Goal: Information Seeking & Learning: Check status

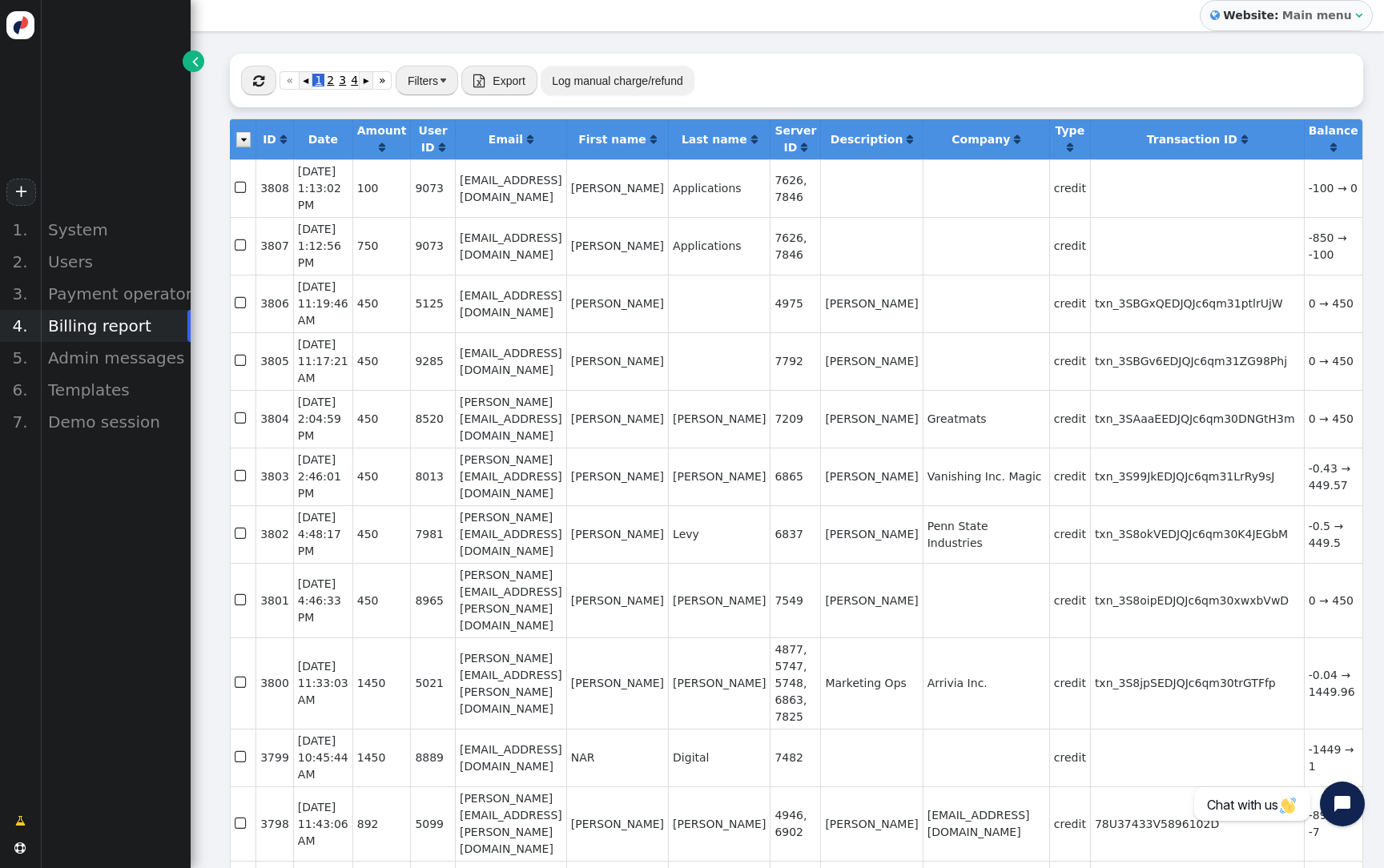
click at [264, 80] on span "" at bounding box center [258, 80] width 11 height 13
click at [121, 253] on div "Users" at bounding box center [115, 262] width 151 height 32
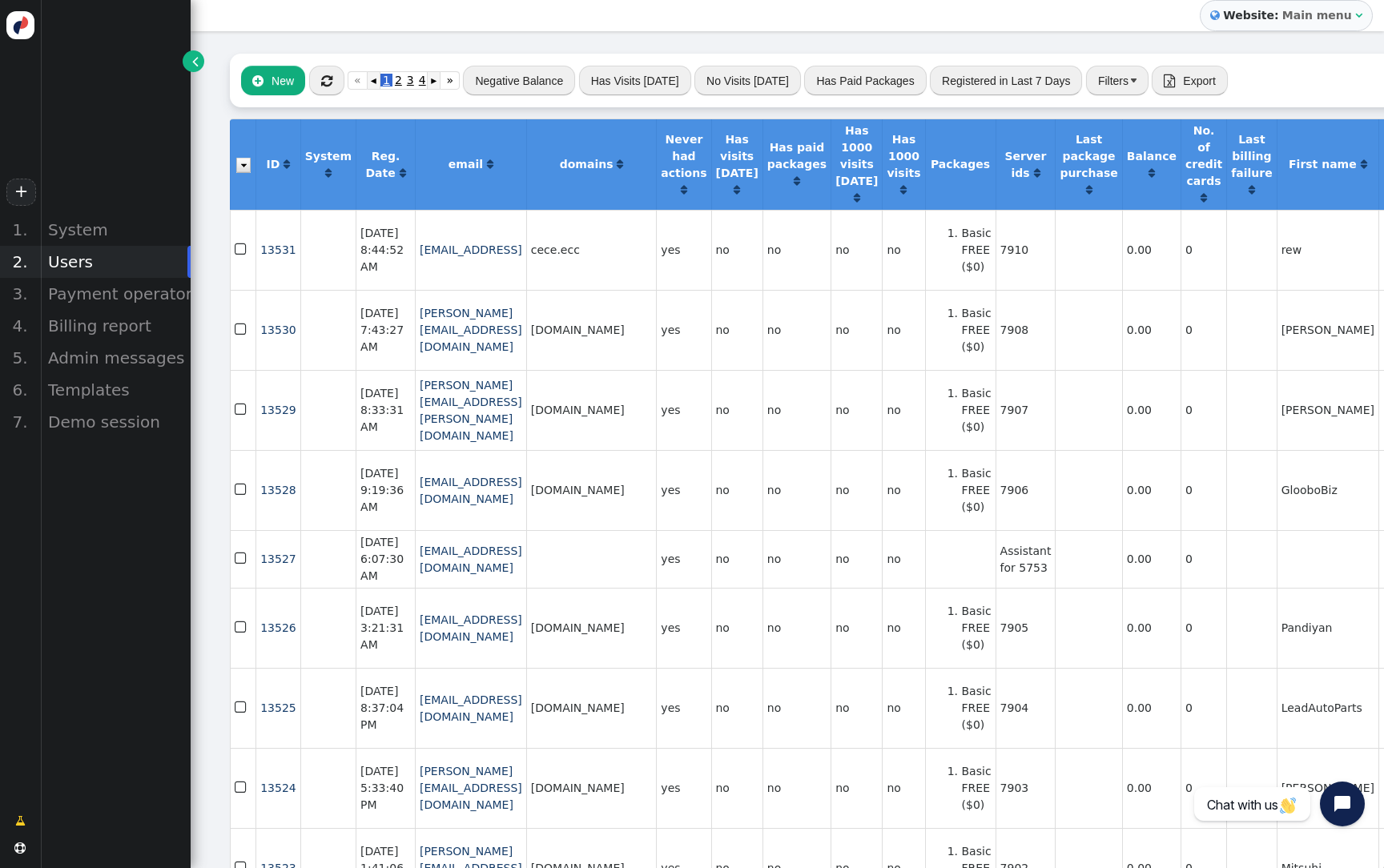
click at [324, 97] on div " New  « ◂ 1 2 3 4 5 ▸ » Negative Balance Has Visits Today No Visits Today Has…" at bounding box center [969, 80] width 1477 height 54
click at [323, 76] on span "" at bounding box center [326, 80] width 11 height 13
click at [330, 85] on span "" at bounding box center [326, 80] width 11 height 13
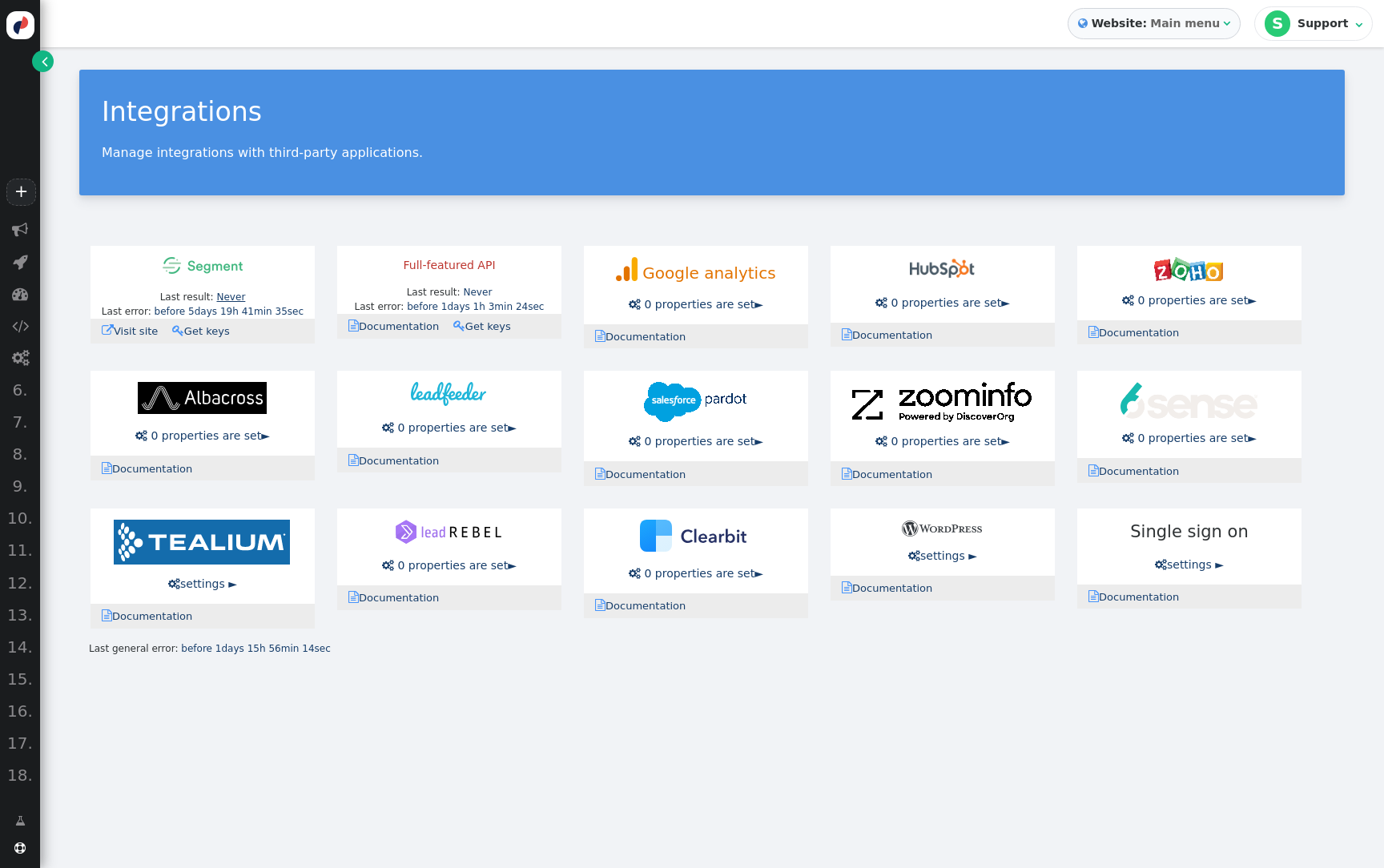
click at [231, 298] on link "Never" at bounding box center [230, 296] width 29 height 11
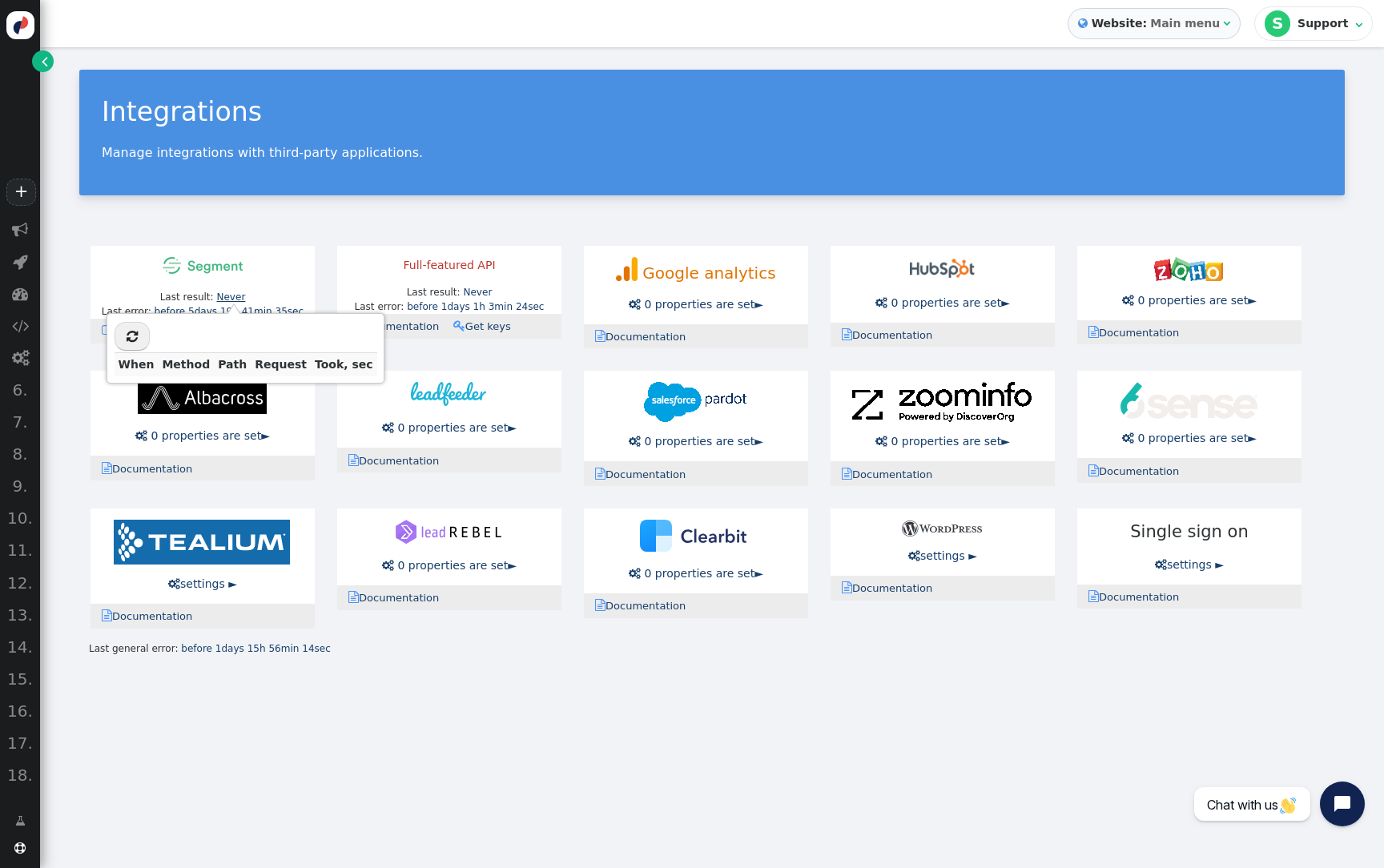
click at [231, 298] on link "Never" at bounding box center [230, 296] width 29 height 11
click at [256, 316] on link "before 5days 19h 41min 35sec" at bounding box center [229, 311] width 150 height 11
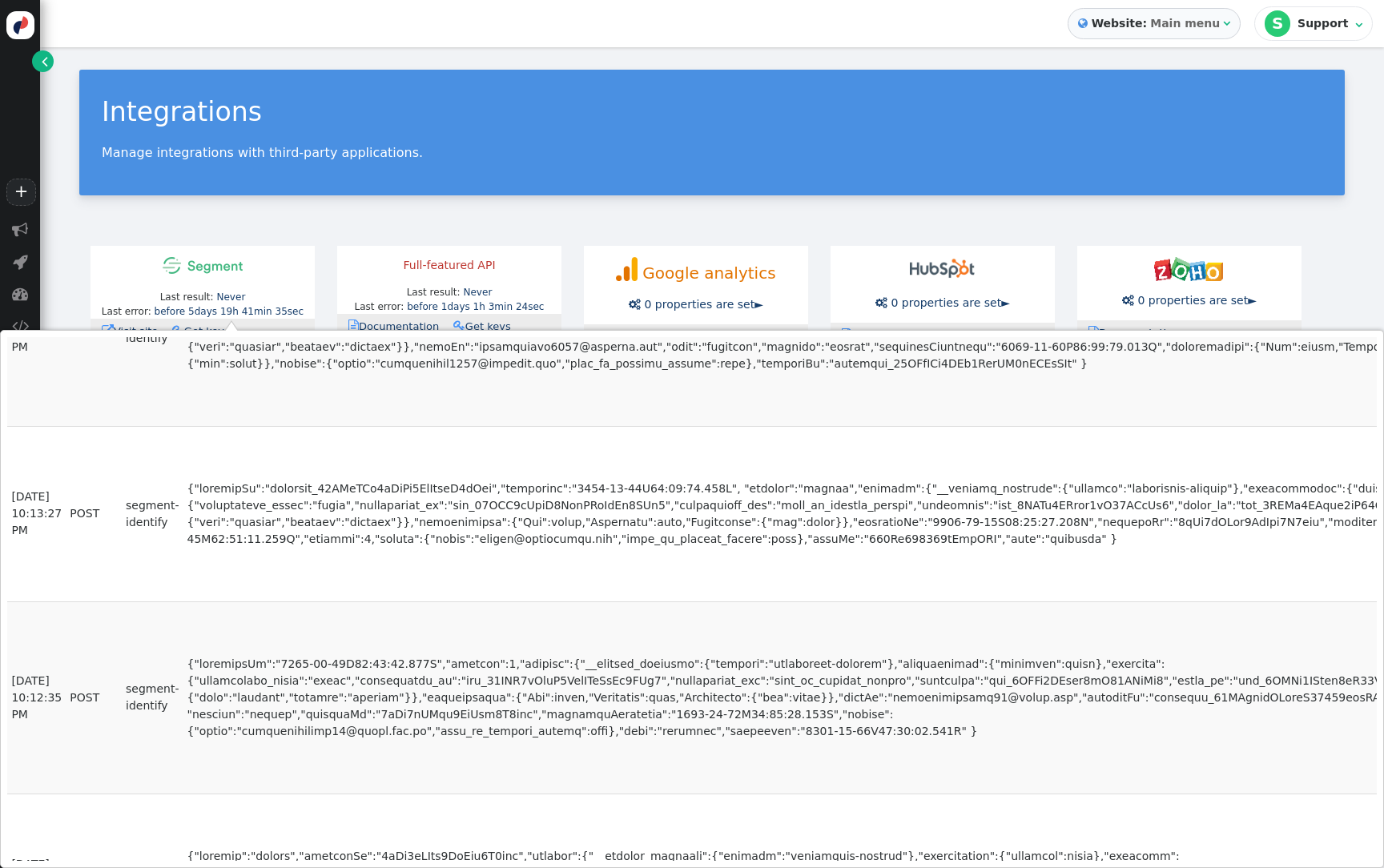
scroll to position [1027, 0]
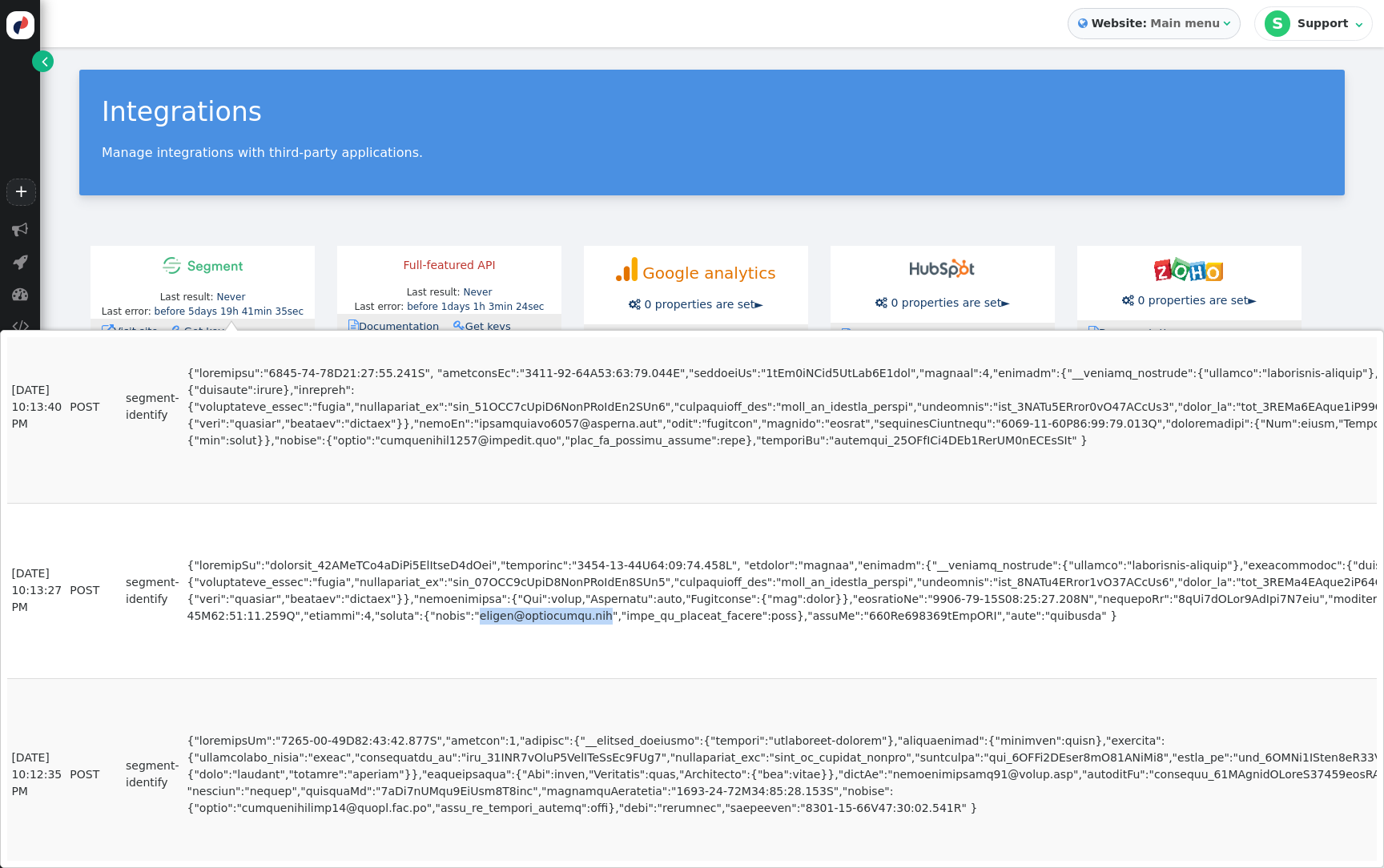
drag, startPoint x: 549, startPoint y: 616, endPoint x: 428, endPoint y: 622, distance: 121.1
click at [427, 622] on td at bounding box center [865, 591] width 1365 height 175
copy td "[EMAIL_ADDRESS][DOMAIN_NAME]"
click at [496, 201] on div "Integrations Manage integrations with third-party applications. Last result: Ne…" at bounding box center [712, 364] width 1344 height 632
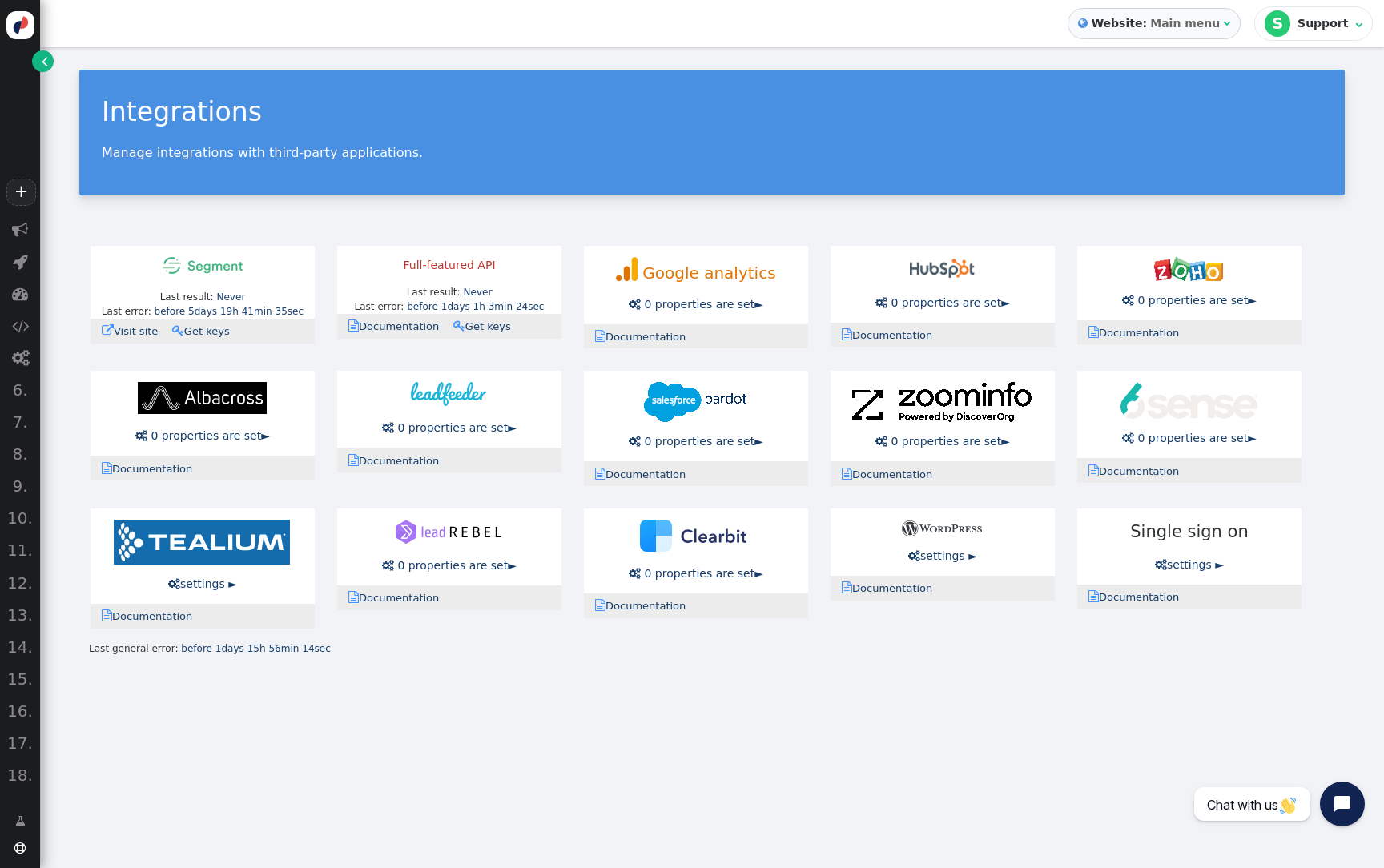
click at [42, 60] on span "" at bounding box center [45, 60] width 6 height 17
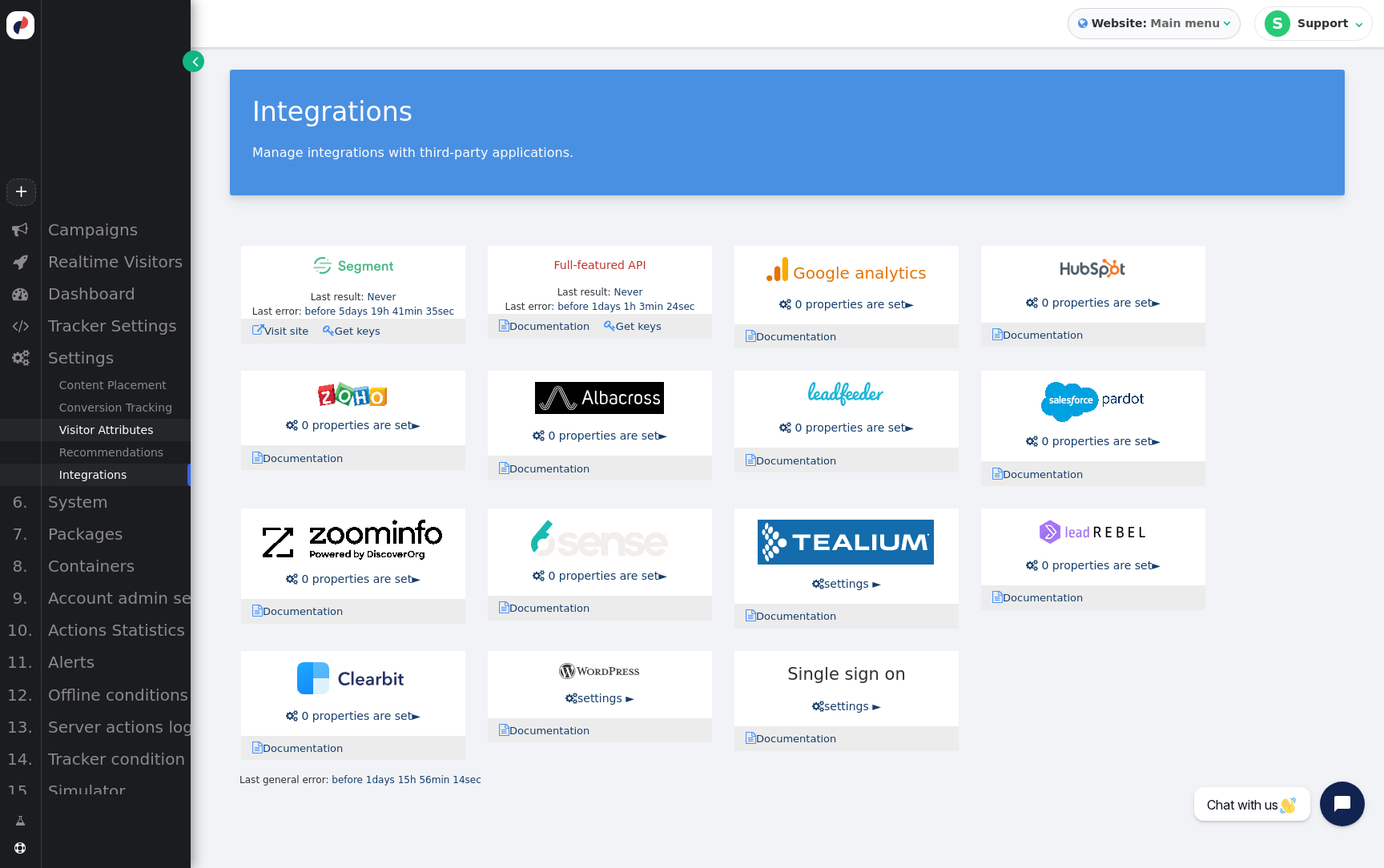
click at [102, 434] on div "Visitor Attributes" at bounding box center [115, 430] width 151 height 23
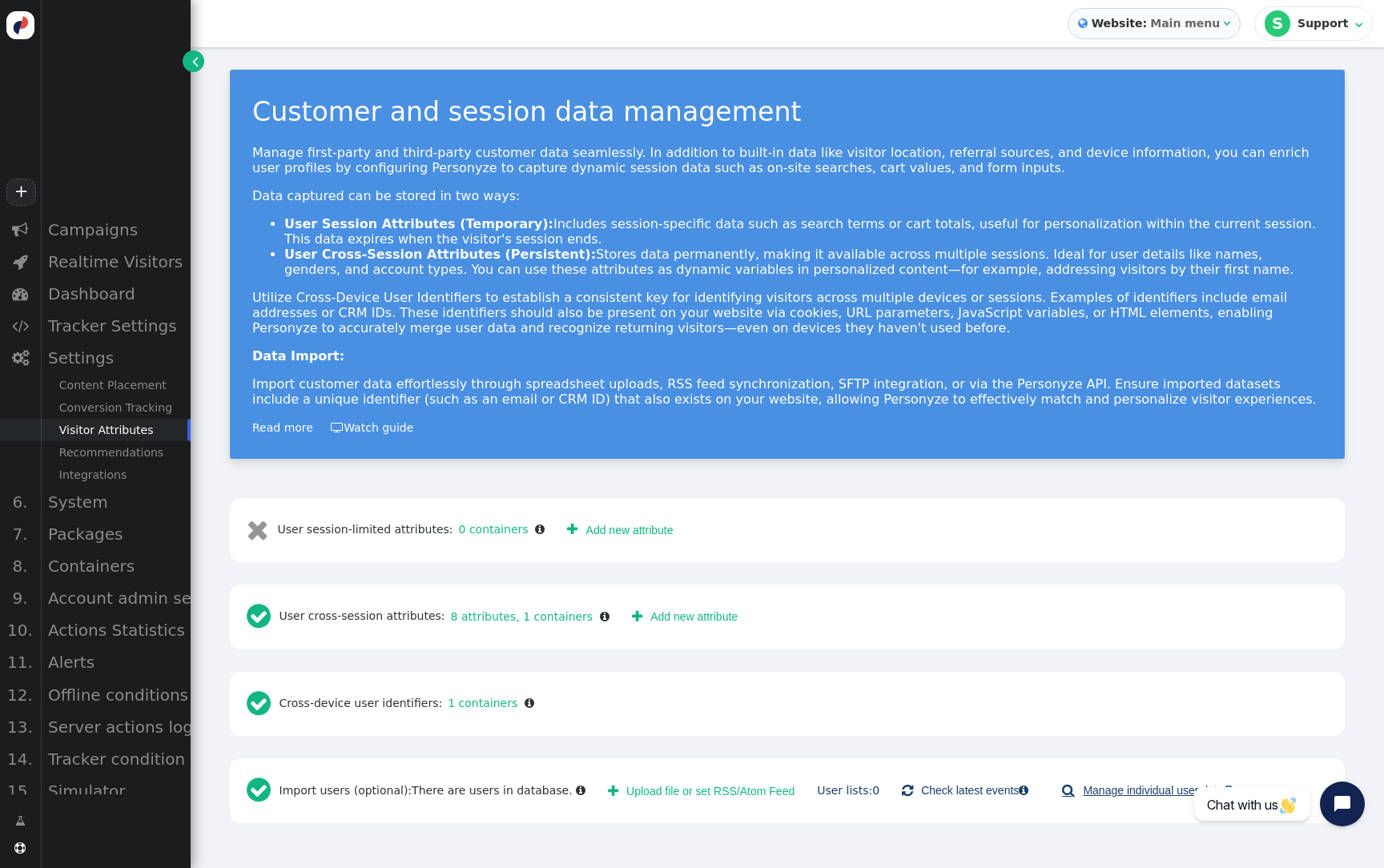
click at [1089, 780] on link " Manage individual user data " at bounding box center [1147, 790] width 193 height 29
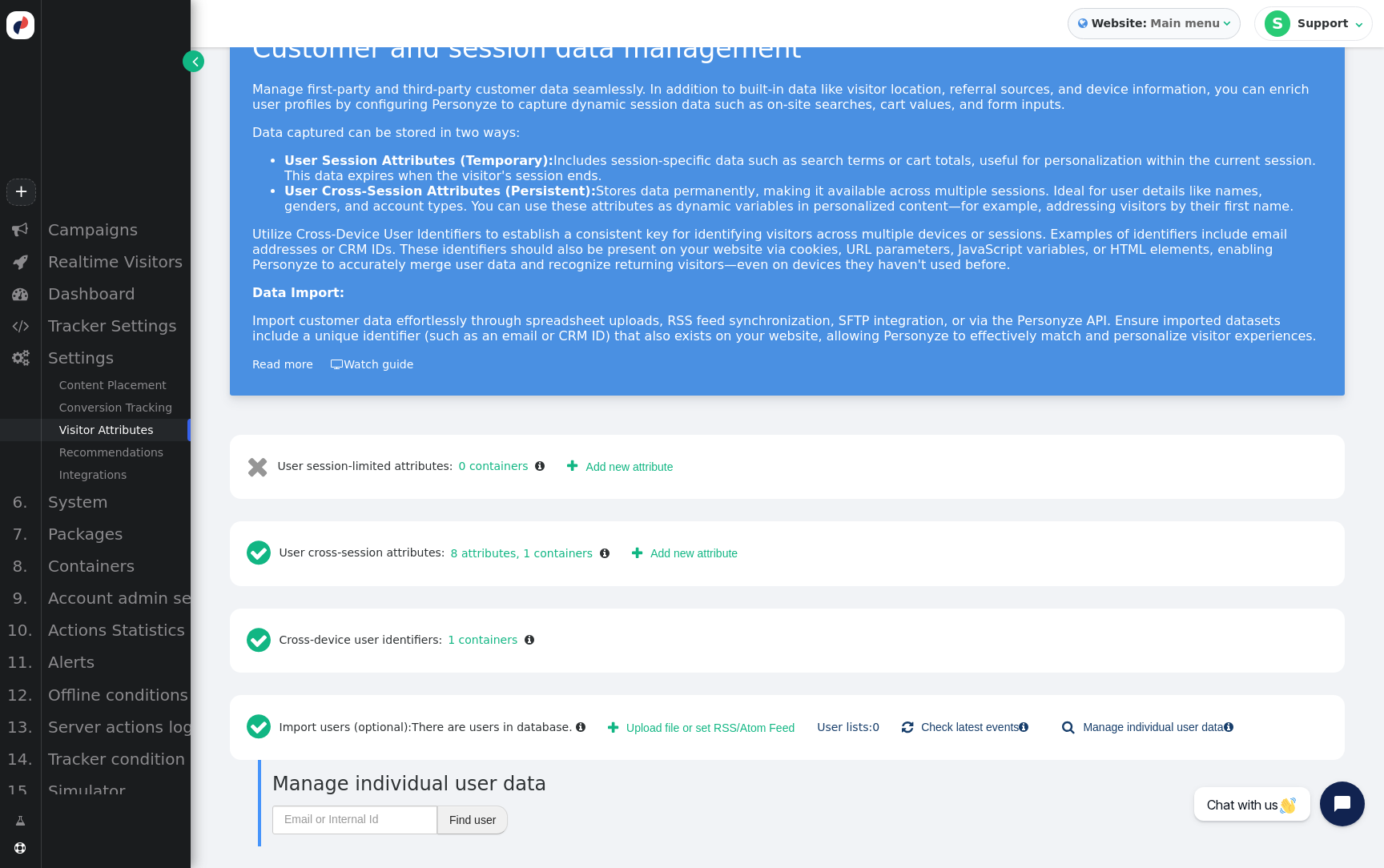
scroll to position [62, 0]
click at [403, 819] on input "text" at bounding box center [355, 820] width 165 height 29
paste input "[EMAIL_ADDRESS][DOMAIN_NAME]"
type input "[EMAIL_ADDRESS][DOMAIN_NAME]"
click at [453, 820] on button "Find user" at bounding box center [472, 820] width 70 height 29
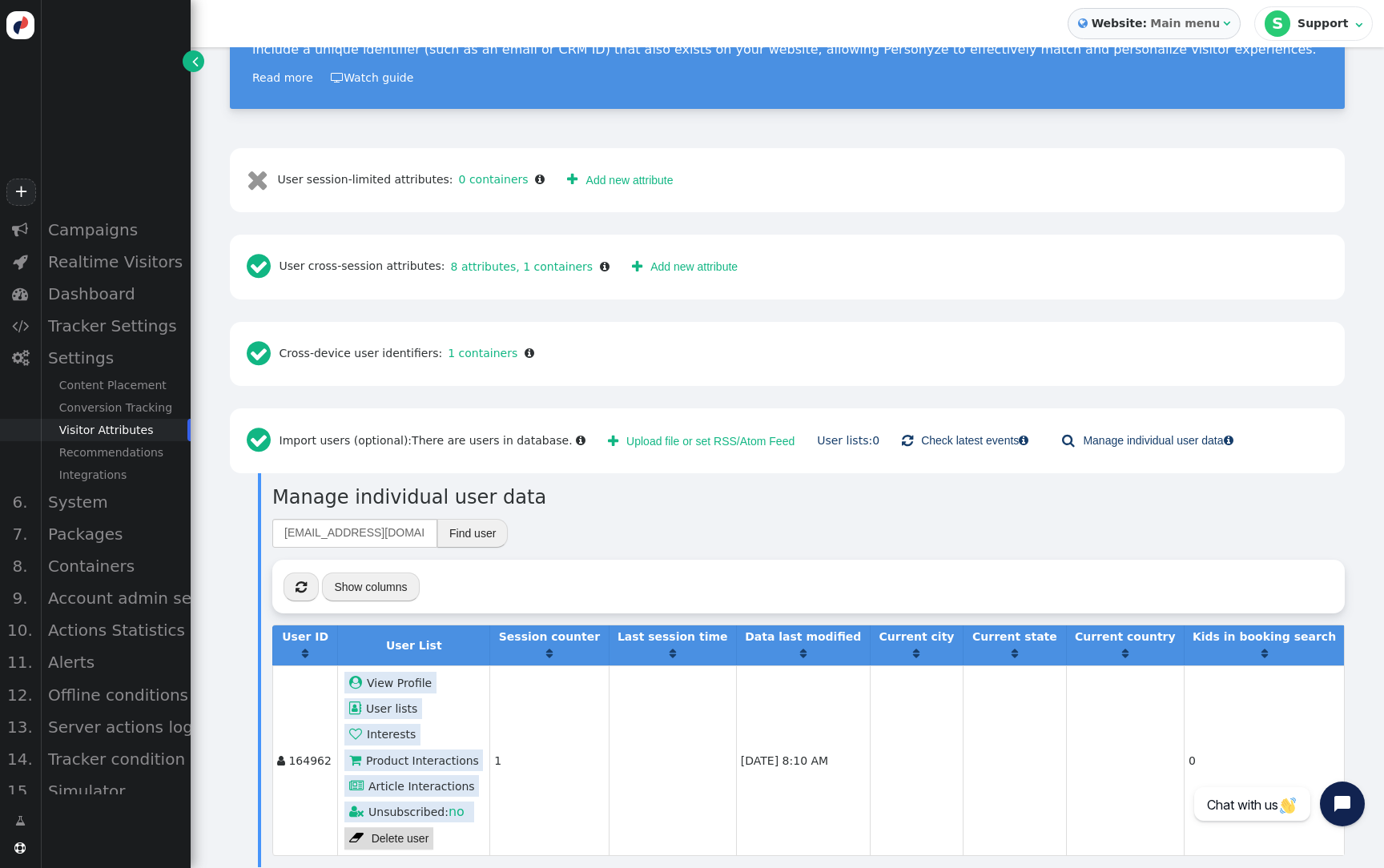
scroll to position [349, 0]
click at [389, 673] on link " View Profile" at bounding box center [390, 684] width 92 height 22
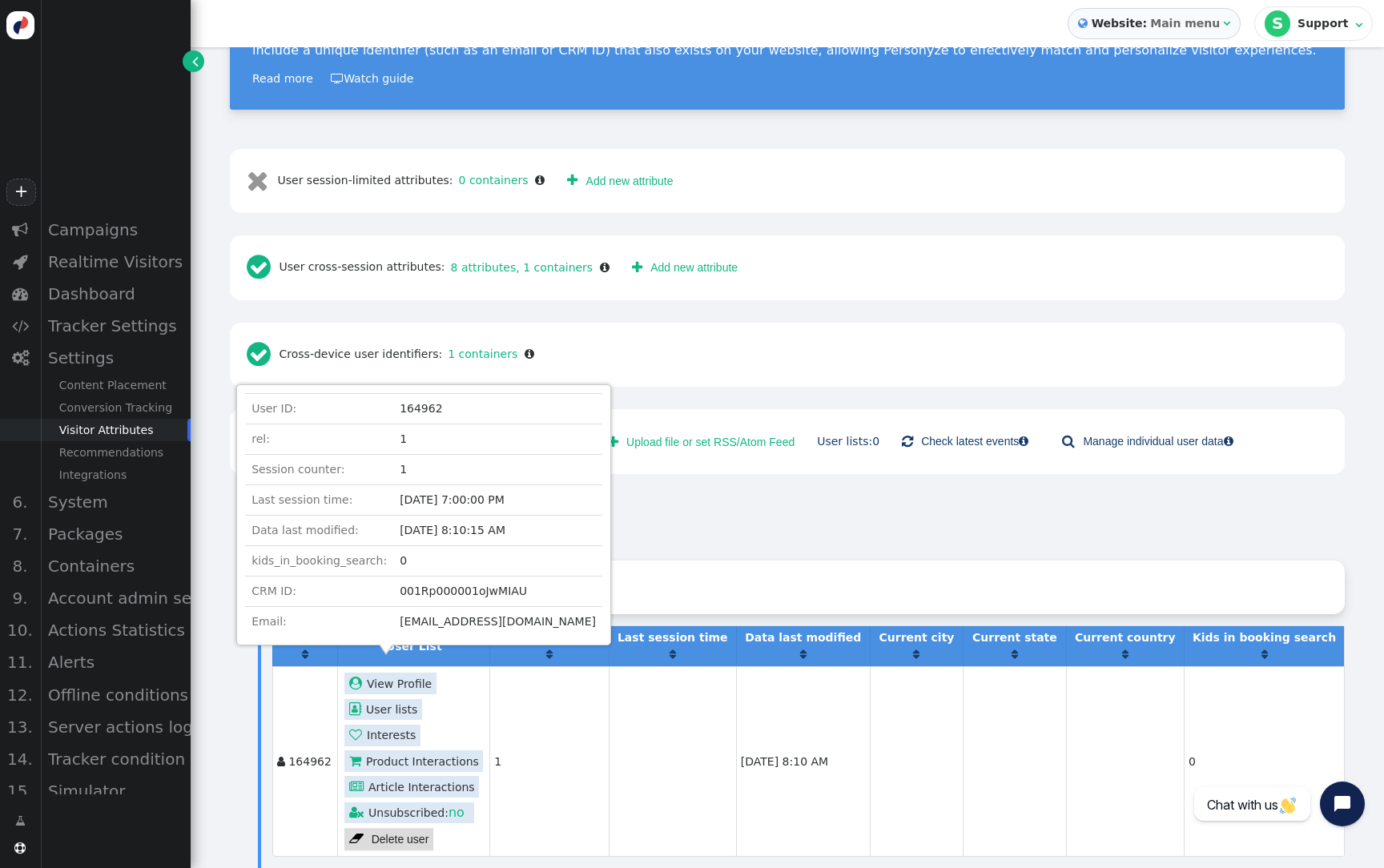
click at [389, 673] on link " View Profile" at bounding box center [390, 684] width 92 height 22
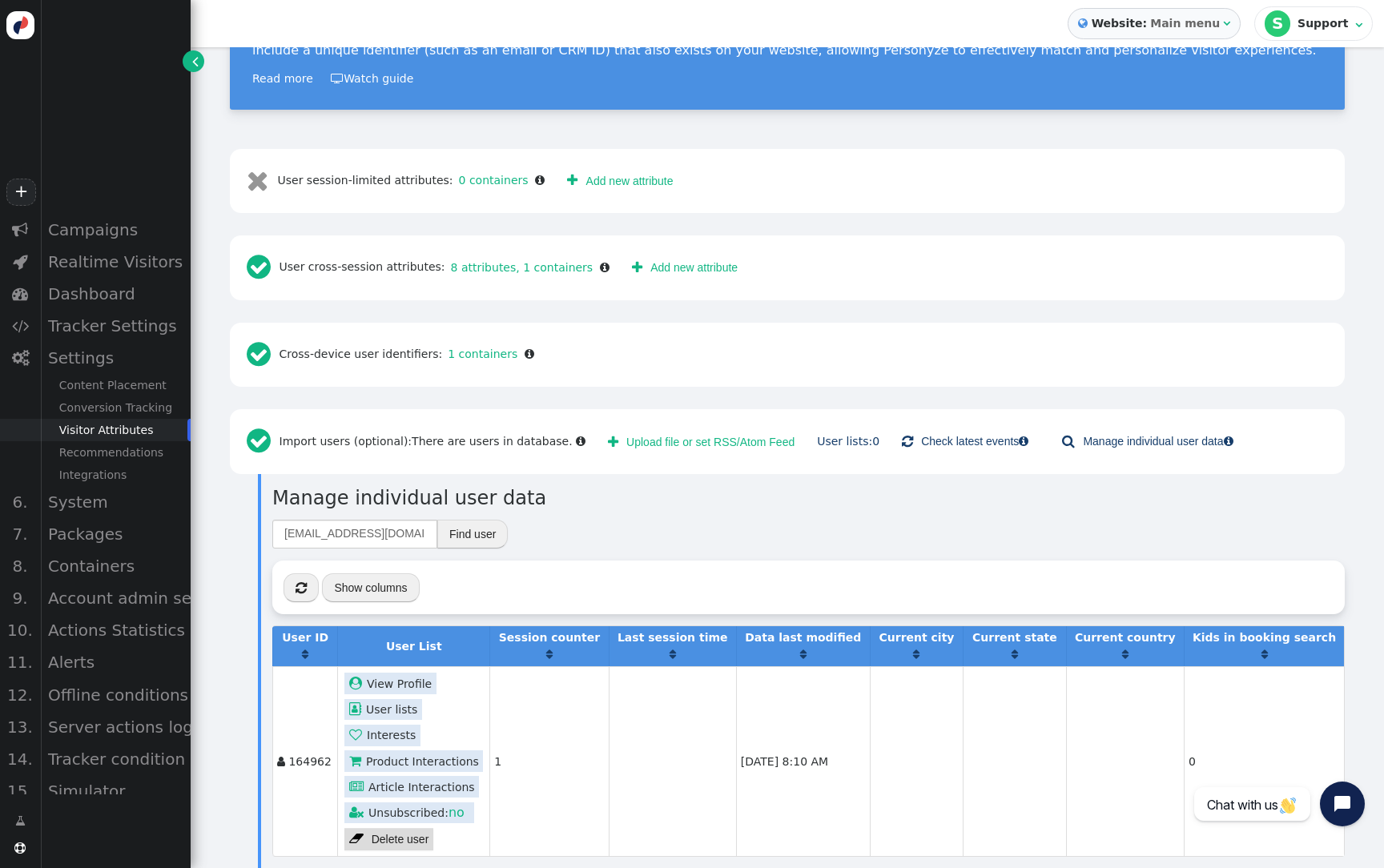
click at [389, 673] on link " View Profile" at bounding box center [390, 684] width 92 height 22
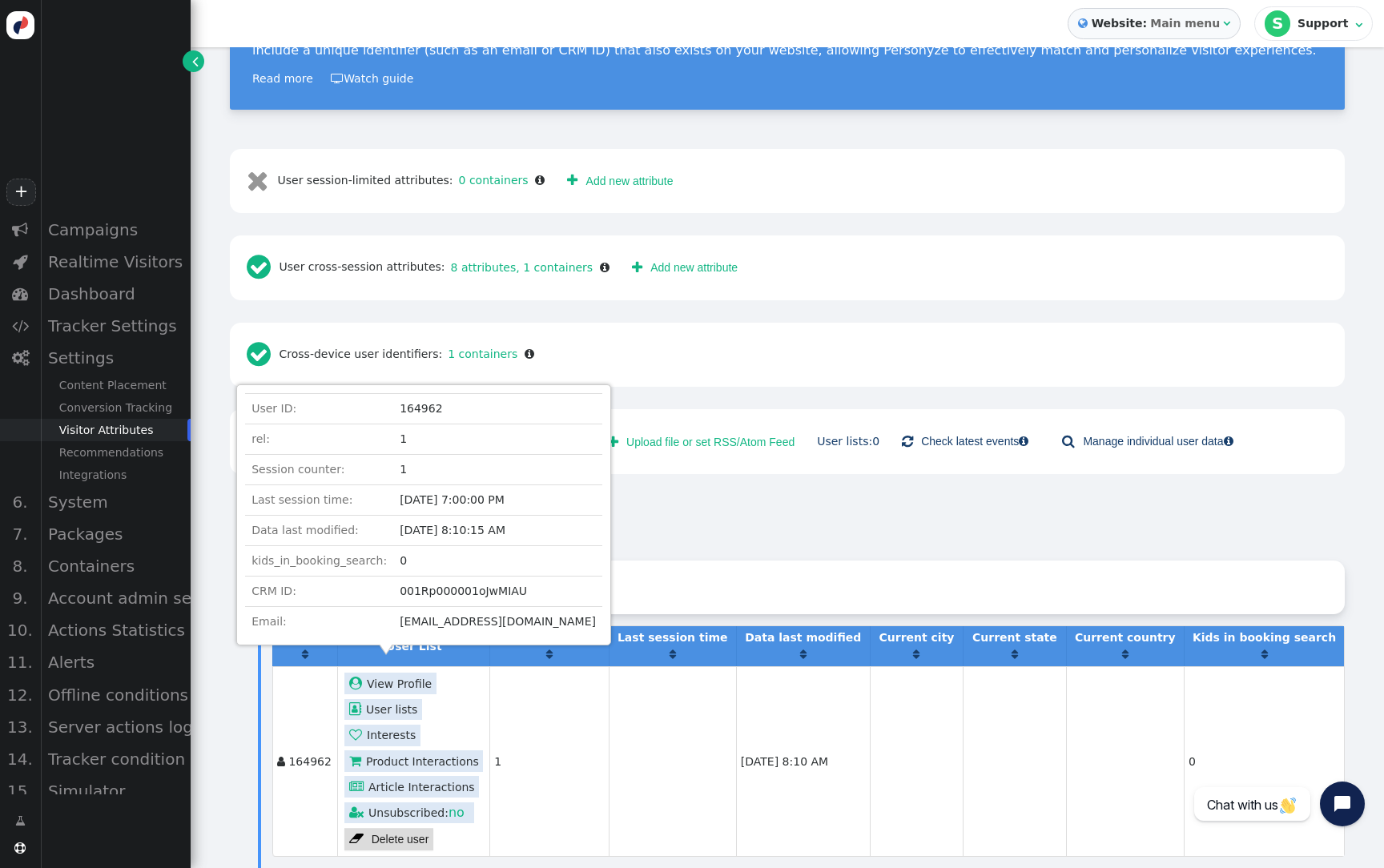
click at [389, 673] on link " View Profile" at bounding box center [390, 684] width 92 height 22
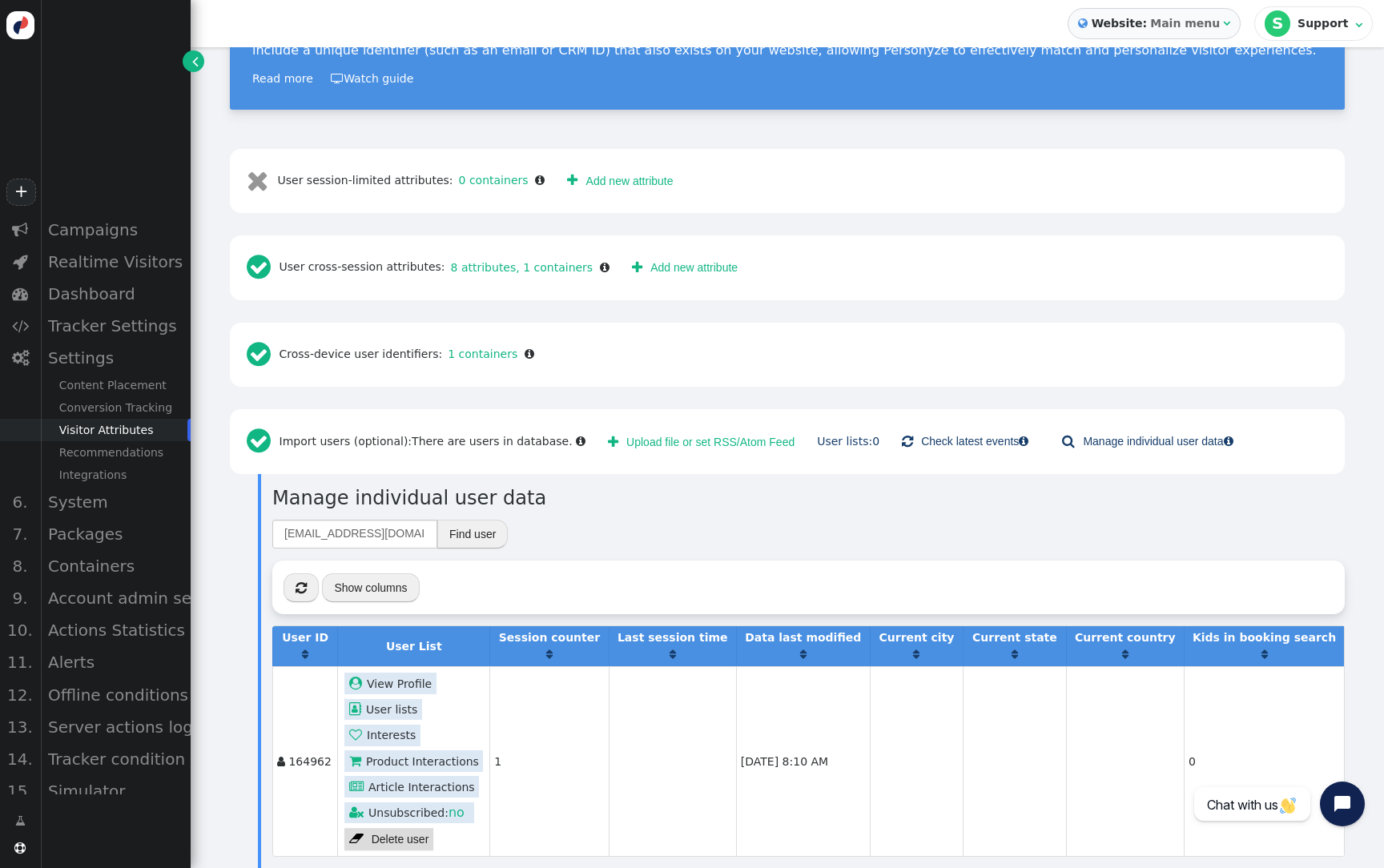
click at [405, 673] on link " View Profile" at bounding box center [390, 684] width 92 height 22
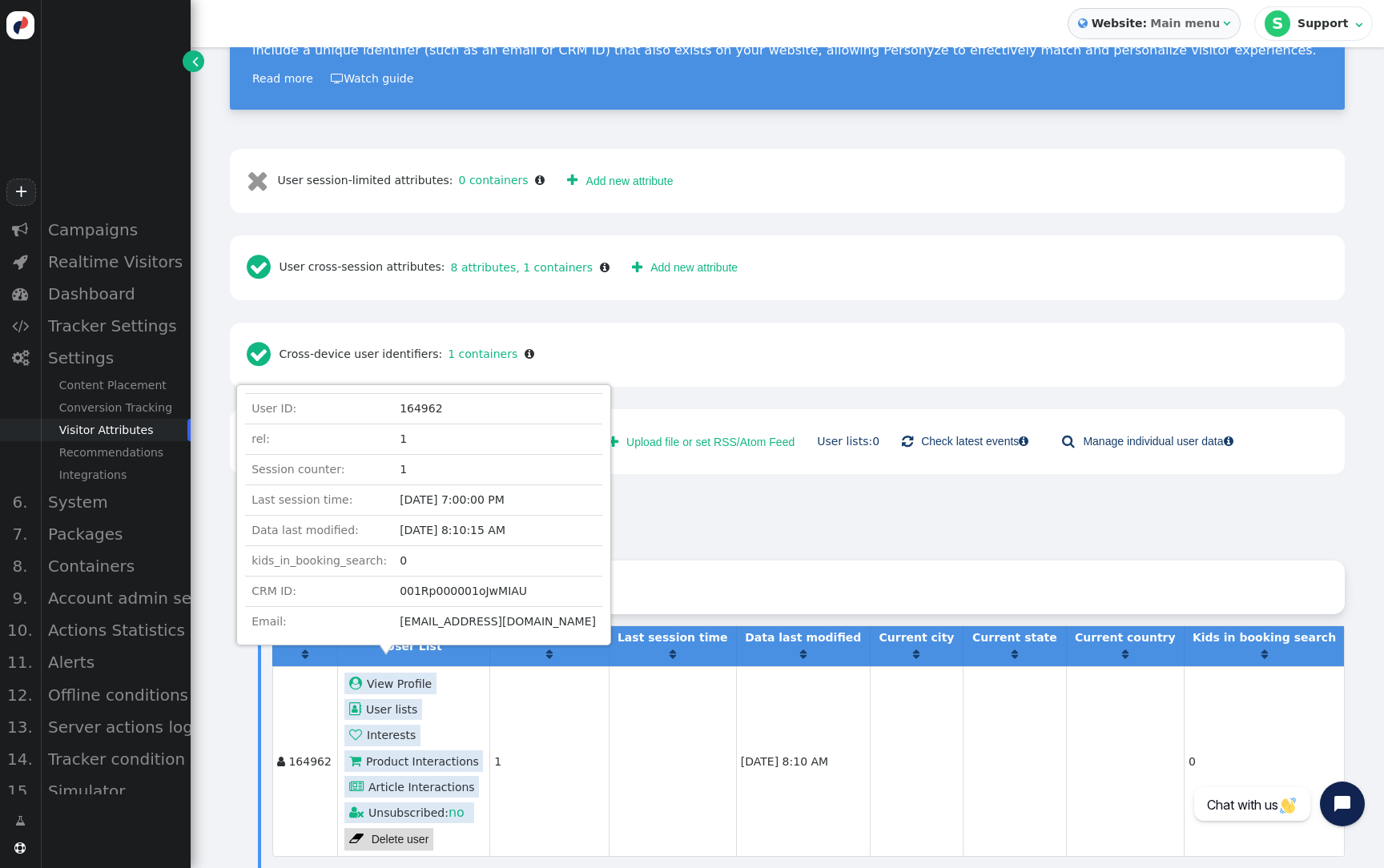
click at [417, 597] on td "001Rp000001oJwMIAU" at bounding box center [498, 592] width 209 height 31
drag, startPoint x: 518, startPoint y: 590, endPoint x: 436, endPoint y: 590, distance: 82.0
click at [436, 590] on td "001Rp000001oJwMIAU" at bounding box center [498, 592] width 209 height 31
click at [437, 590] on td "001Rp000001oJwMIAU" at bounding box center [498, 592] width 209 height 31
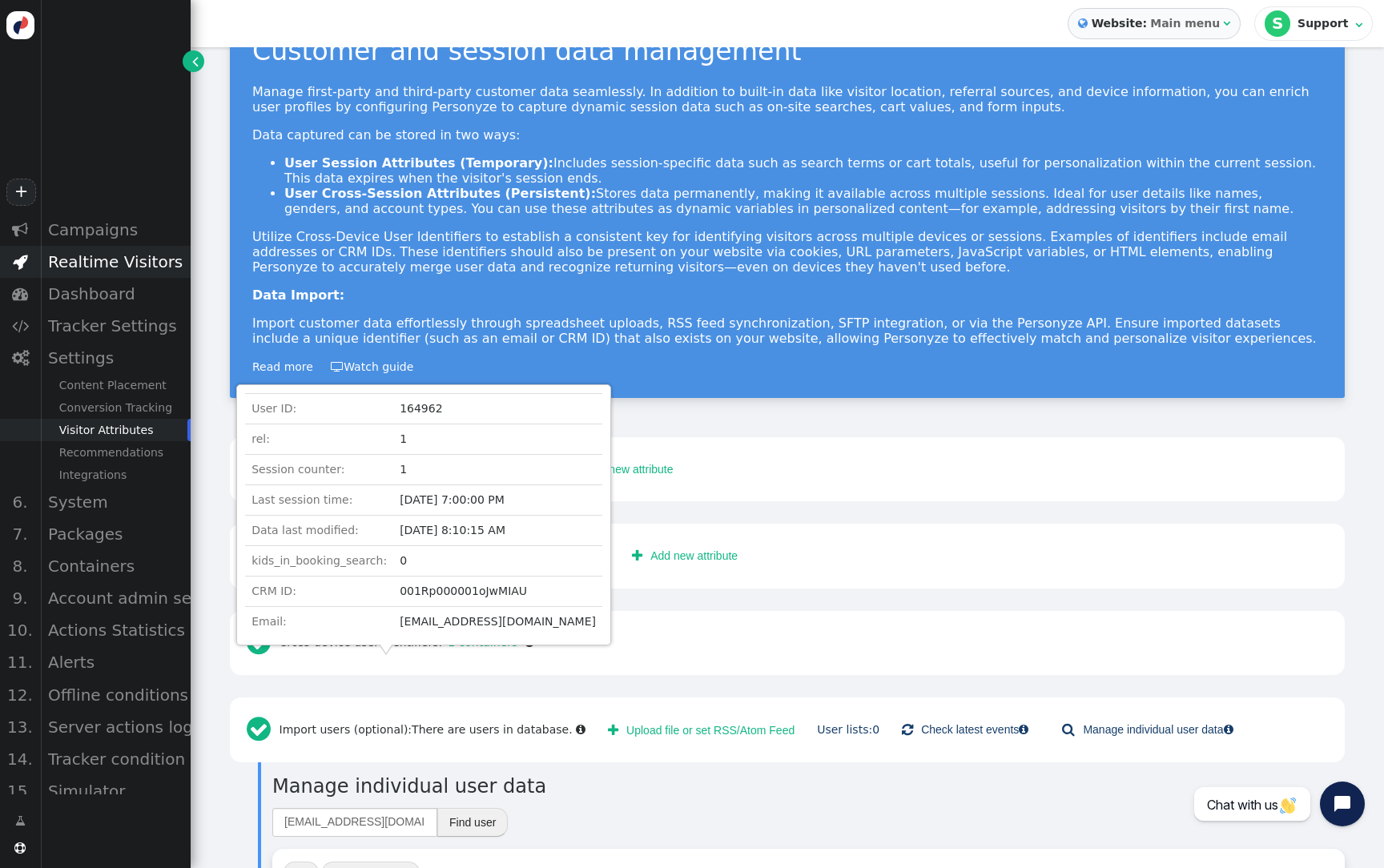
click at [181, 257] on div "Realtime Visitors" at bounding box center [115, 262] width 151 height 32
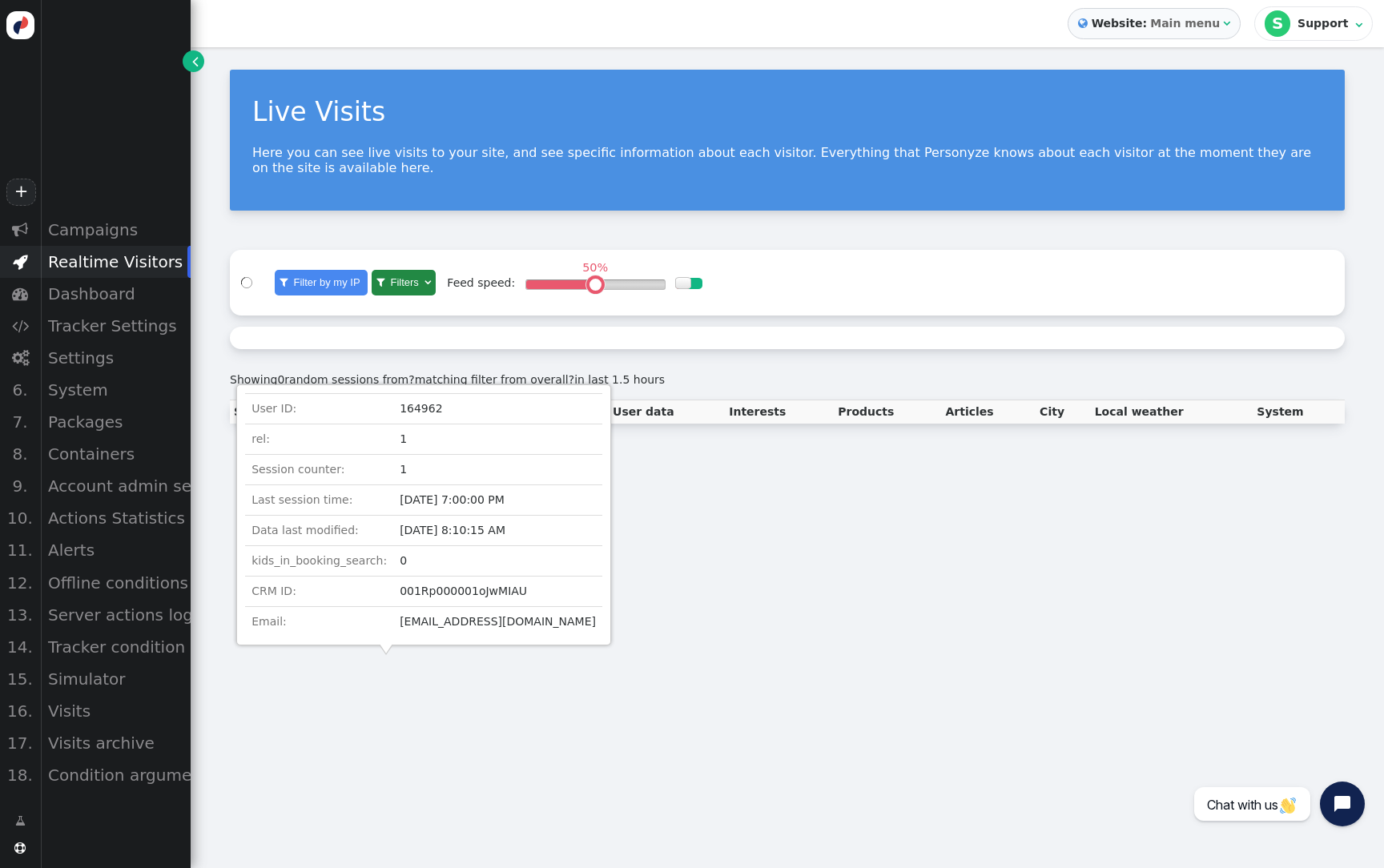
click at [630, 343] on div at bounding box center [787, 338] width 1115 height 23
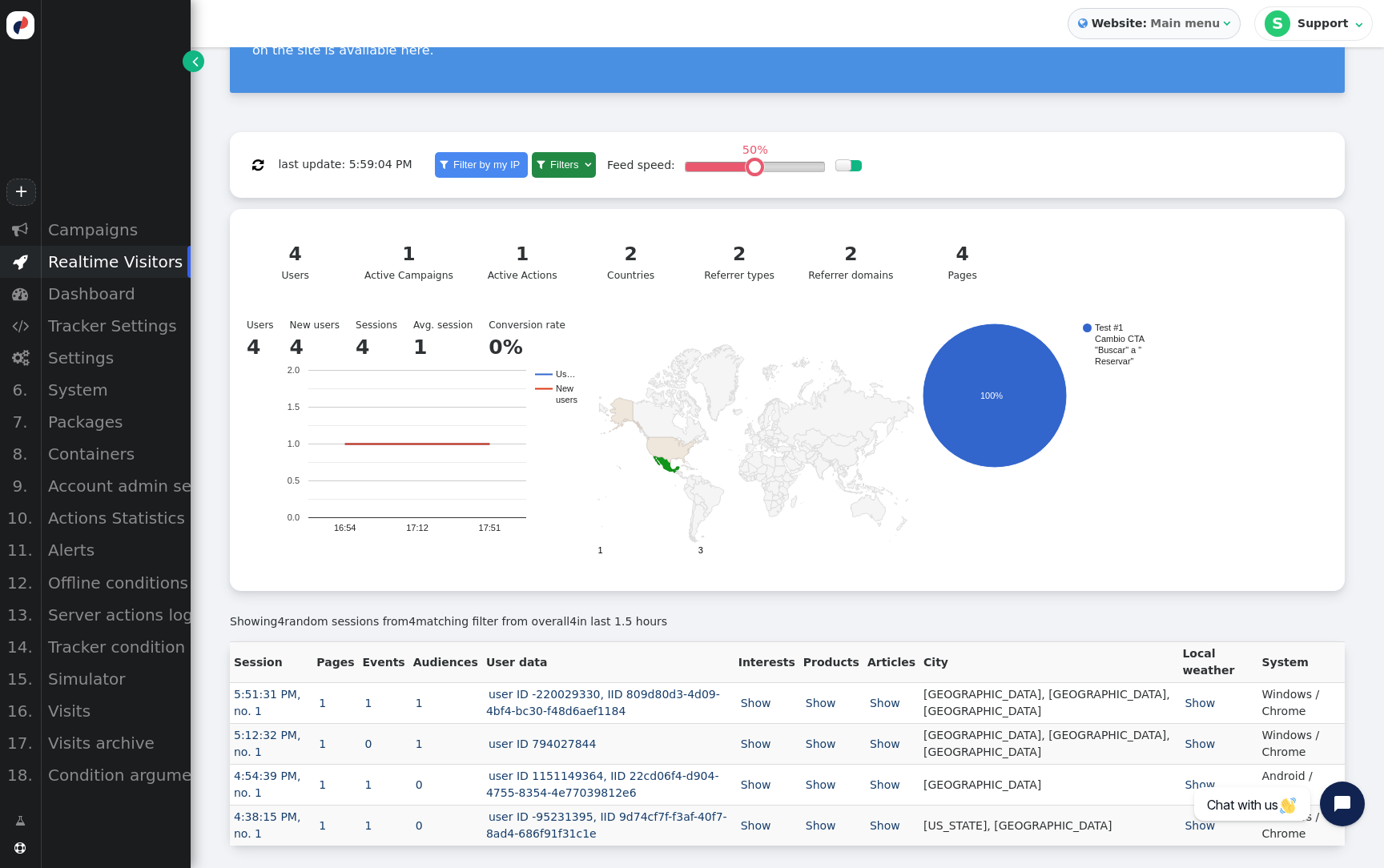
scroll to position [131, 0]
click at [328, 707] on link "1" at bounding box center [322, 703] width 12 height 13
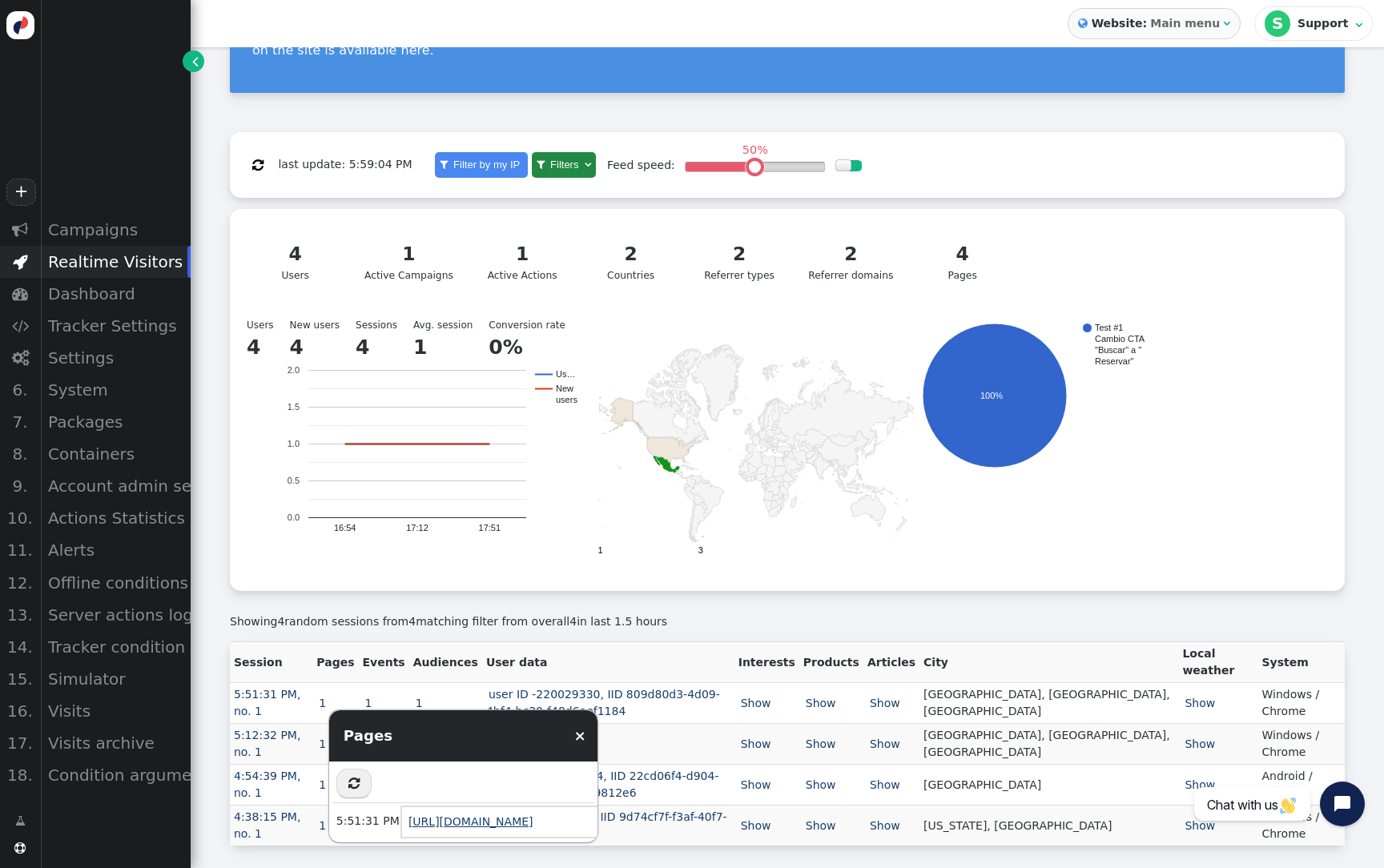
click at [501, 825] on link "[URL][DOMAIN_NAME]" at bounding box center [471, 821] width 125 height 13
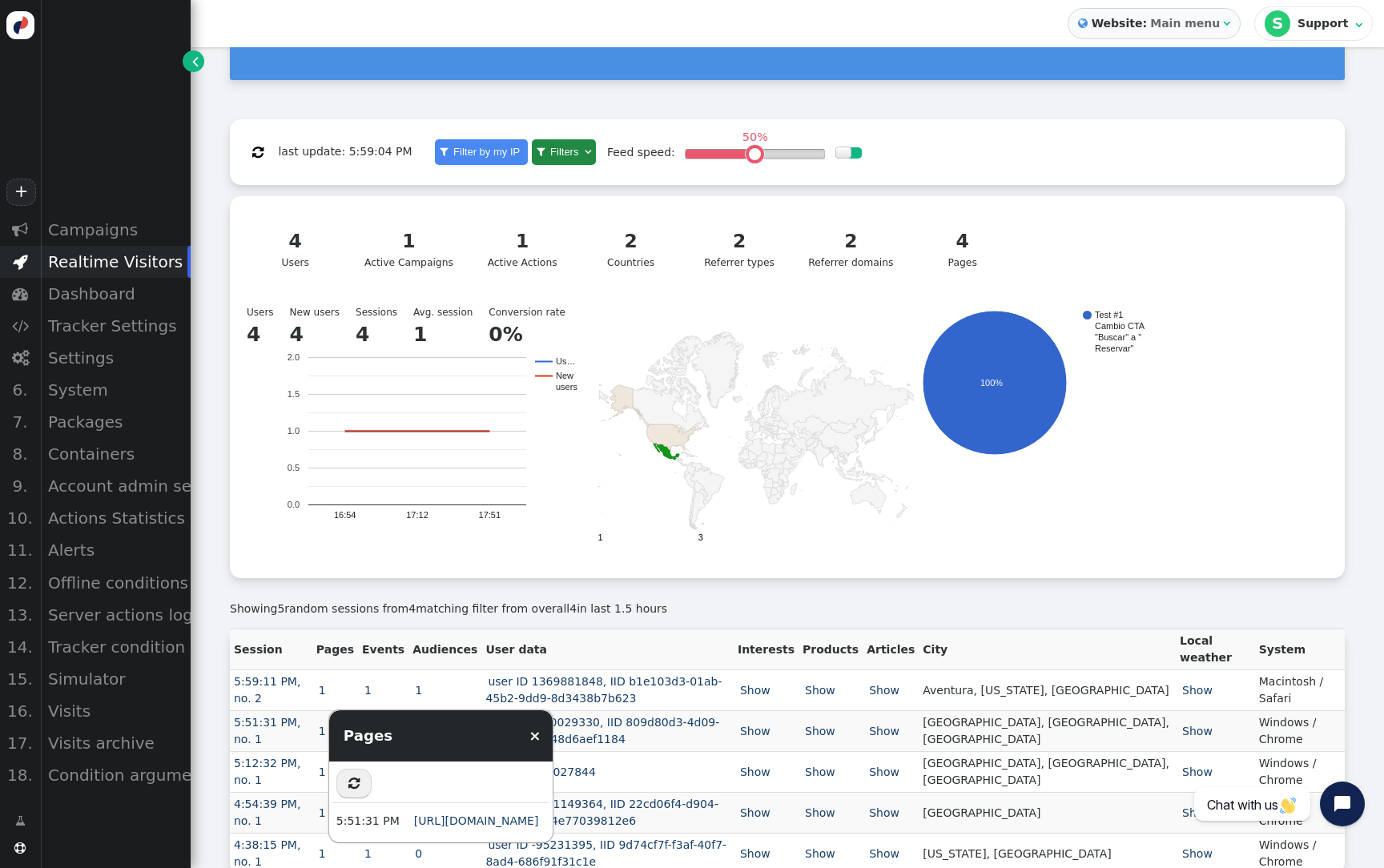
click at [686, 615] on div "Showing 5 random sessions from 4 matching filter from overall 4 in last 1.5 hou…" at bounding box center [787, 608] width 1115 height 17
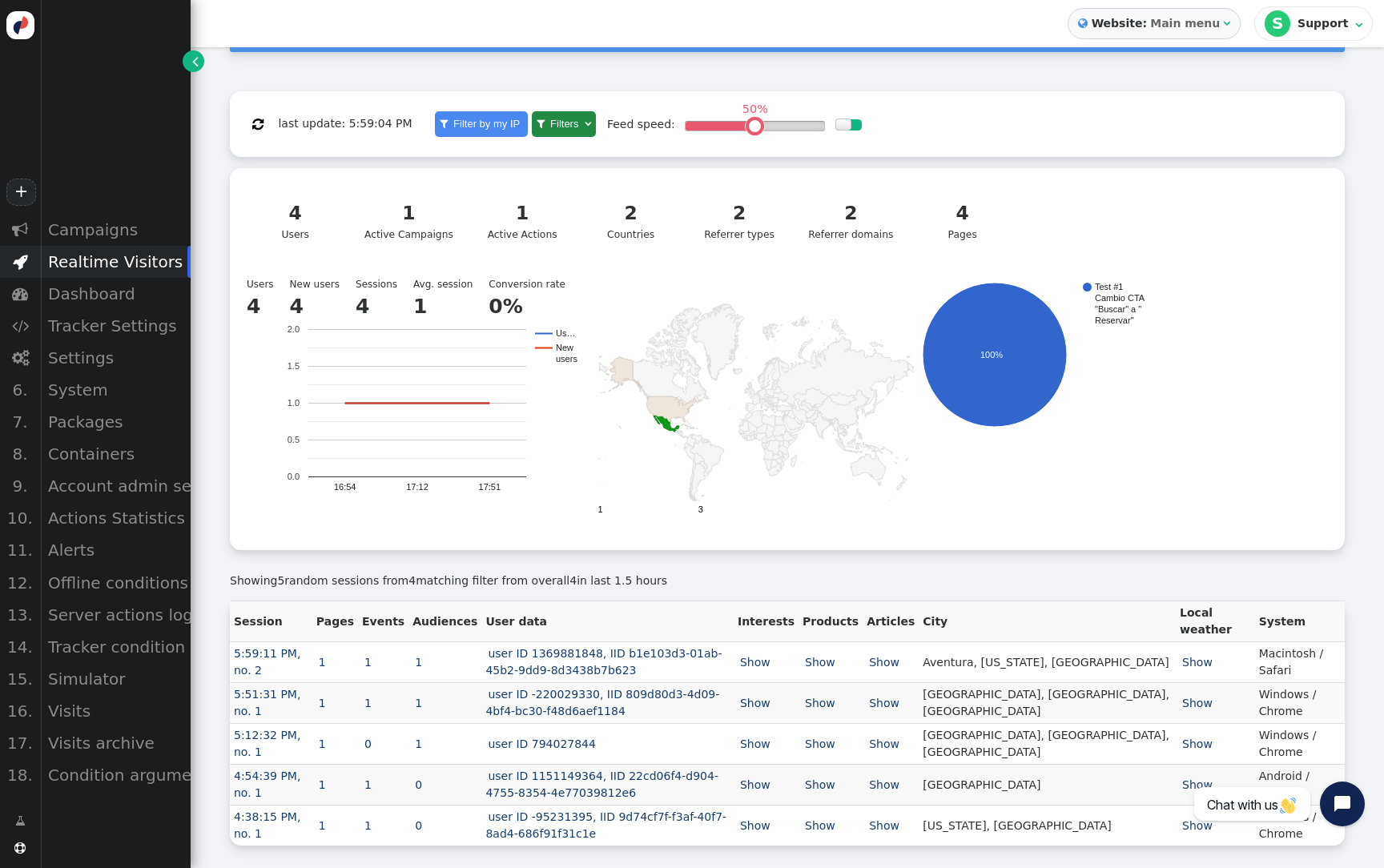
scroll to position [171, 0]
click at [600, 653] on link "user ID 1369881848, IID b1e103d3-01ab-45b2-9dd9-8d3438b7b623" at bounding box center [604, 662] width 236 height 30
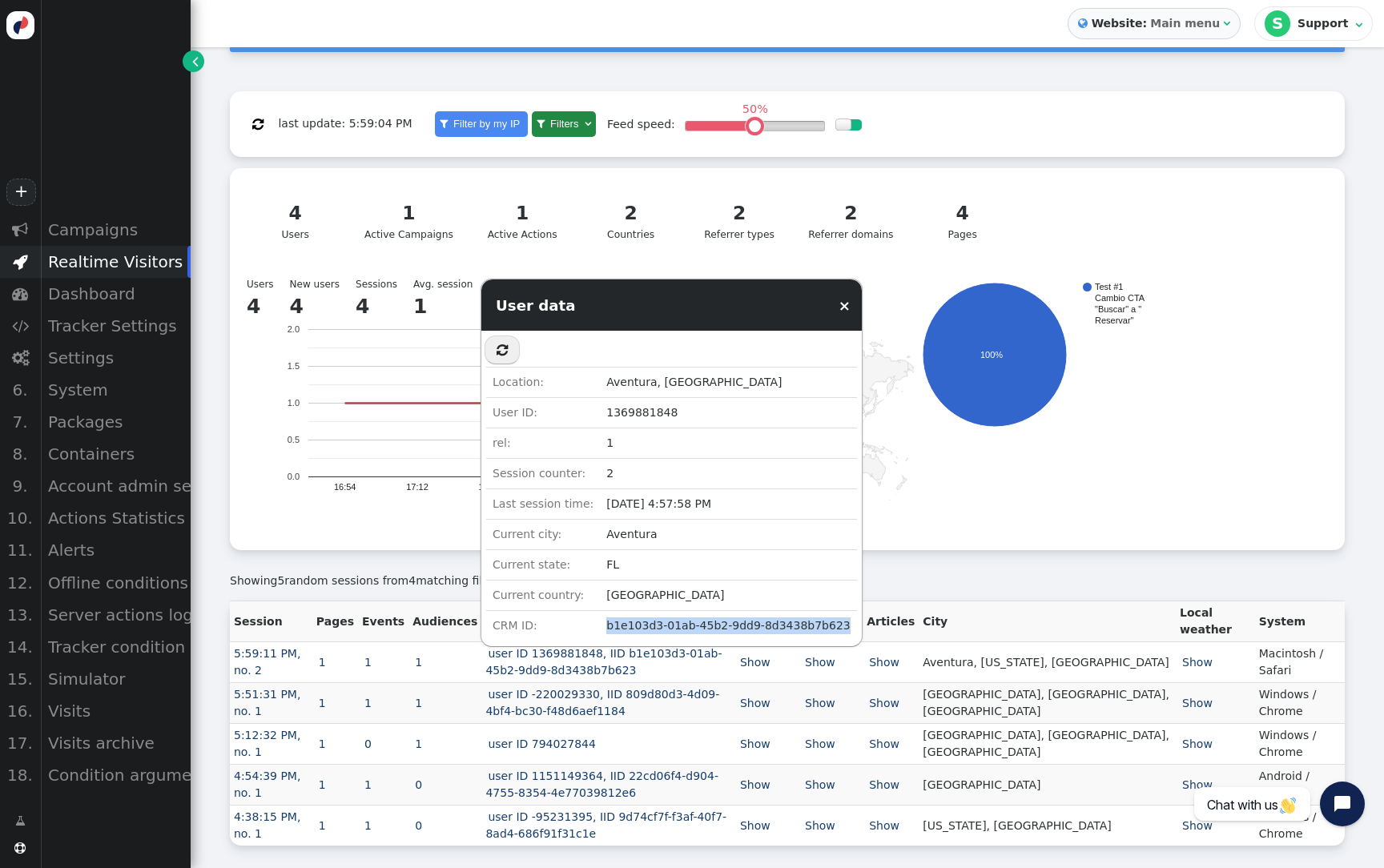
drag, startPoint x: 597, startPoint y: 631, endPoint x: 830, endPoint y: 627, distance: 233.0
click at [830, 627] on td "b1e103d3-01ab-45b2-9dd9-8d3438b7b623" at bounding box center [728, 626] width 257 height 31
copy td "b1e103d3-01ab-45b2-9dd9-8d3438b7b623"
click at [890, 597] on div "Showing 5 random sessions from 5 matching filter from overall 5 in last 1.5 hou…" at bounding box center [787, 575] width 1115 height 51
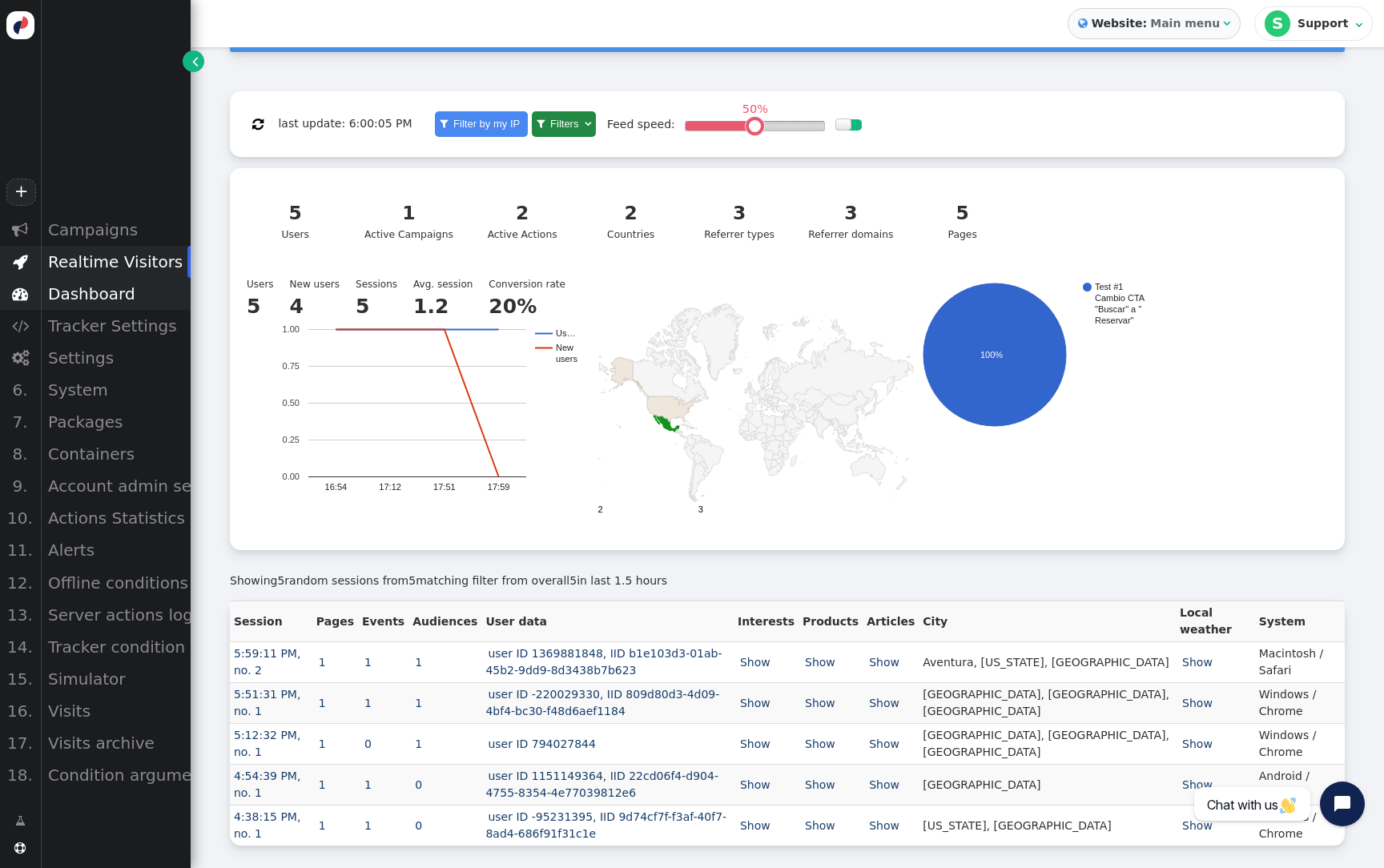
click at [132, 290] on div "Dashboard" at bounding box center [115, 293] width 151 height 32
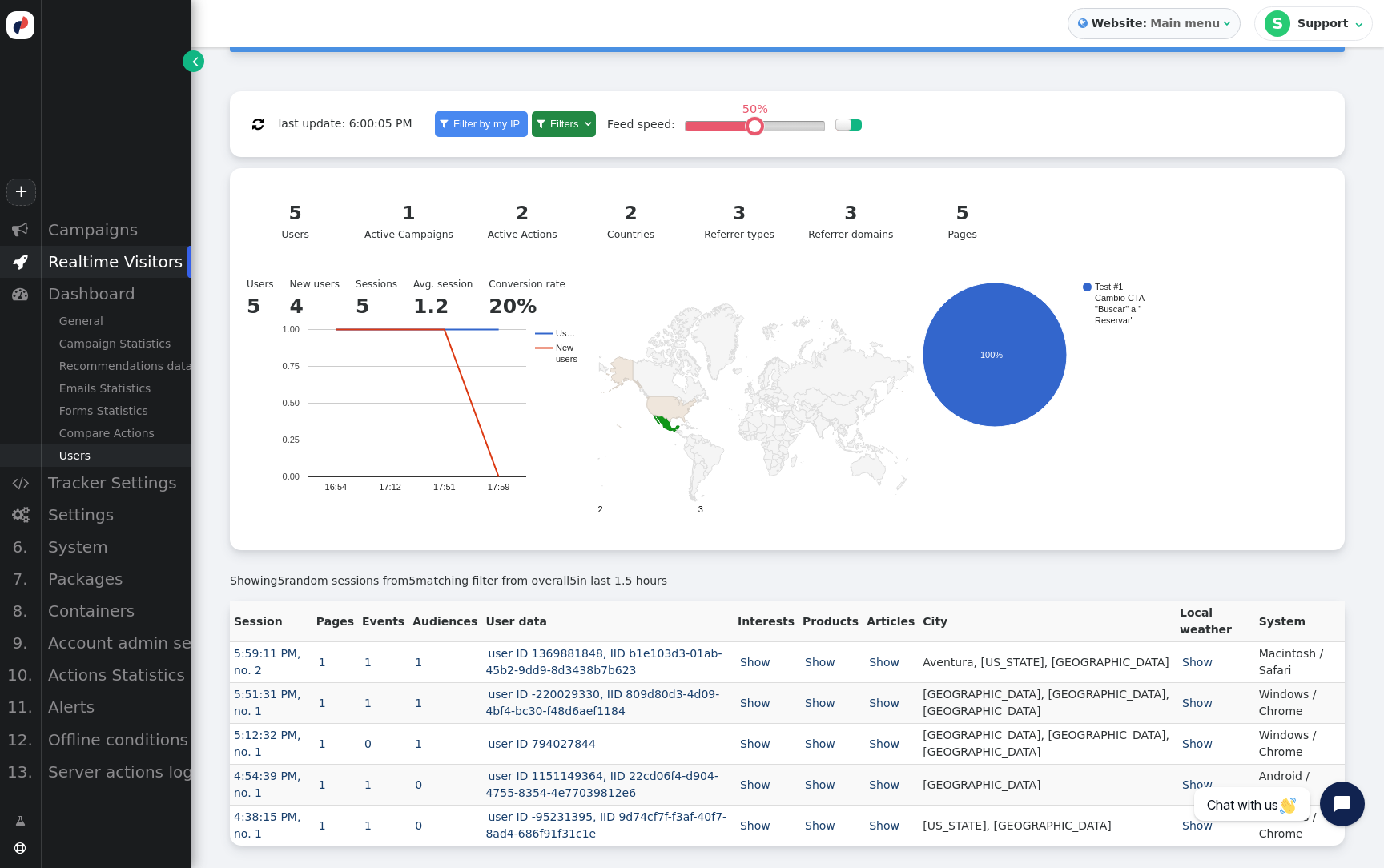
click at [104, 454] on div "Users" at bounding box center [115, 456] width 151 height 23
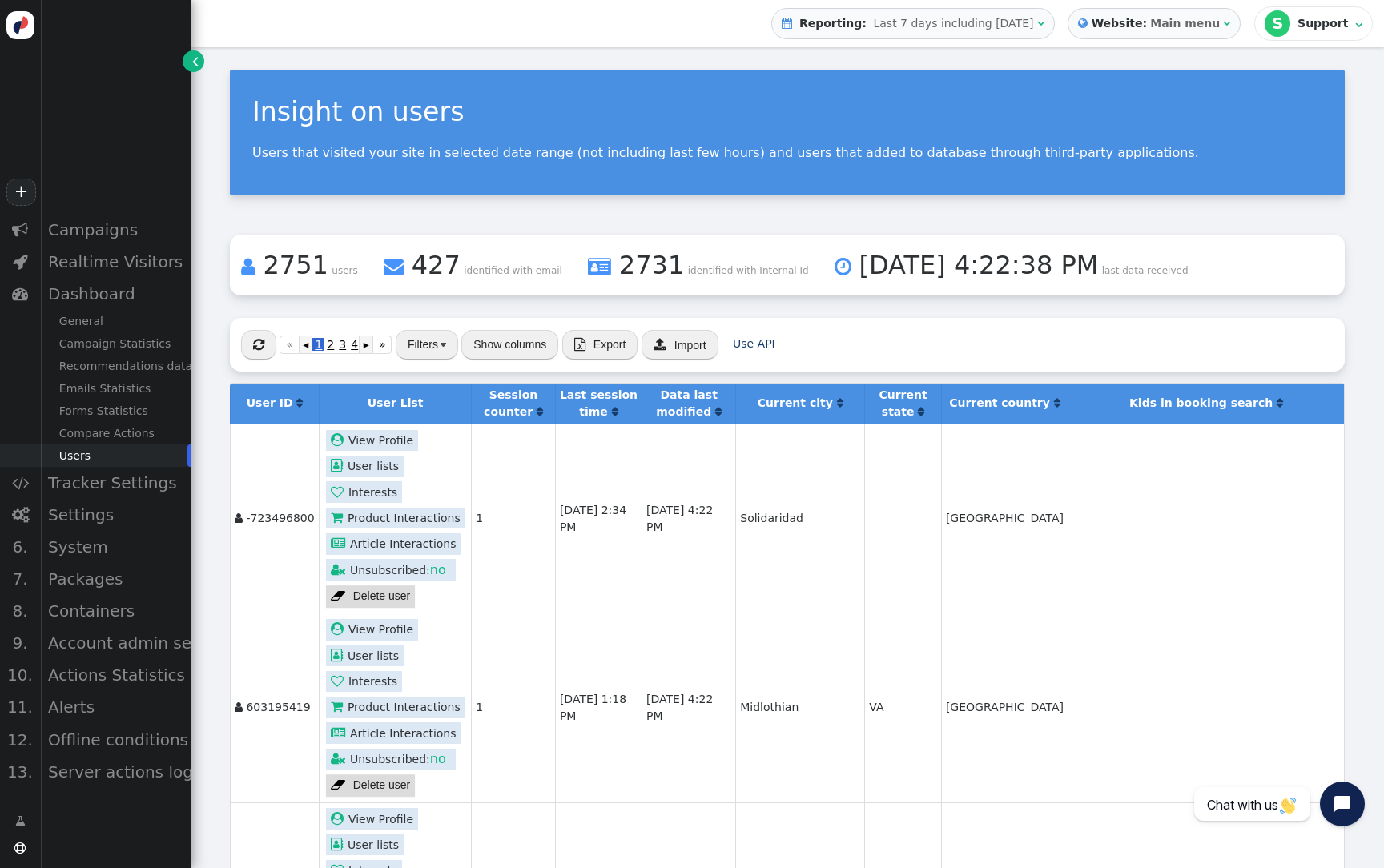
click at [429, 338] on button "Filters" at bounding box center [426, 344] width 62 height 29
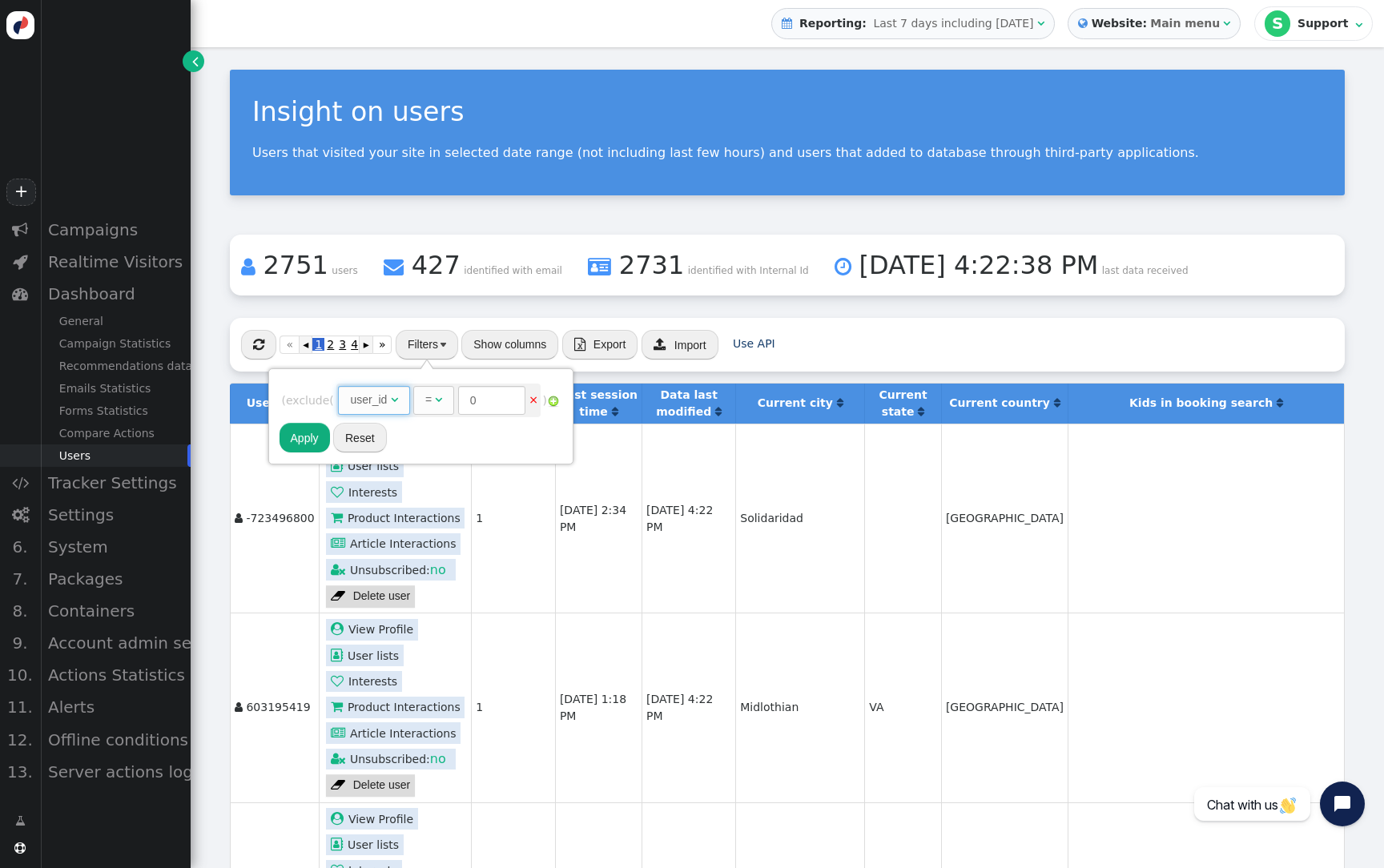
click at [391, 411] on span "user_id " at bounding box center [374, 400] width 71 height 29
click at [457, 413] on span "= " at bounding box center [449, 400] width 41 height 29
click at [309, 442] on button "Apply" at bounding box center [304, 437] width 51 height 29
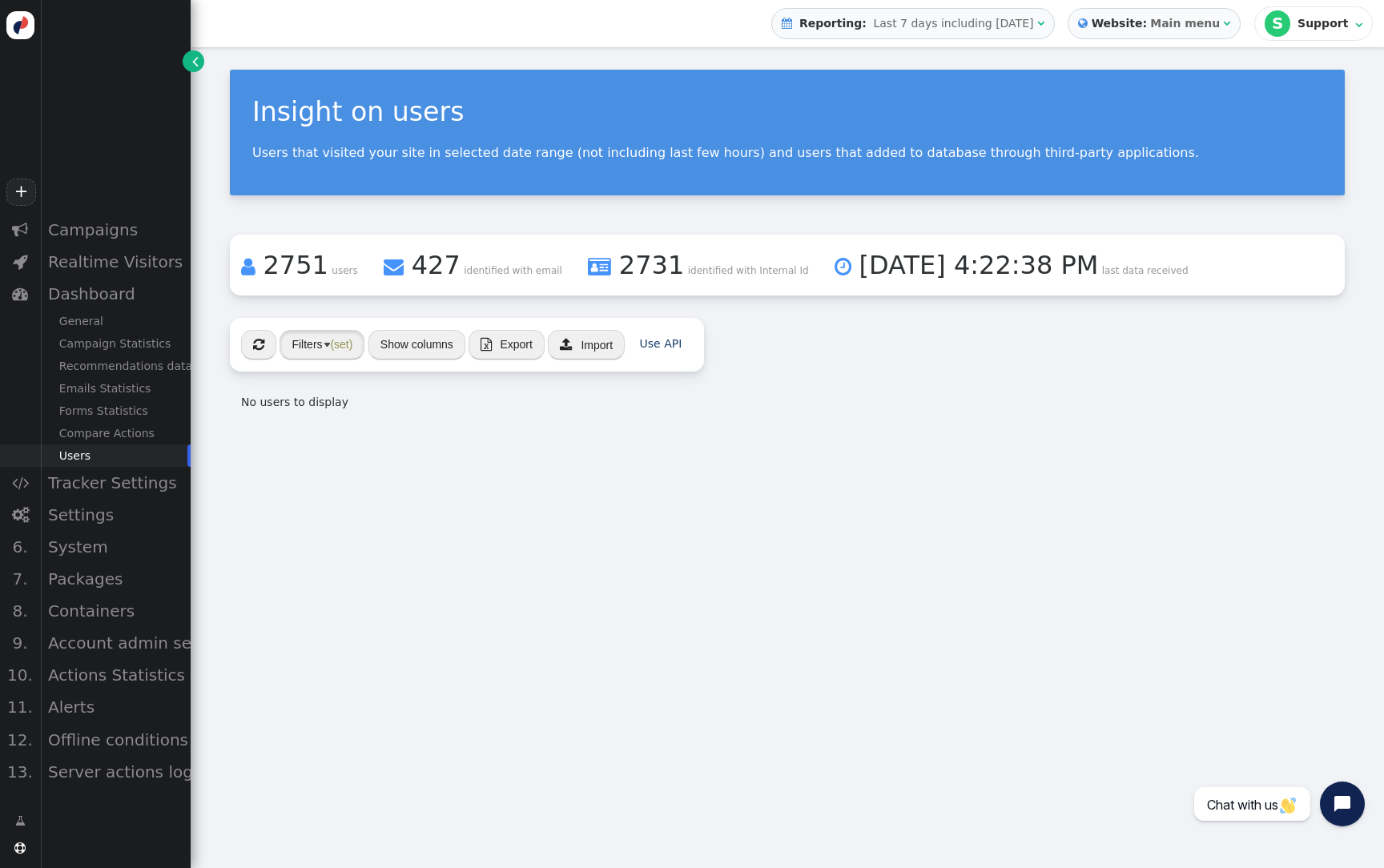
click at [340, 351] on button "Filters (set)" at bounding box center [322, 344] width 85 height 29
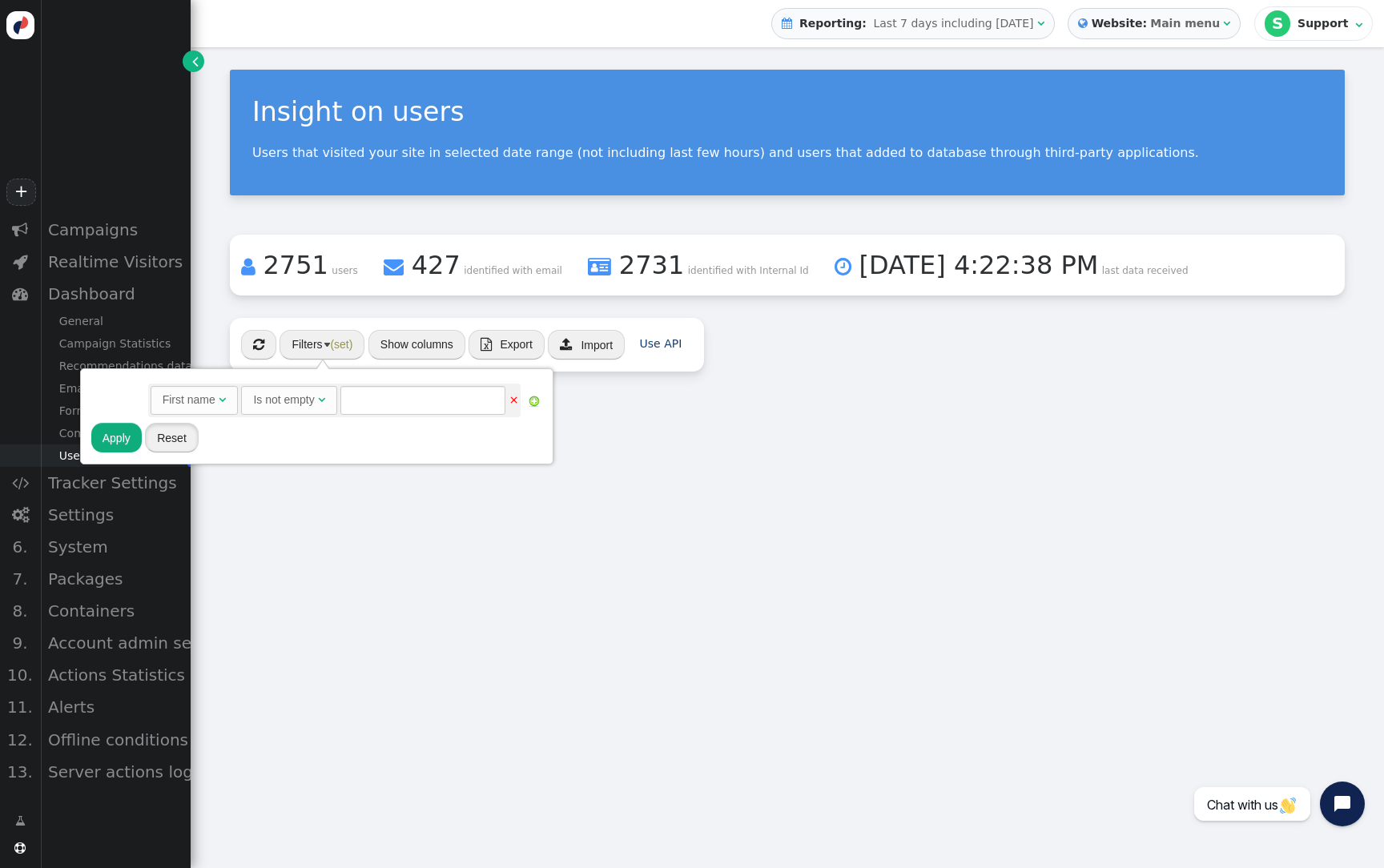
click at [192, 441] on button "Reset" at bounding box center [172, 437] width 54 height 29
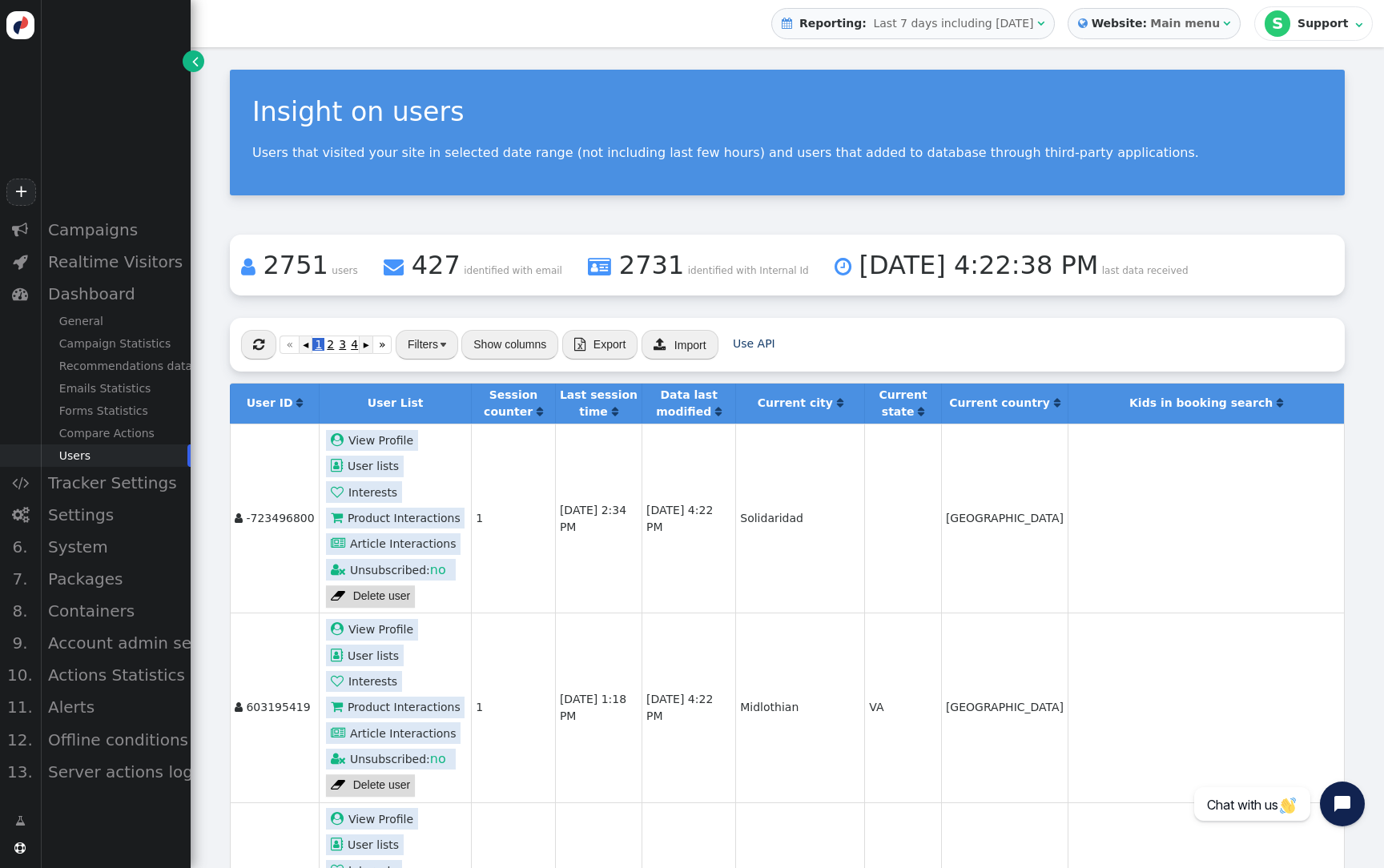
click at [382, 440] on link " View Profile" at bounding box center [372, 441] width 92 height 22
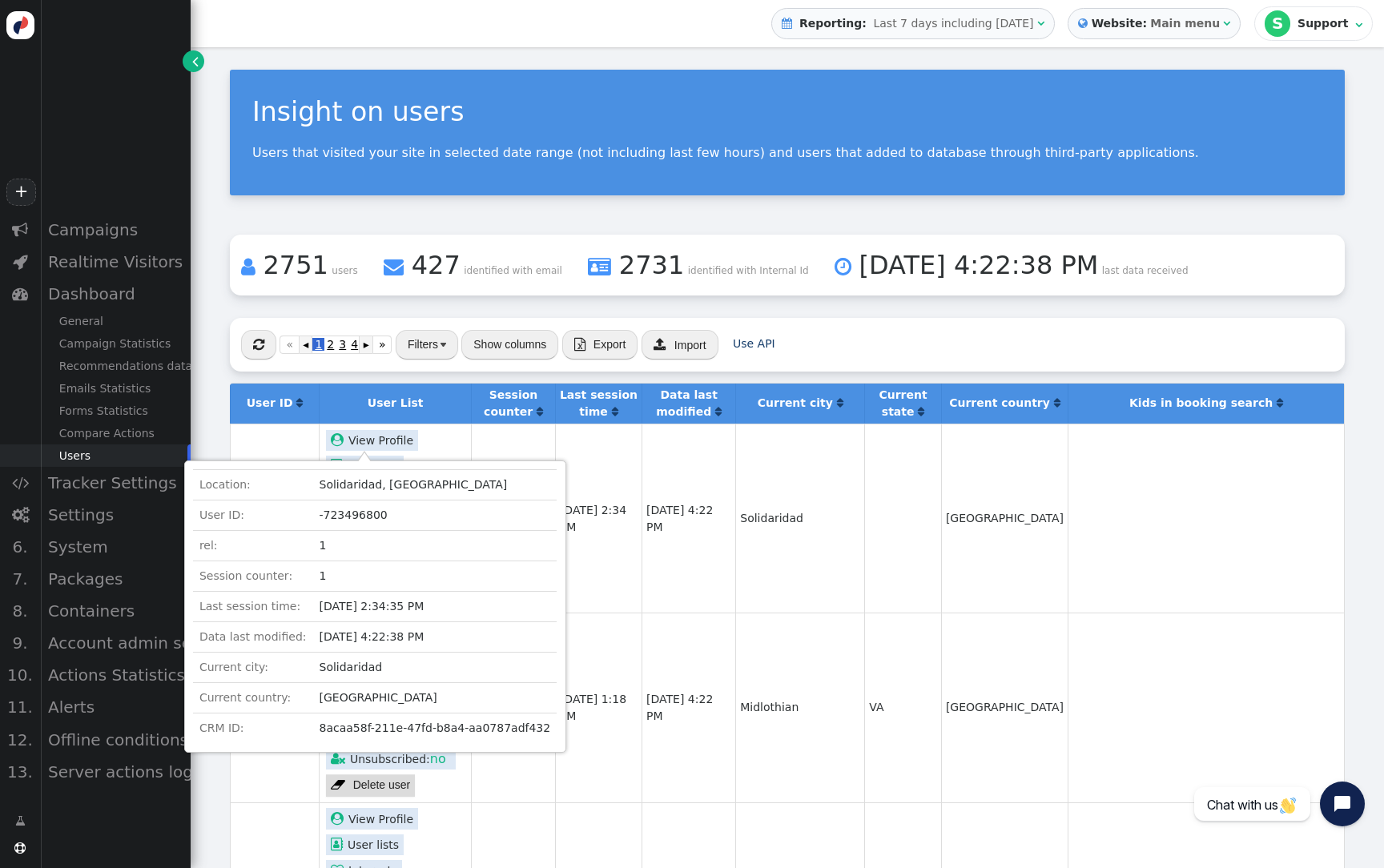
click at [578, 488] on td "[DATE] 2:34 PM" at bounding box center [598, 518] width 86 height 189
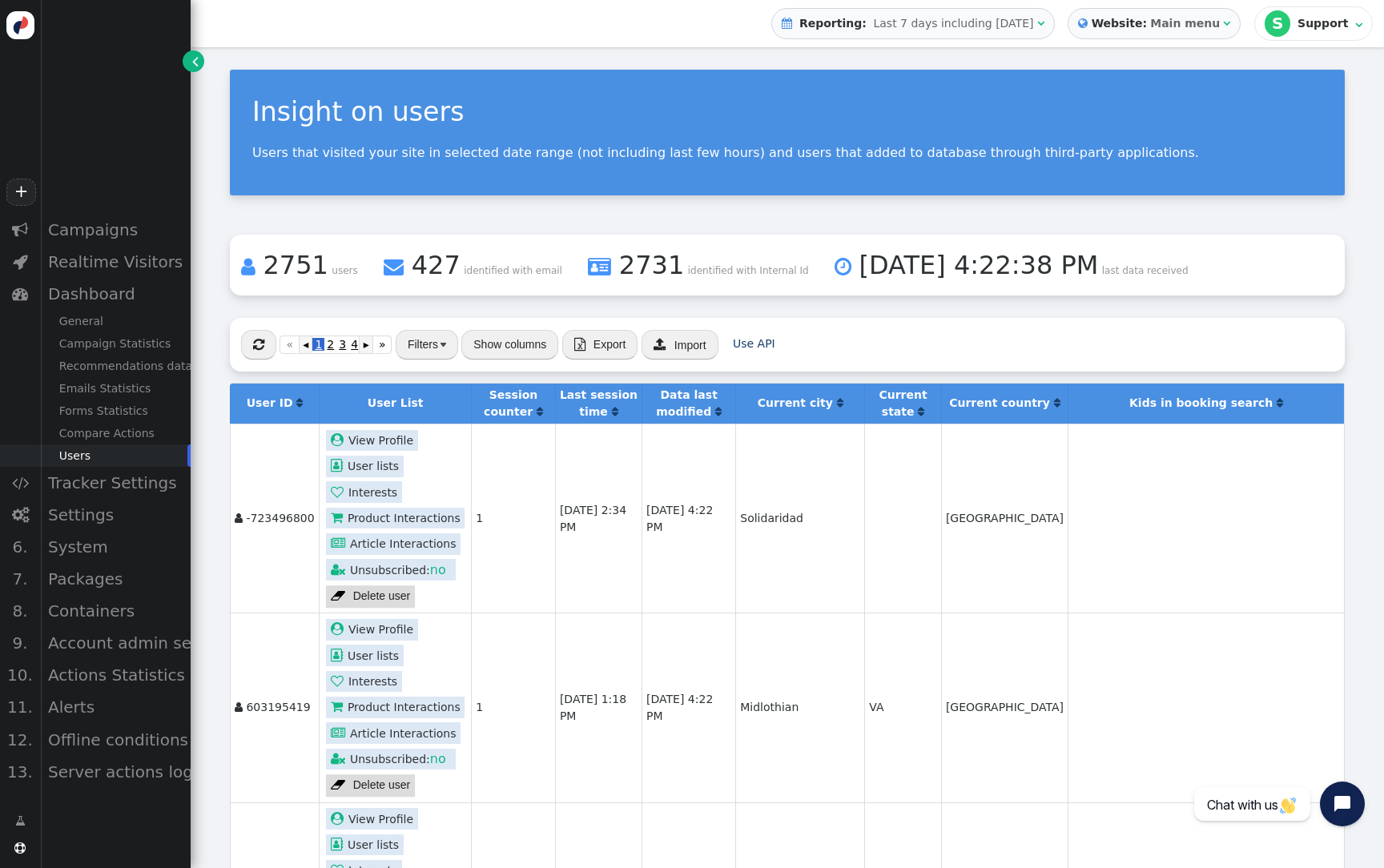
click at [385, 624] on link " View Profile" at bounding box center [372, 630] width 92 height 22
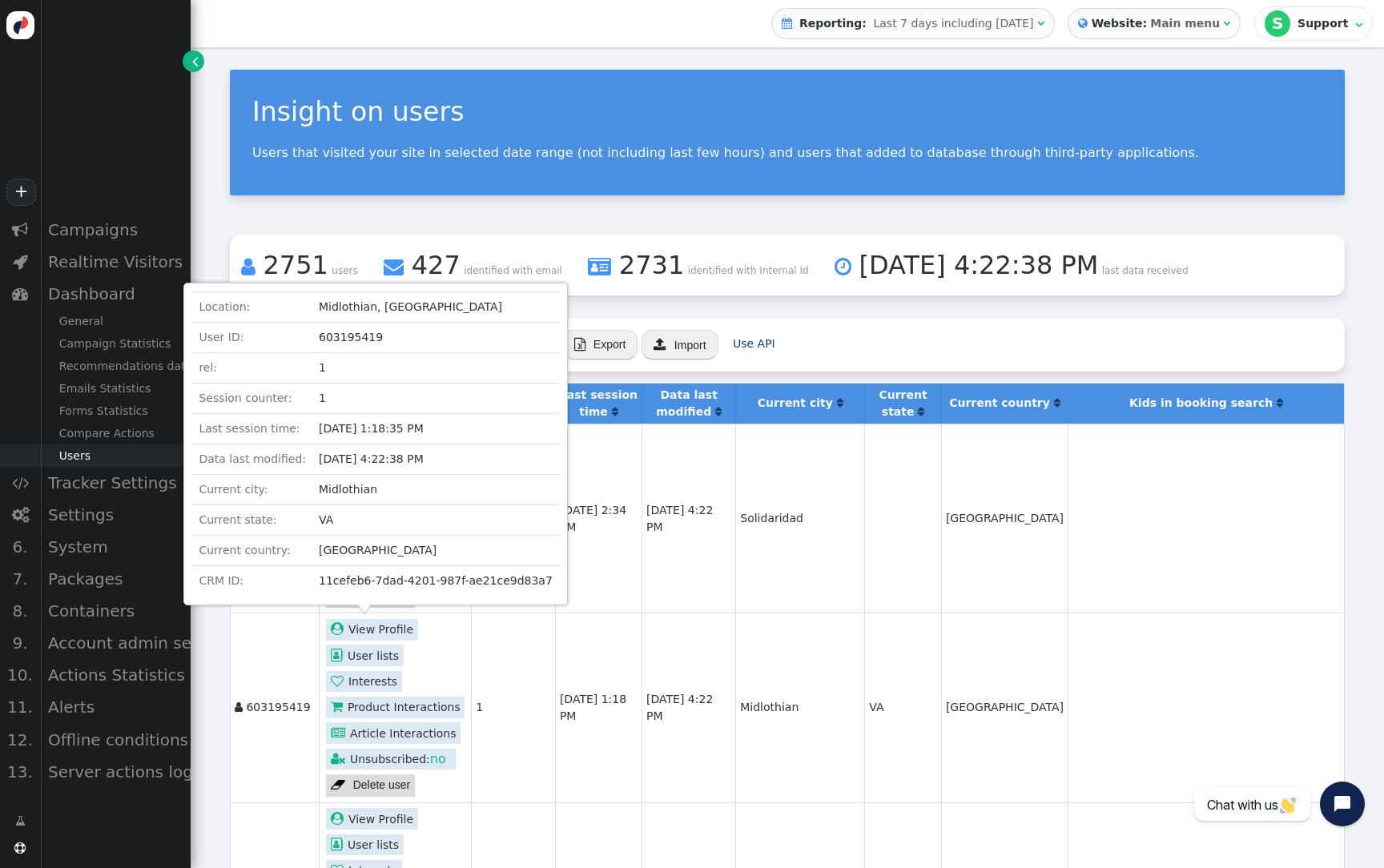
click at [906, 494] on td at bounding box center [903, 518] width 77 height 189
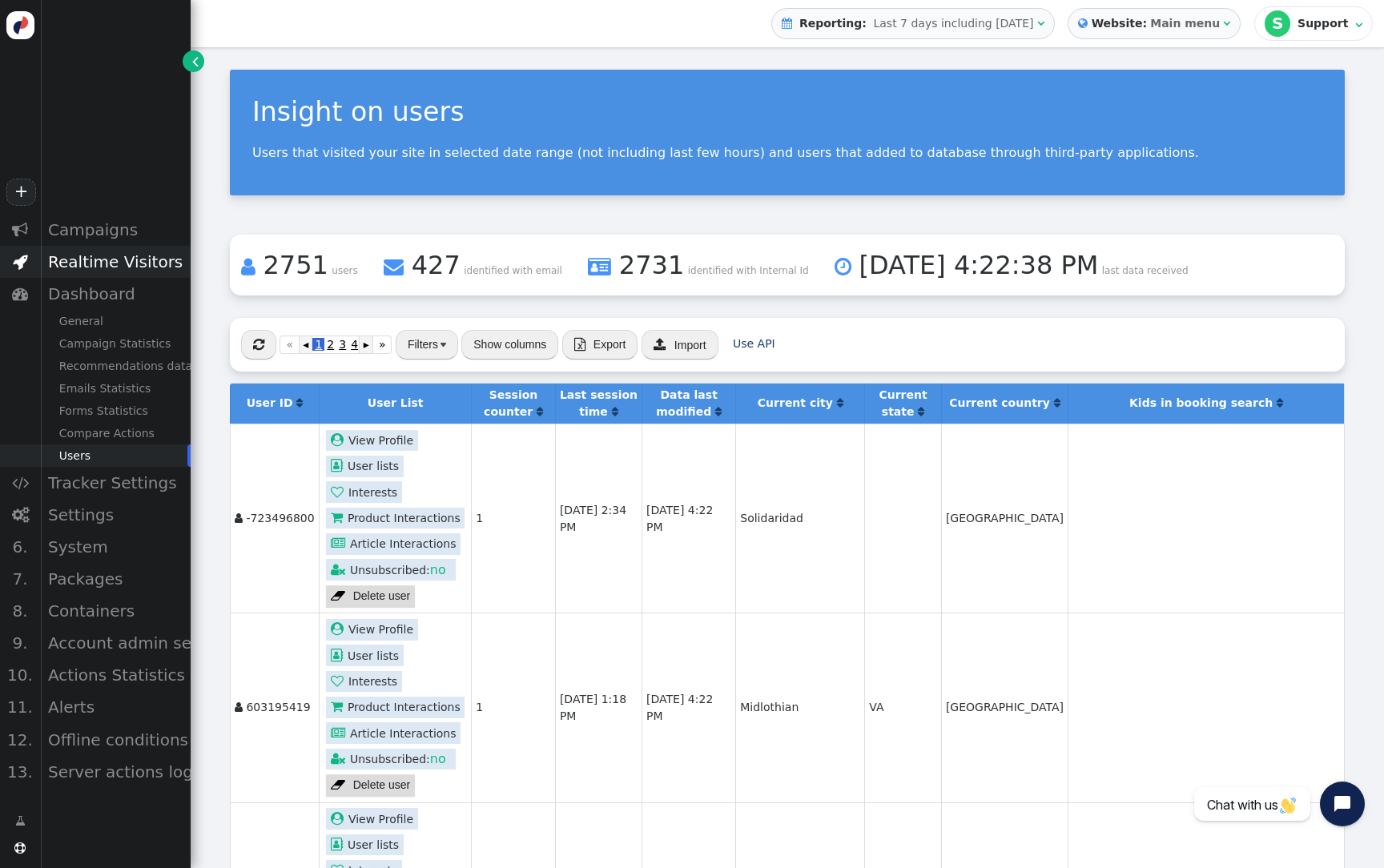
click at [144, 270] on div "Realtime Visitors" at bounding box center [115, 262] width 151 height 32
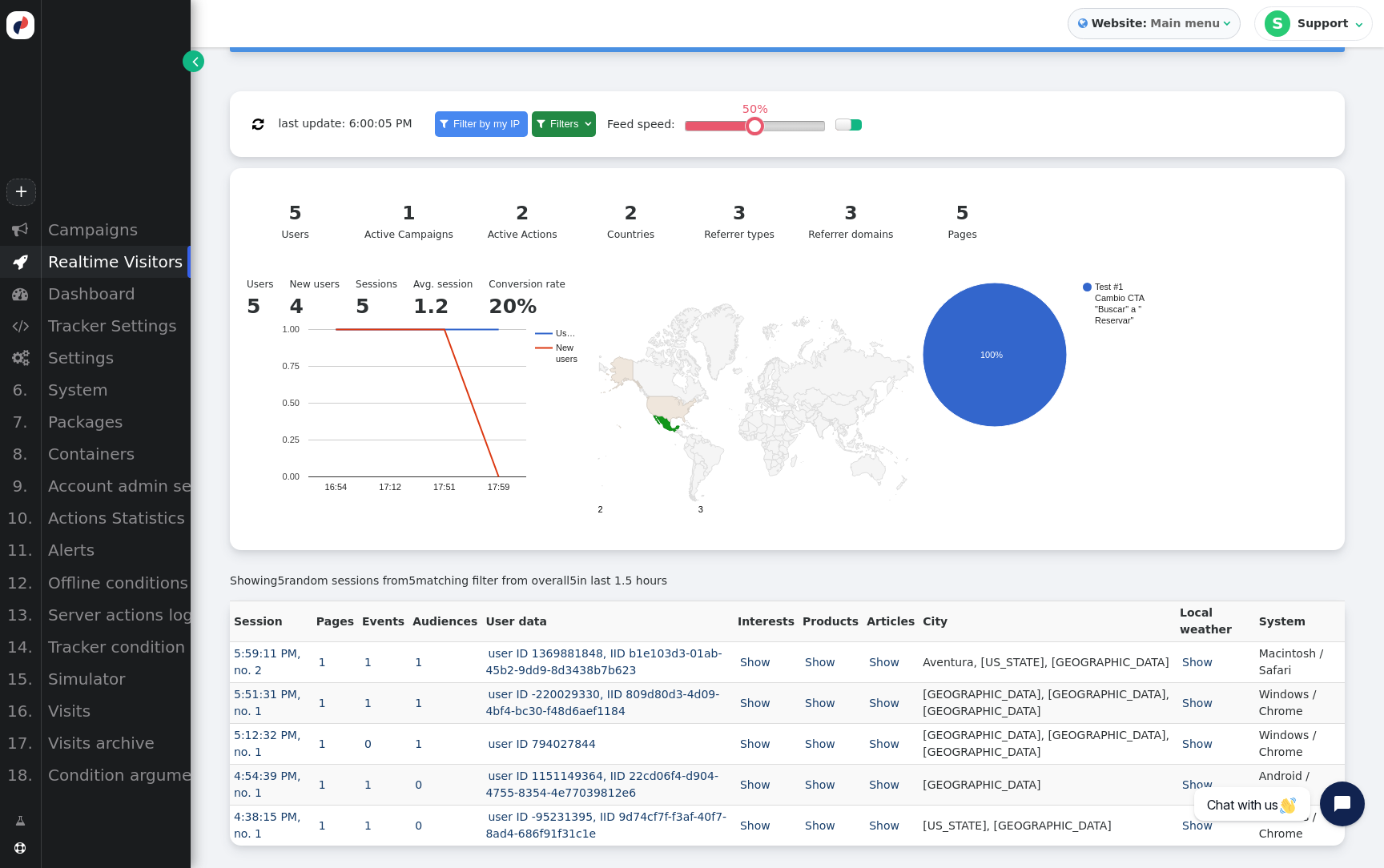
scroll to position [171, 0]
click at [615, 653] on link "user ID 1369881848, IID b1e103d3-01ab-45b2-9dd9-8d3438b7b623" at bounding box center [604, 662] width 236 height 30
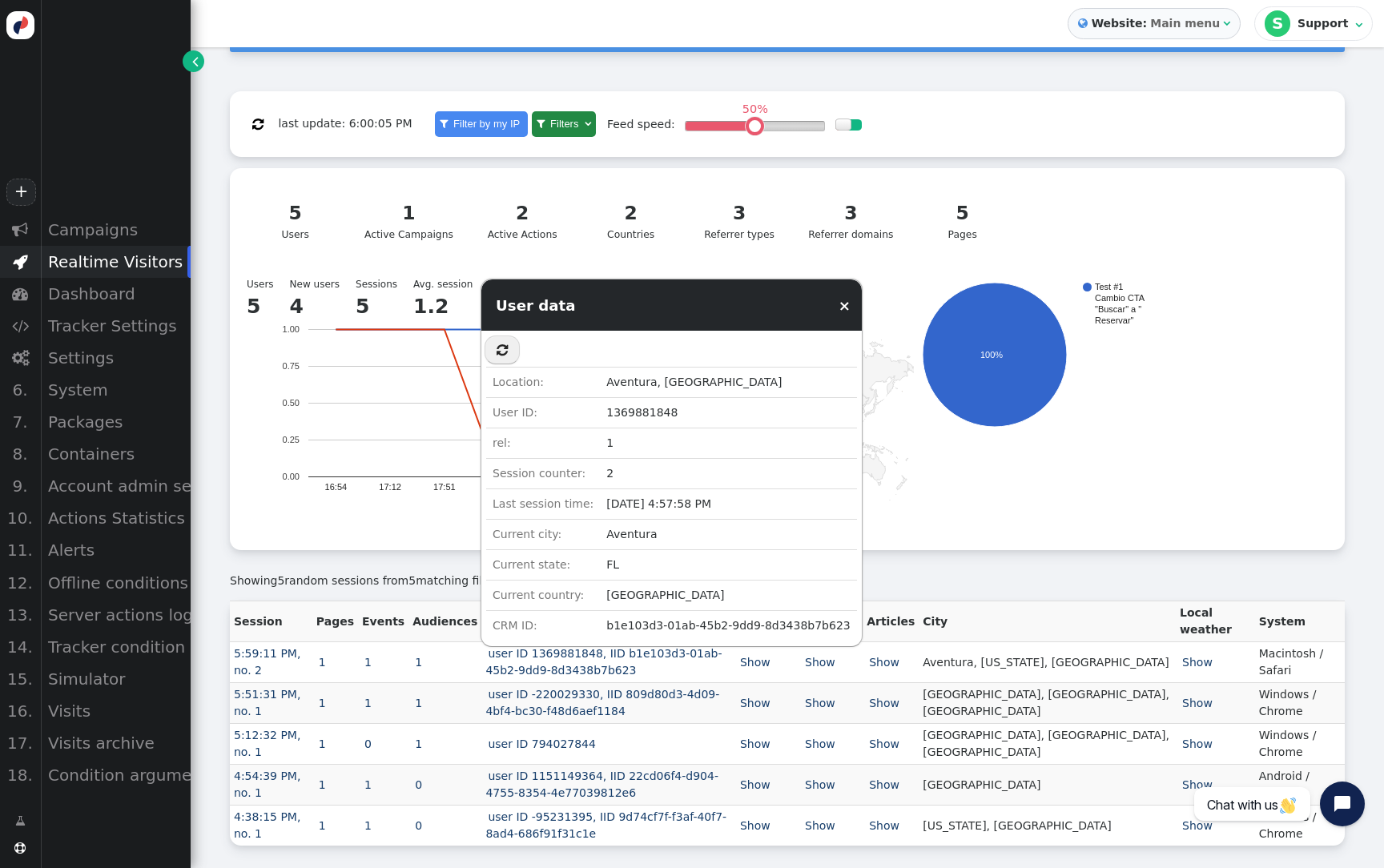
click at [753, 631] on td "b1e103d3-01ab-45b2-9dd9-8d3438b7b623" at bounding box center [728, 626] width 257 height 31
copy td "8d3438b7b623"
click at [416, 574] on div "Showing 5 random sessions from 5 matching filter from overall 5 in last 1.5 hou…" at bounding box center [787, 581] width 1115 height 17
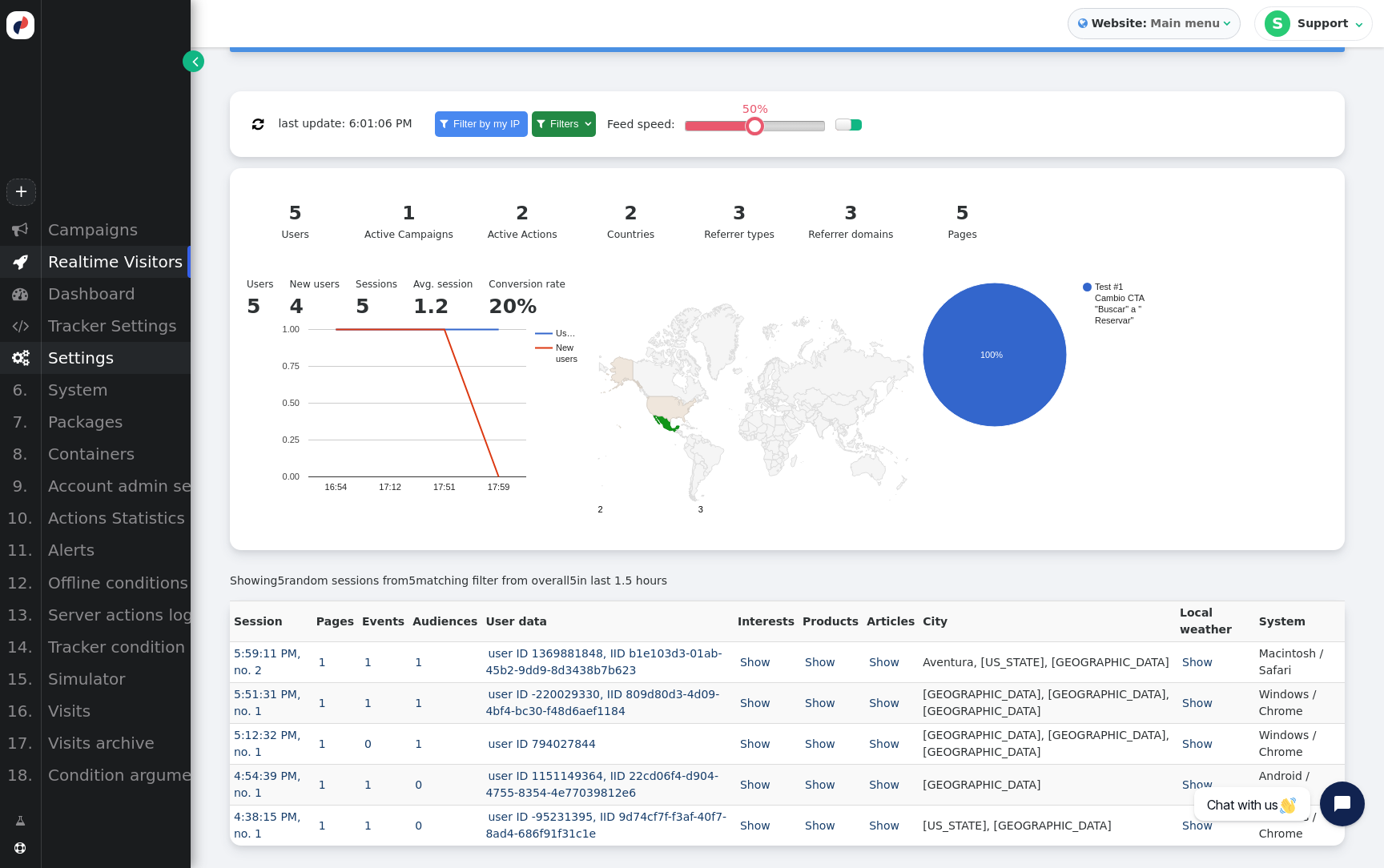
click at [100, 366] on div "Settings" at bounding box center [115, 358] width 151 height 32
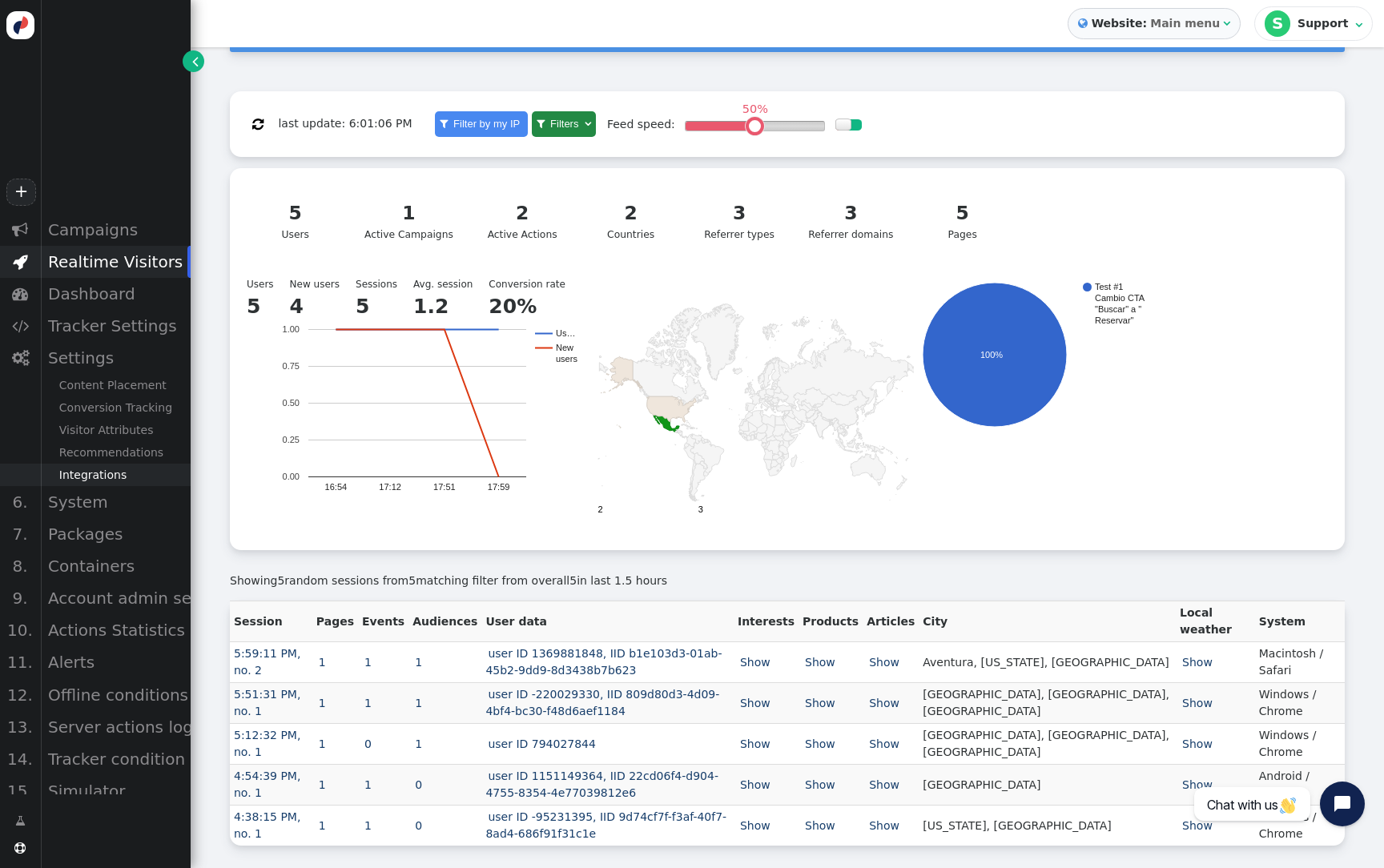
click at [106, 475] on div "Integrations" at bounding box center [115, 475] width 151 height 23
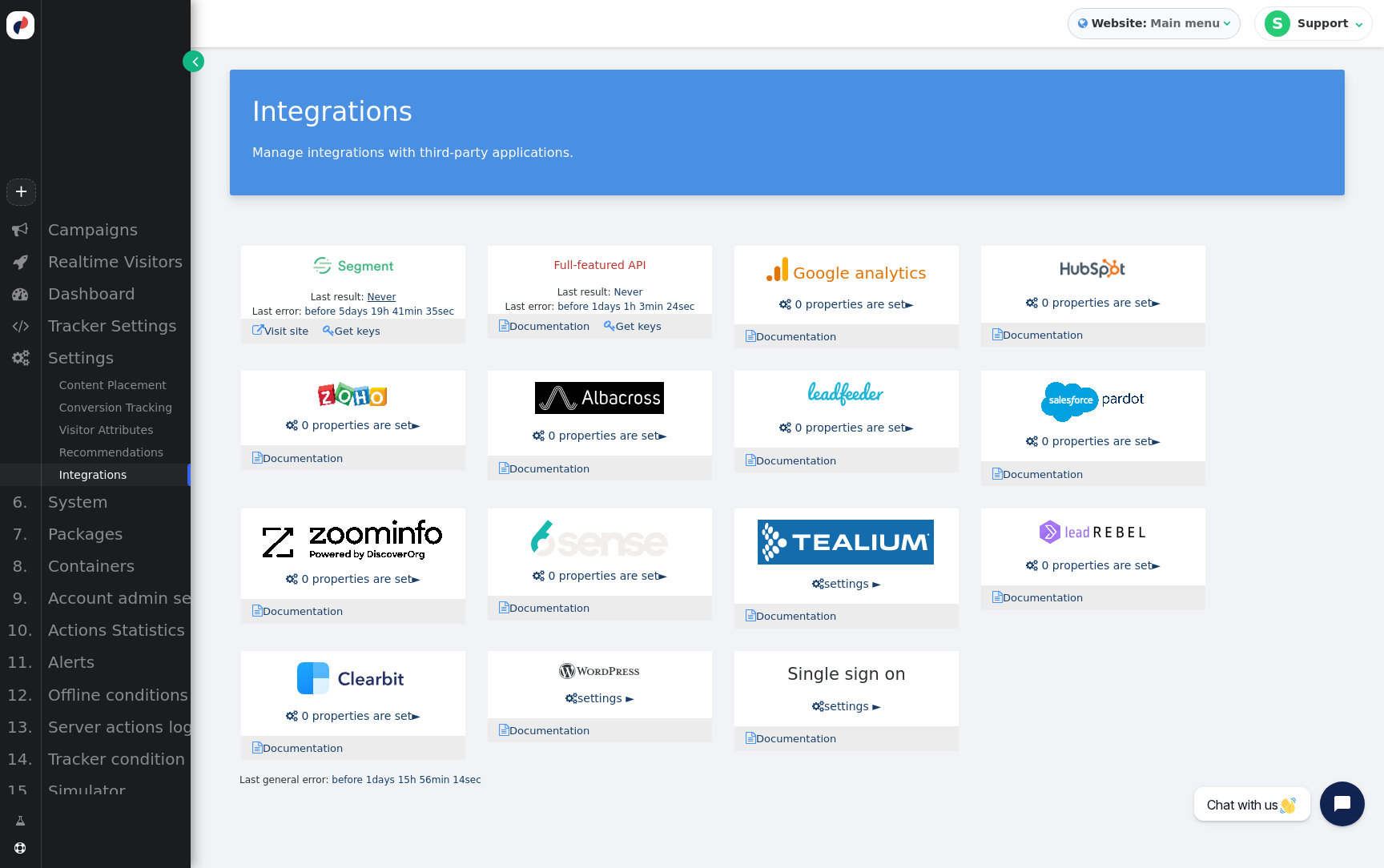
click at [388, 295] on link "Never" at bounding box center [381, 296] width 29 height 11
click at [566, 368] on div "Last result: Never Last error: before 5days 19h 41min 35sec  Visit site  Docu…" at bounding box center [787, 503] width 1115 height 537
click at [406, 313] on link "before 5days 19h 41min 35sec" at bounding box center [380, 311] width 150 height 11
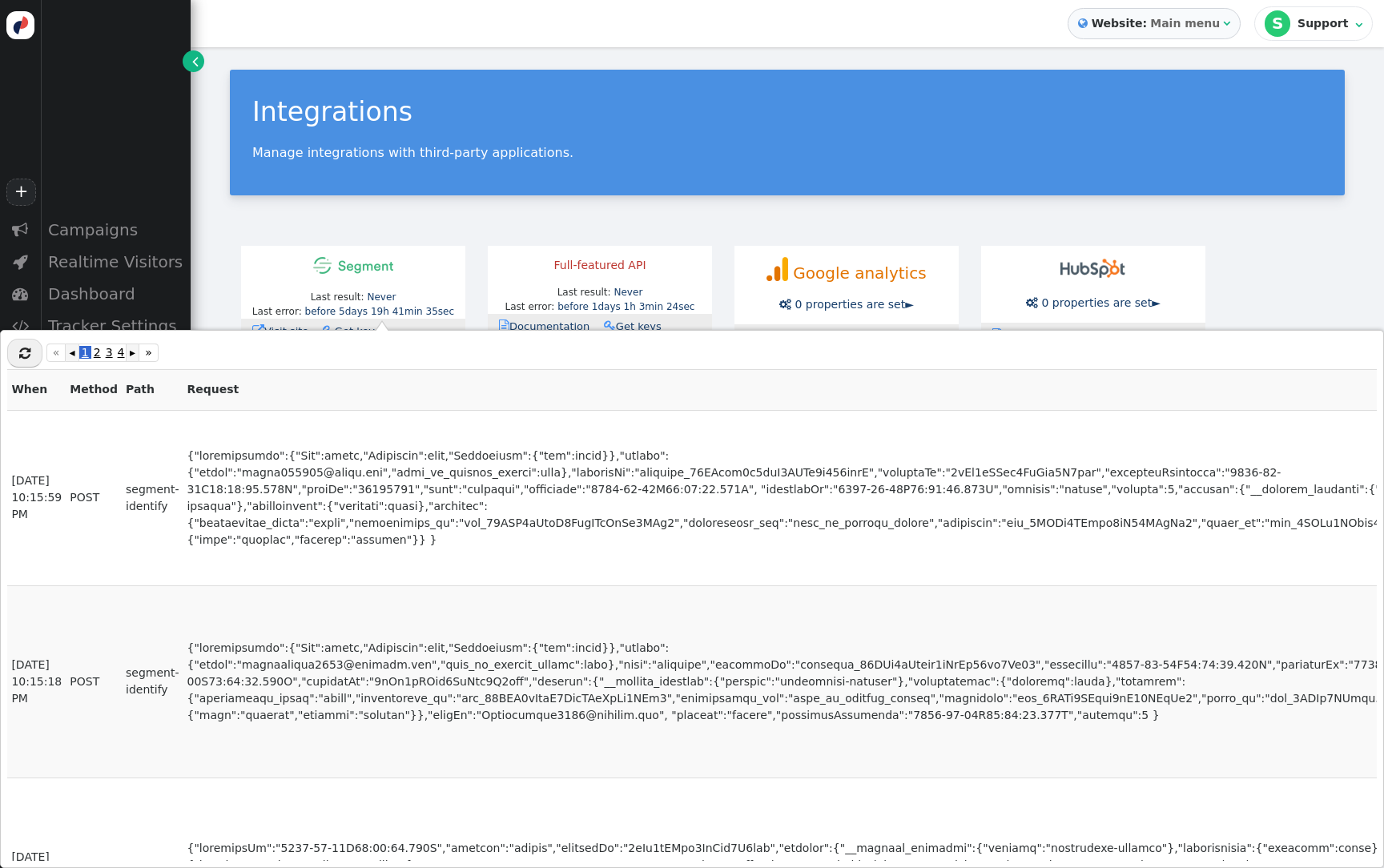
click at [28, 355] on span "" at bounding box center [24, 353] width 11 height 13
click at [29, 355] on icon "button" at bounding box center [26, 353] width 31 height 24
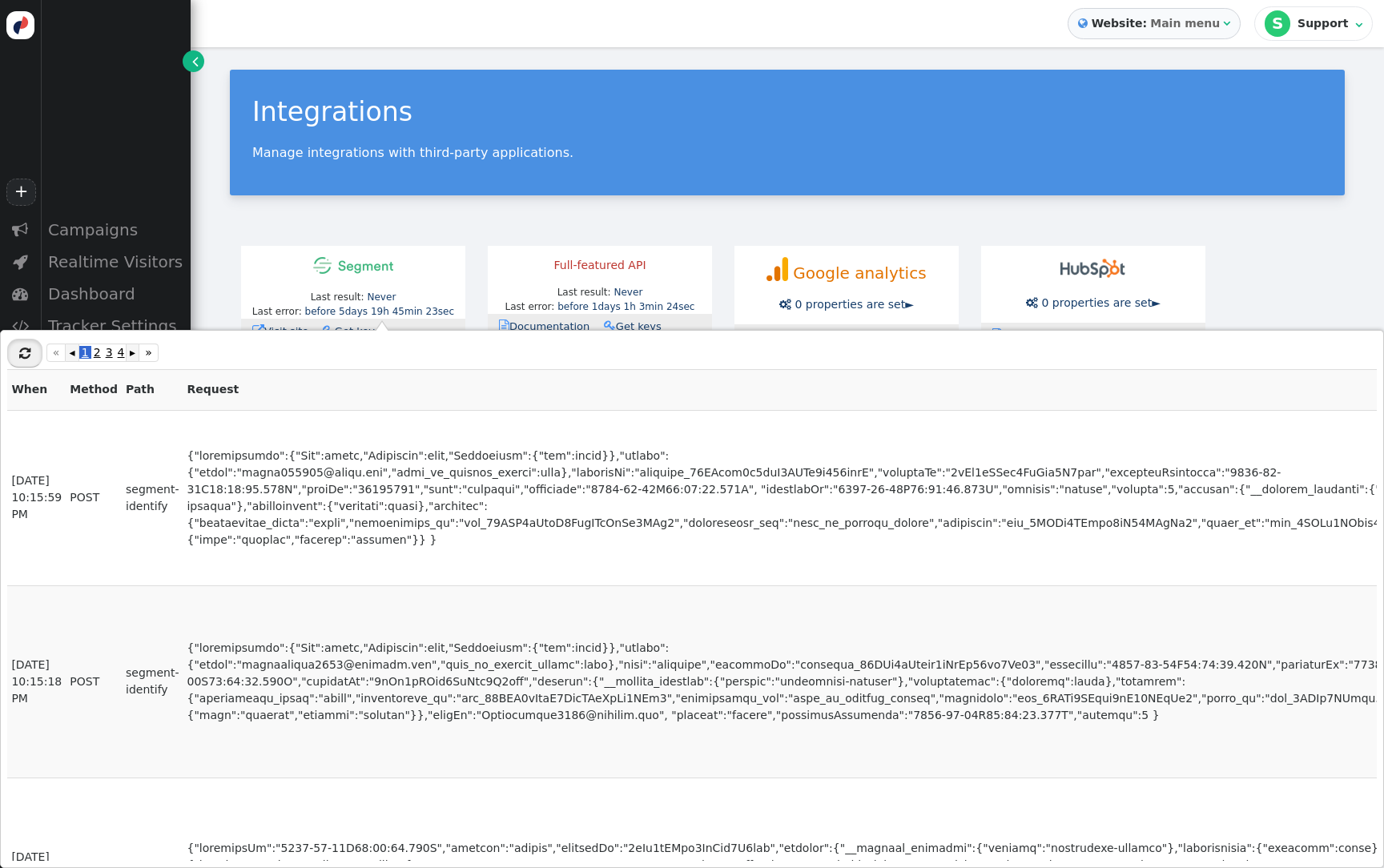
click at [29, 355] on span "" at bounding box center [24, 353] width 11 height 13
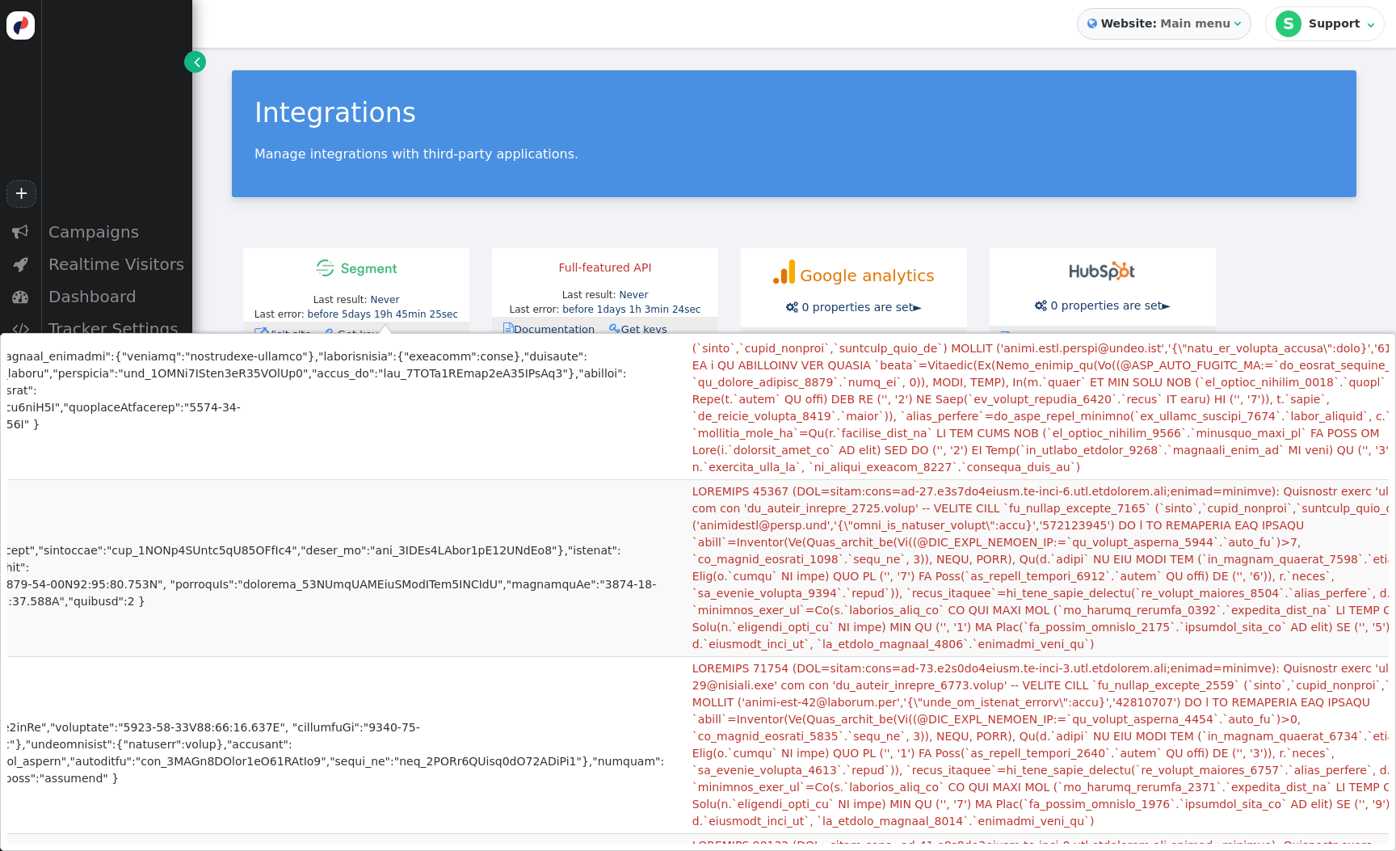
scroll to position [3164, 874]
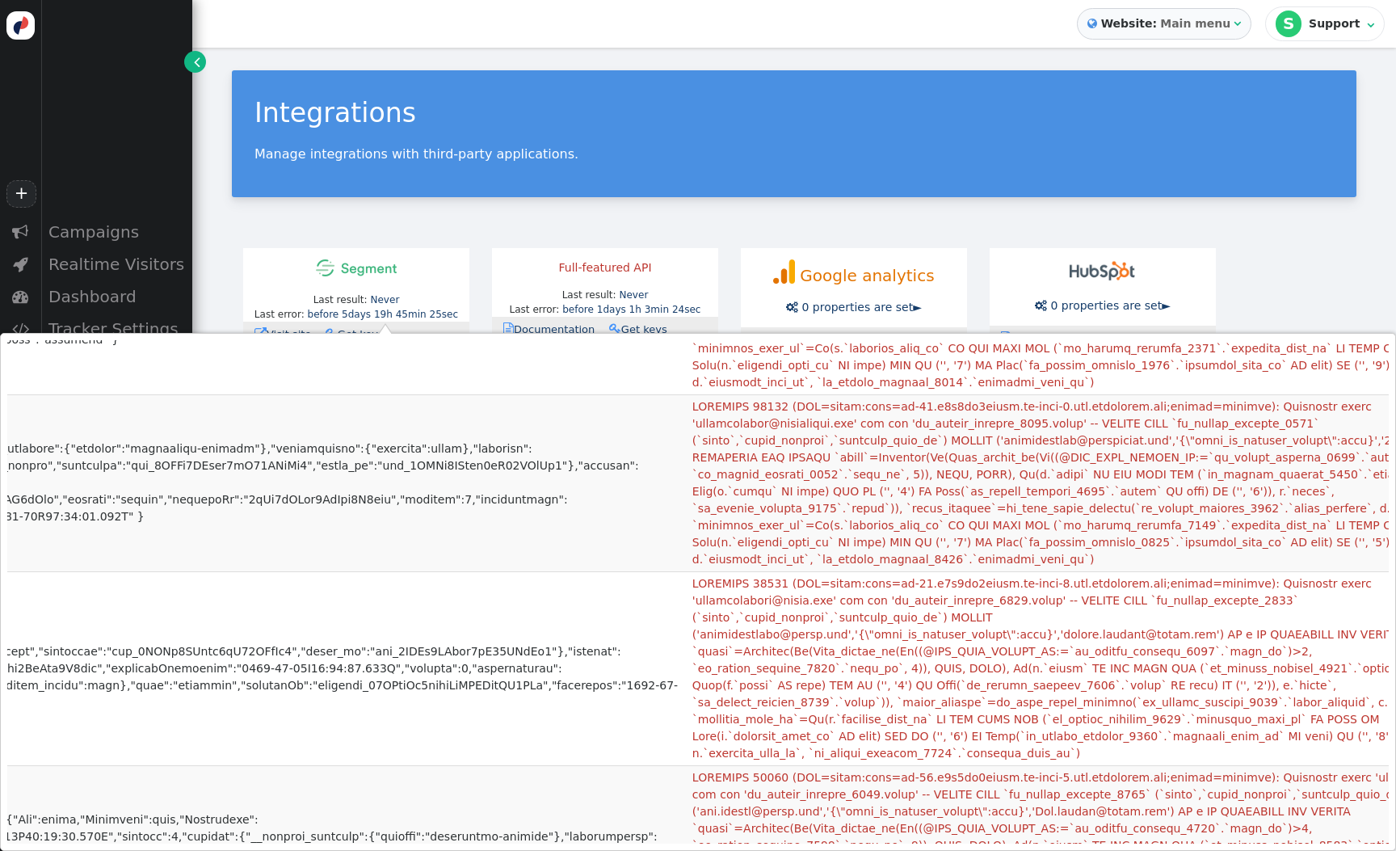
click at [756, 571] on td at bounding box center [1105, 668] width 832 height 194
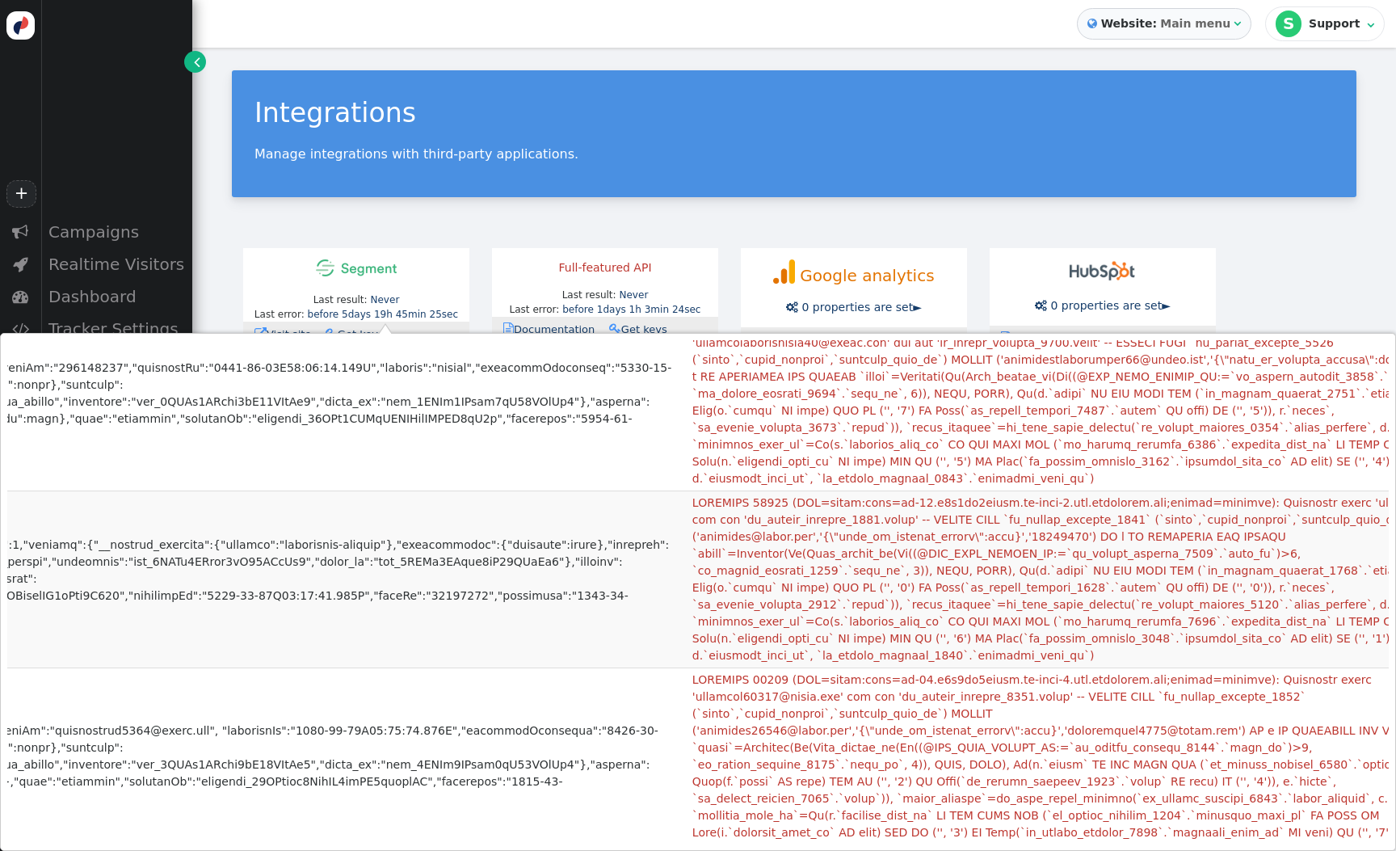
scroll to position [6863, 874]
click at [695, 268] on div "Full-featured API" at bounding box center [605, 267] width 204 height 17
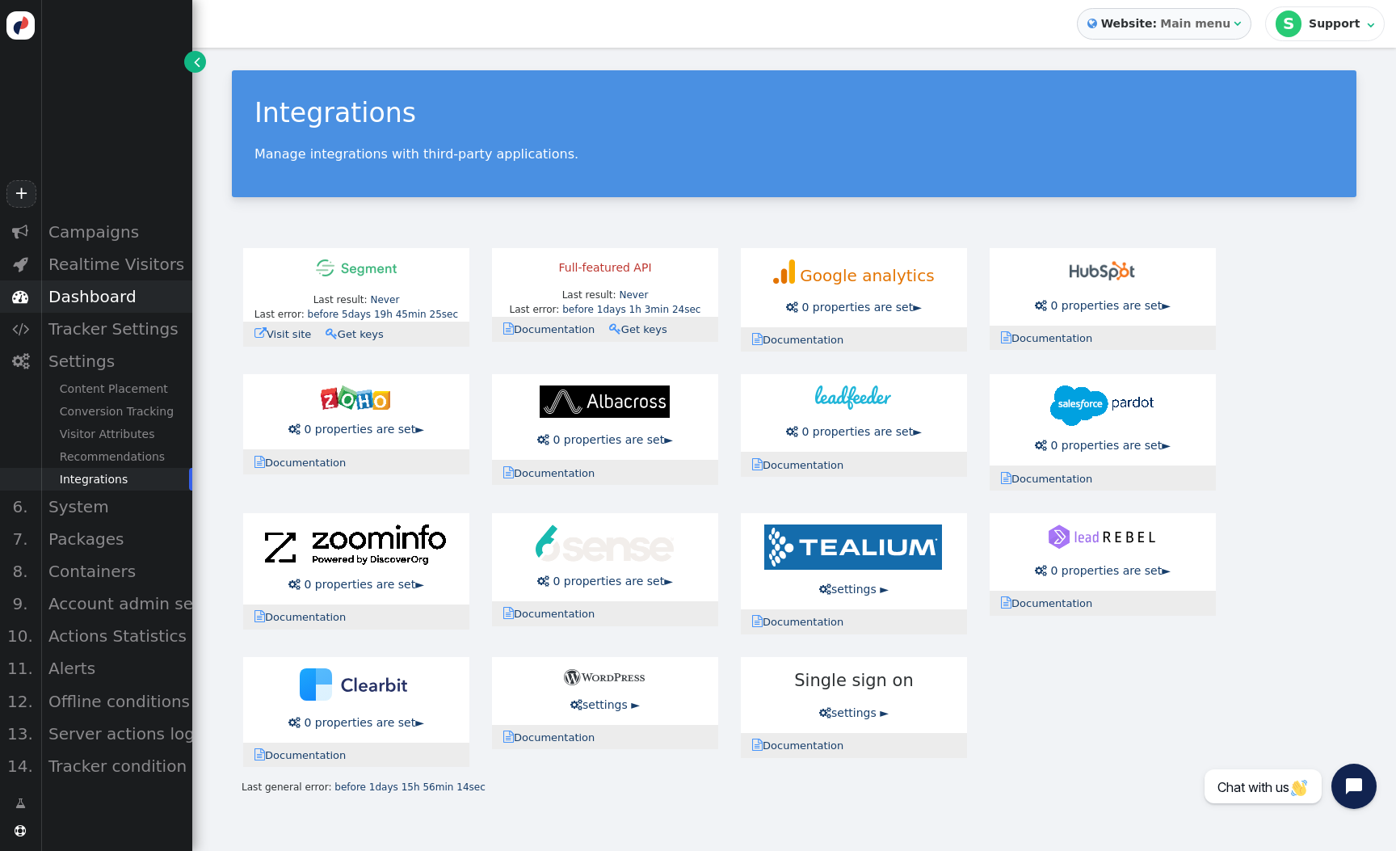
click at [141, 298] on div "Dashboard" at bounding box center [116, 296] width 152 height 32
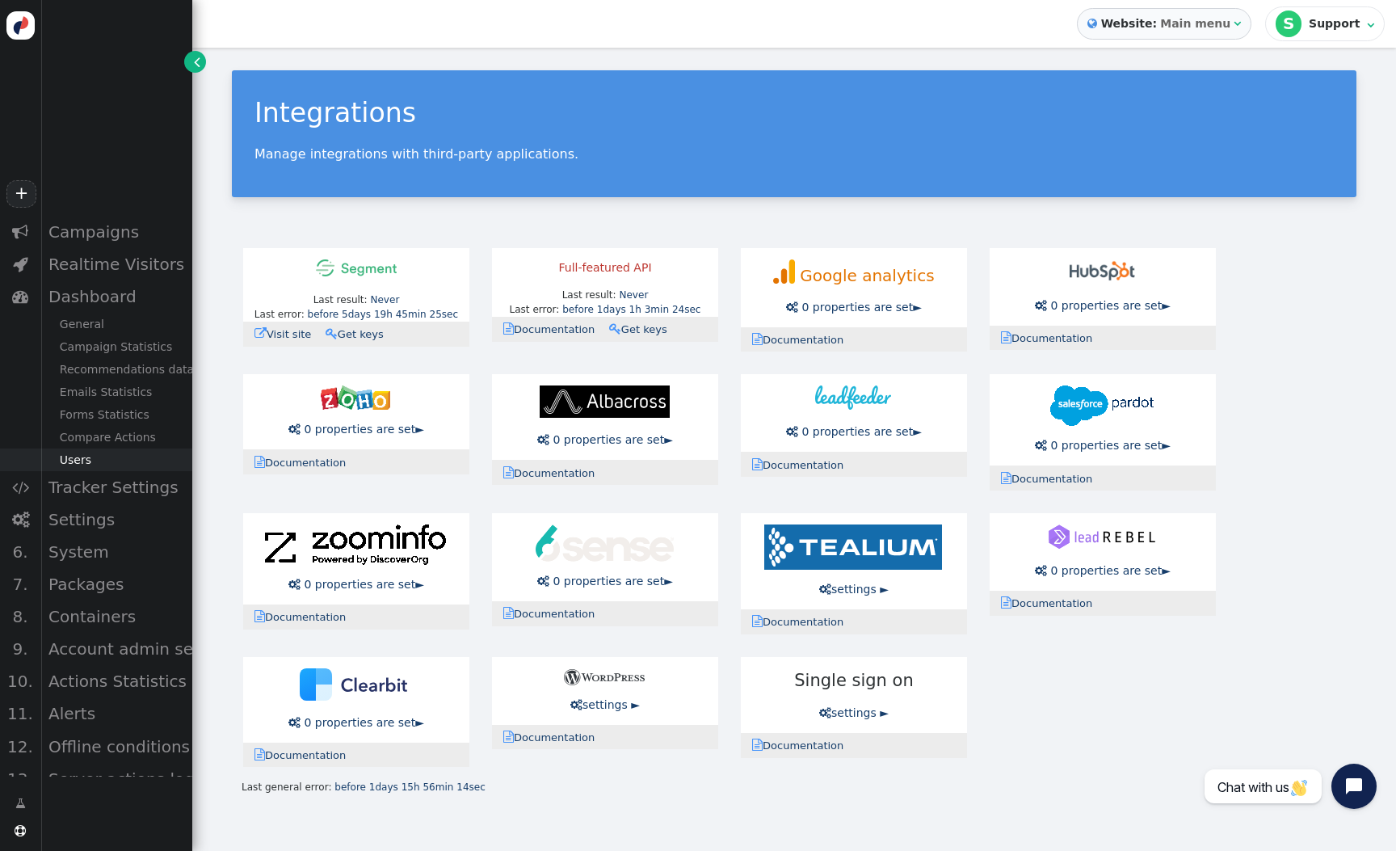
click at [88, 466] on div "Users" at bounding box center [116, 460] width 152 height 23
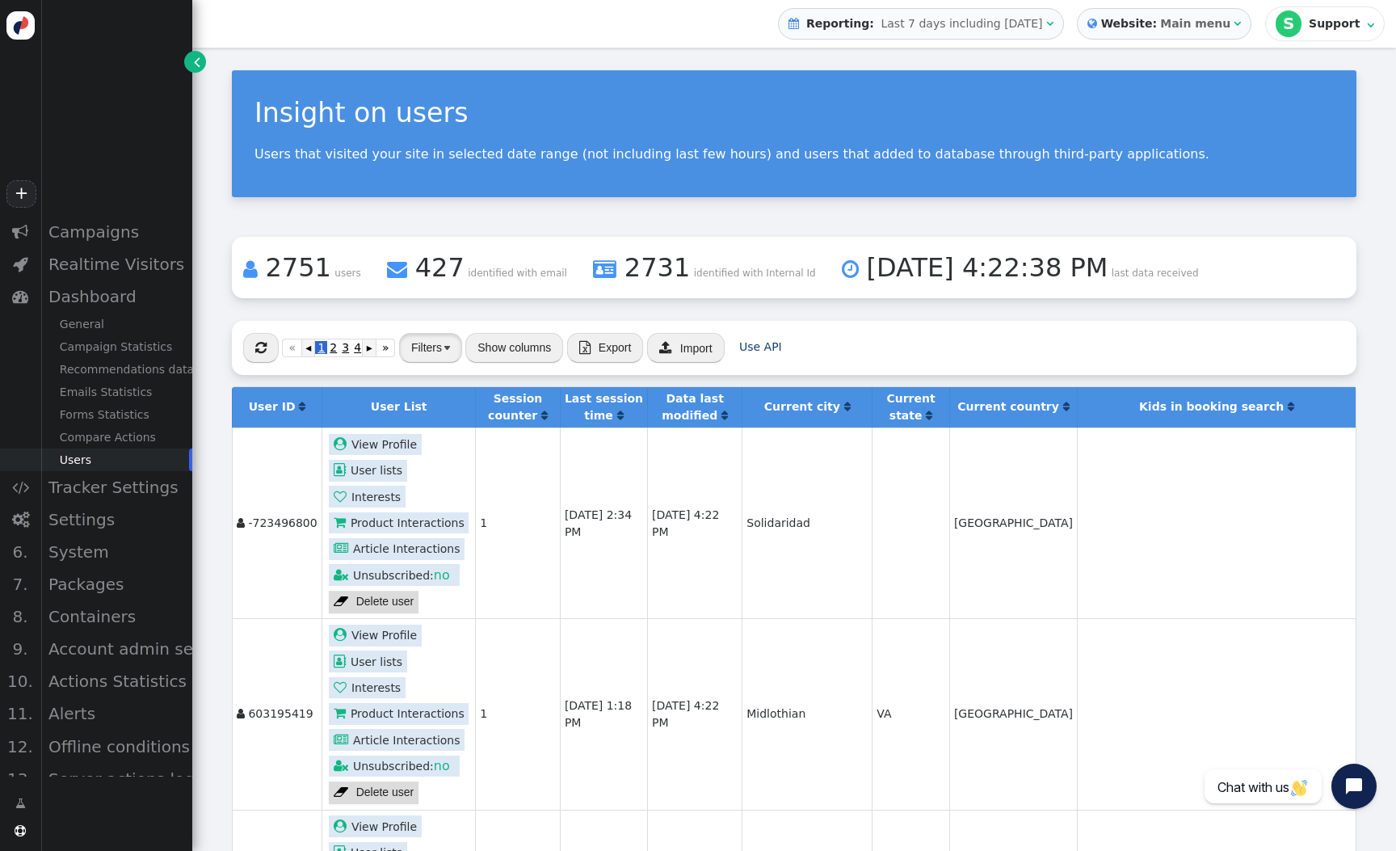
click at [457, 343] on button "Filters" at bounding box center [430, 347] width 63 height 29
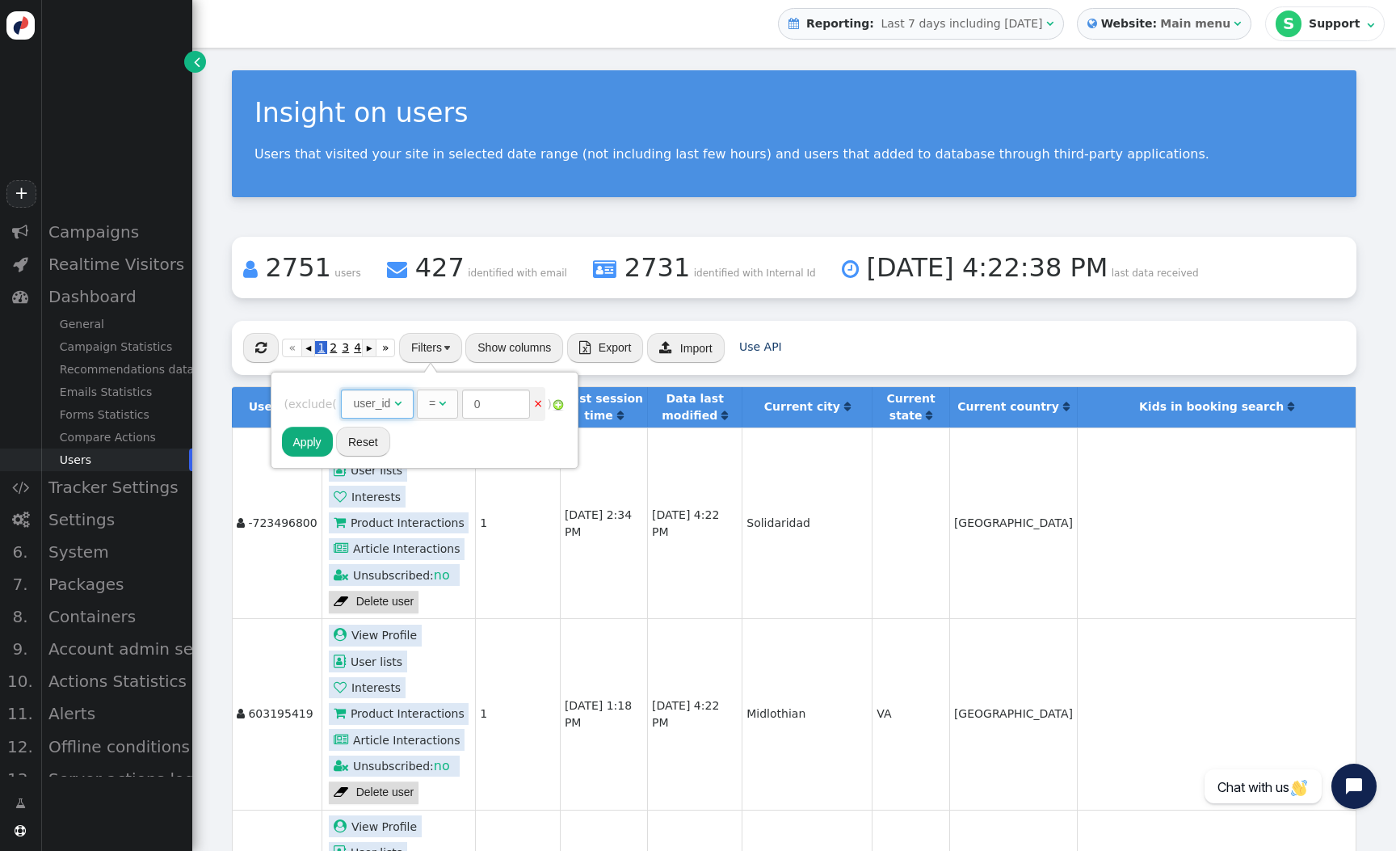
click at [402, 404] on span "" at bounding box center [397, 403] width 7 height 11
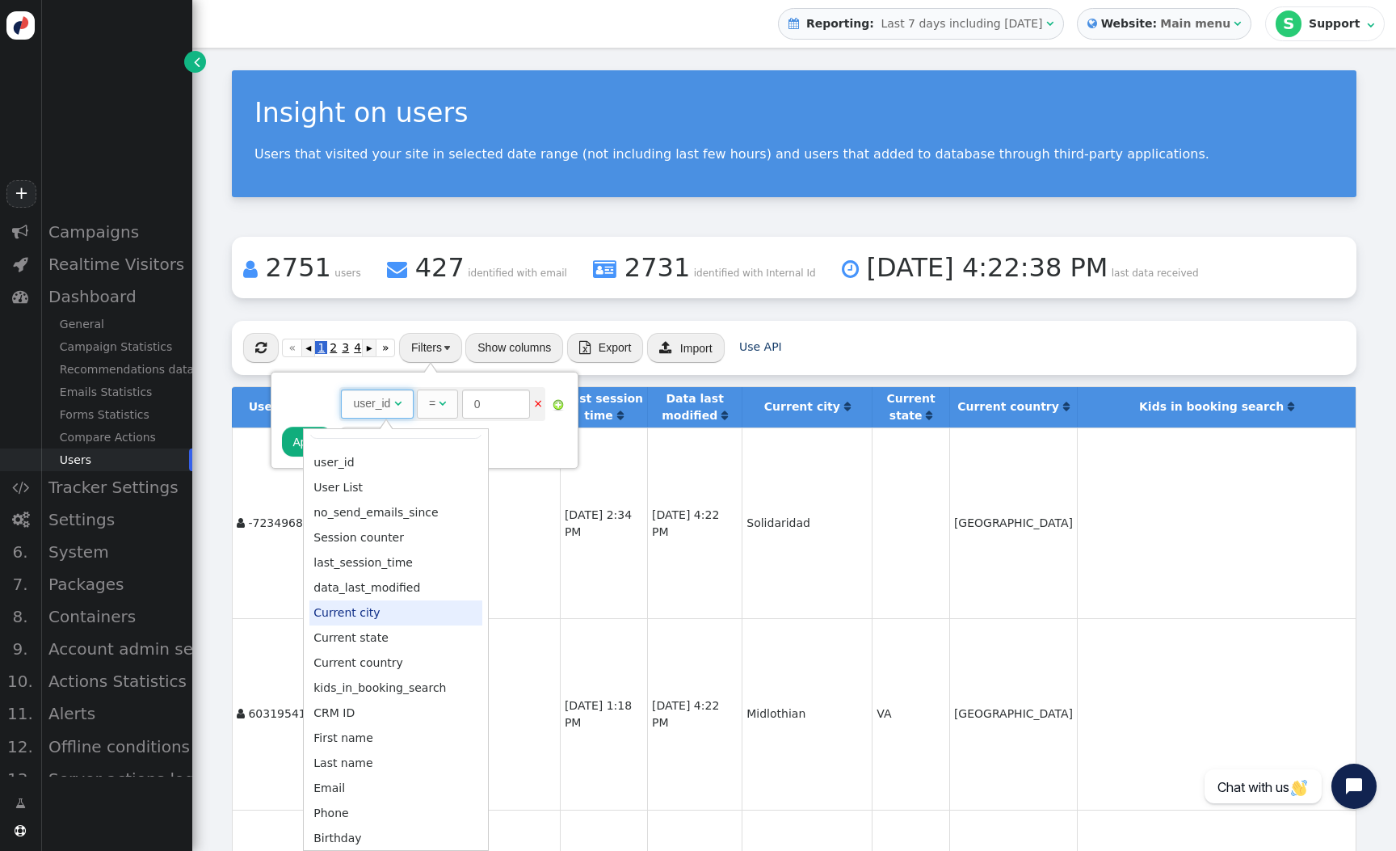
scroll to position [27, 0]
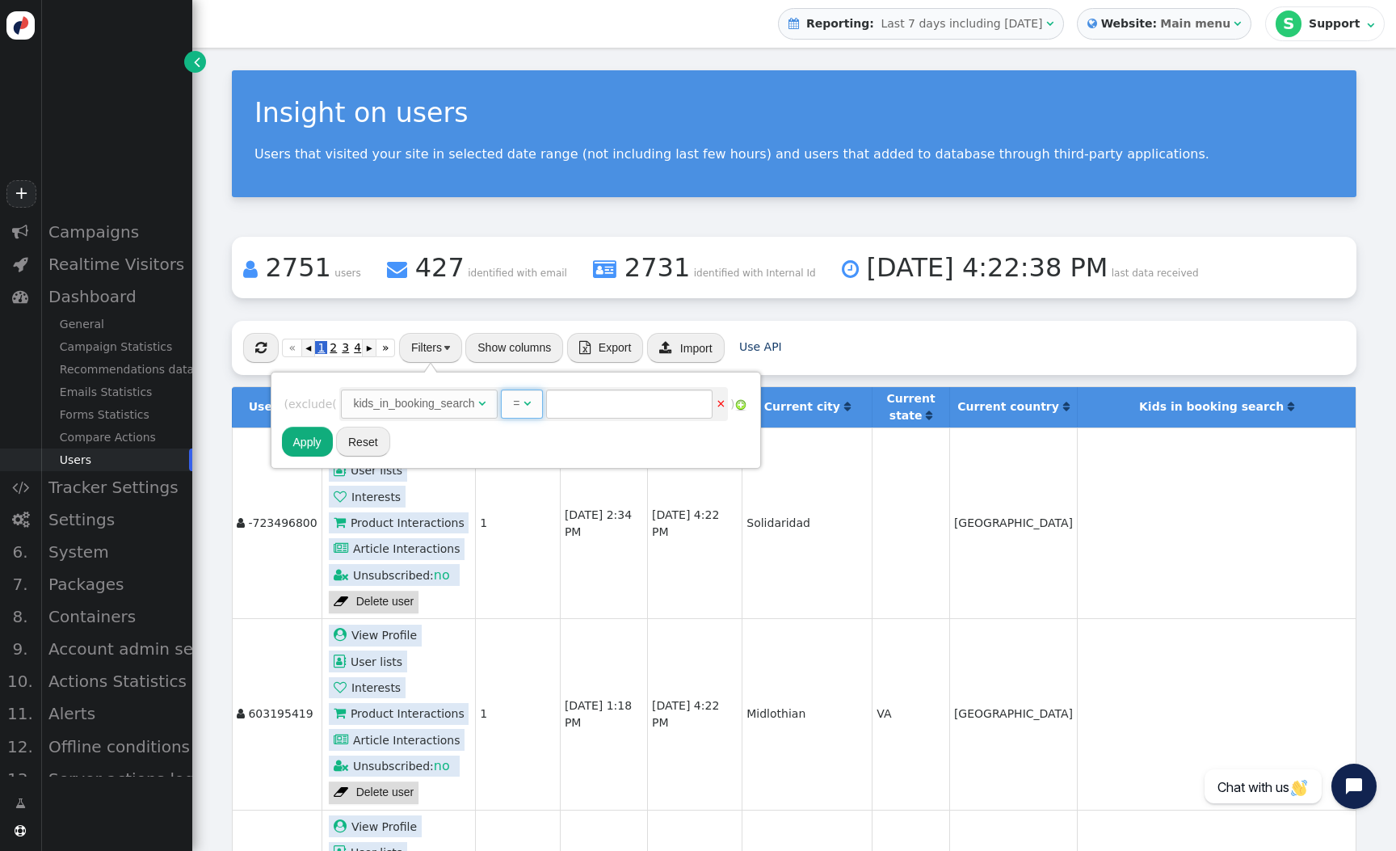
click at [526, 417] on span "= " at bounding box center [521, 404] width 41 height 29
click at [611, 409] on input "text" at bounding box center [629, 404] width 166 height 29
type input "1"
click at [314, 435] on button "Apply" at bounding box center [307, 441] width 51 height 29
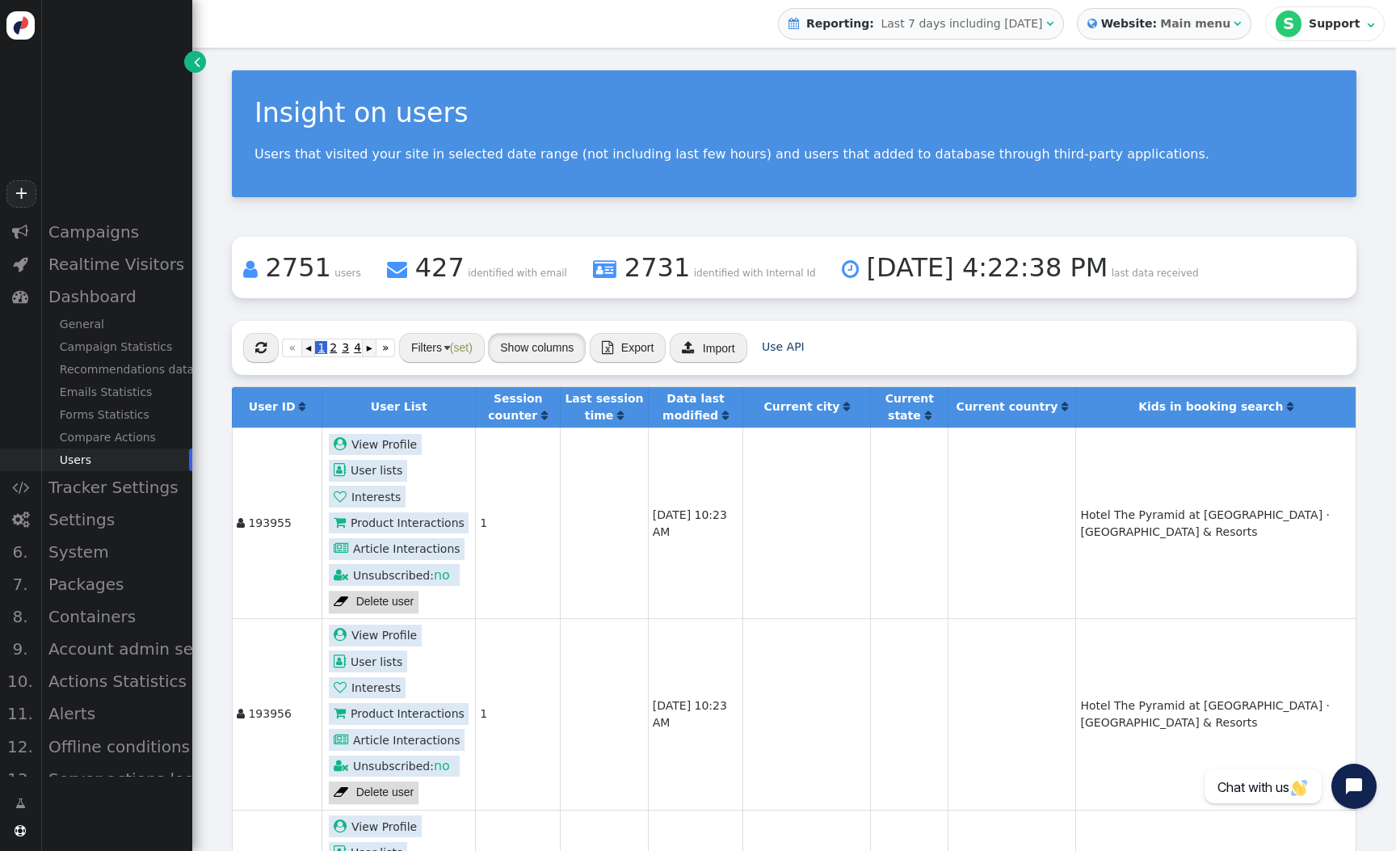
click at [540, 351] on button "Show columns" at bounding box center [537, 347] width 98 height 29
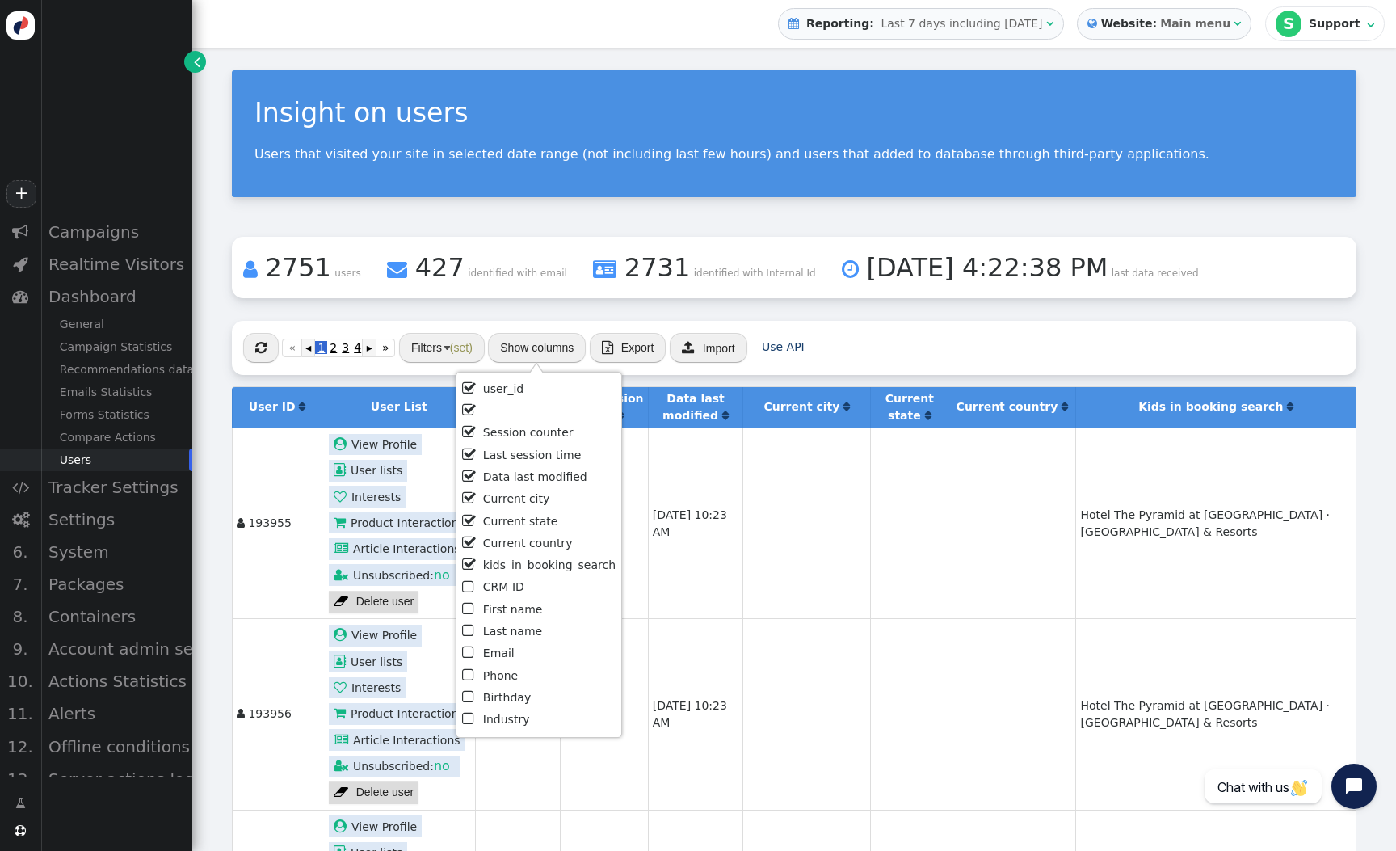
click at [718, 548] on td "[DATE] 10:23 AM" at bounding box center [695, 523] width 95 height 191
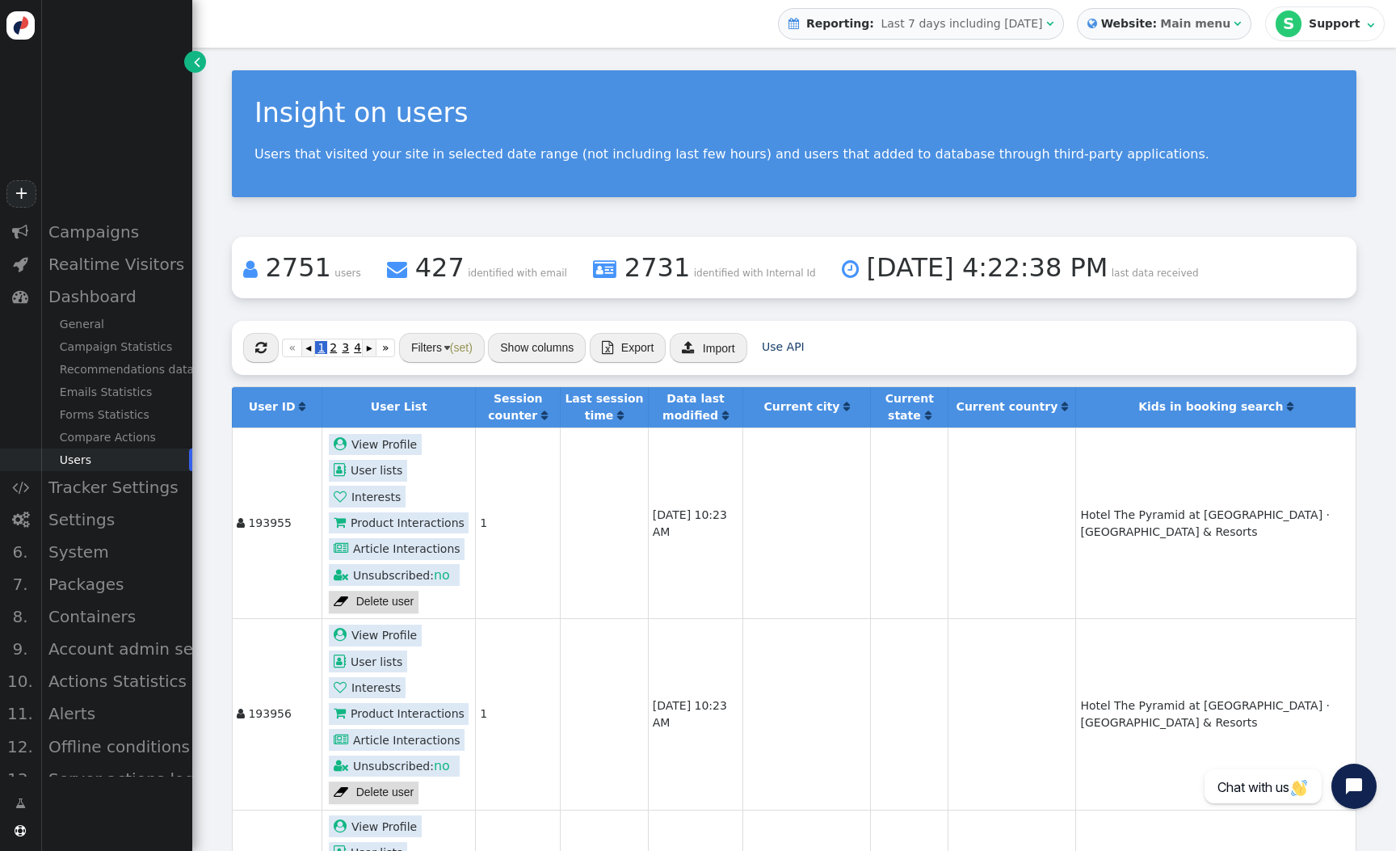
scroll to position [0, 0]
click at [470, 349] on span "(set)" at bounding box center [461, 347] width 23 height 13
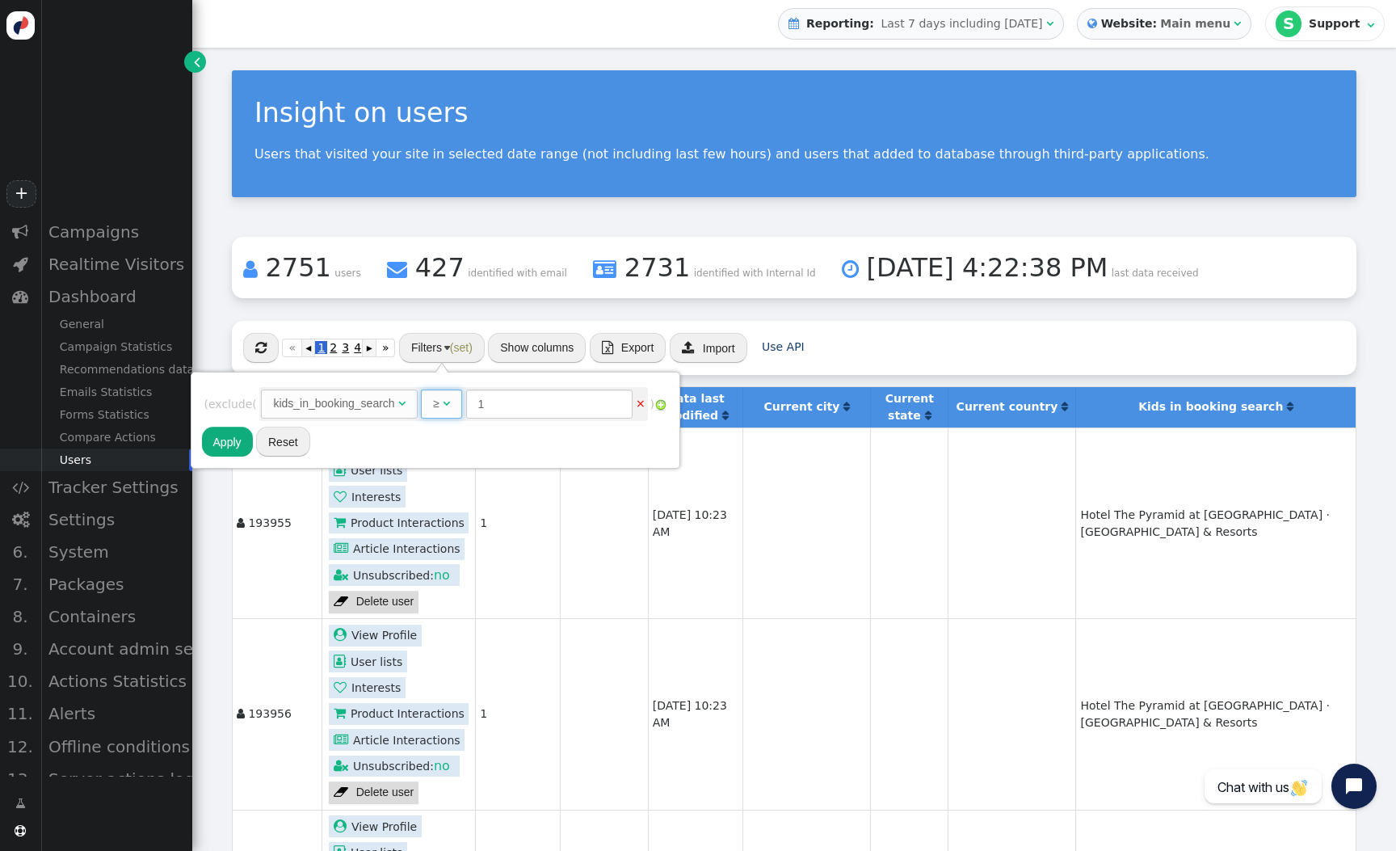
click at [450, 398] on span "" at bounding box center [446, 403] width 7 height 11
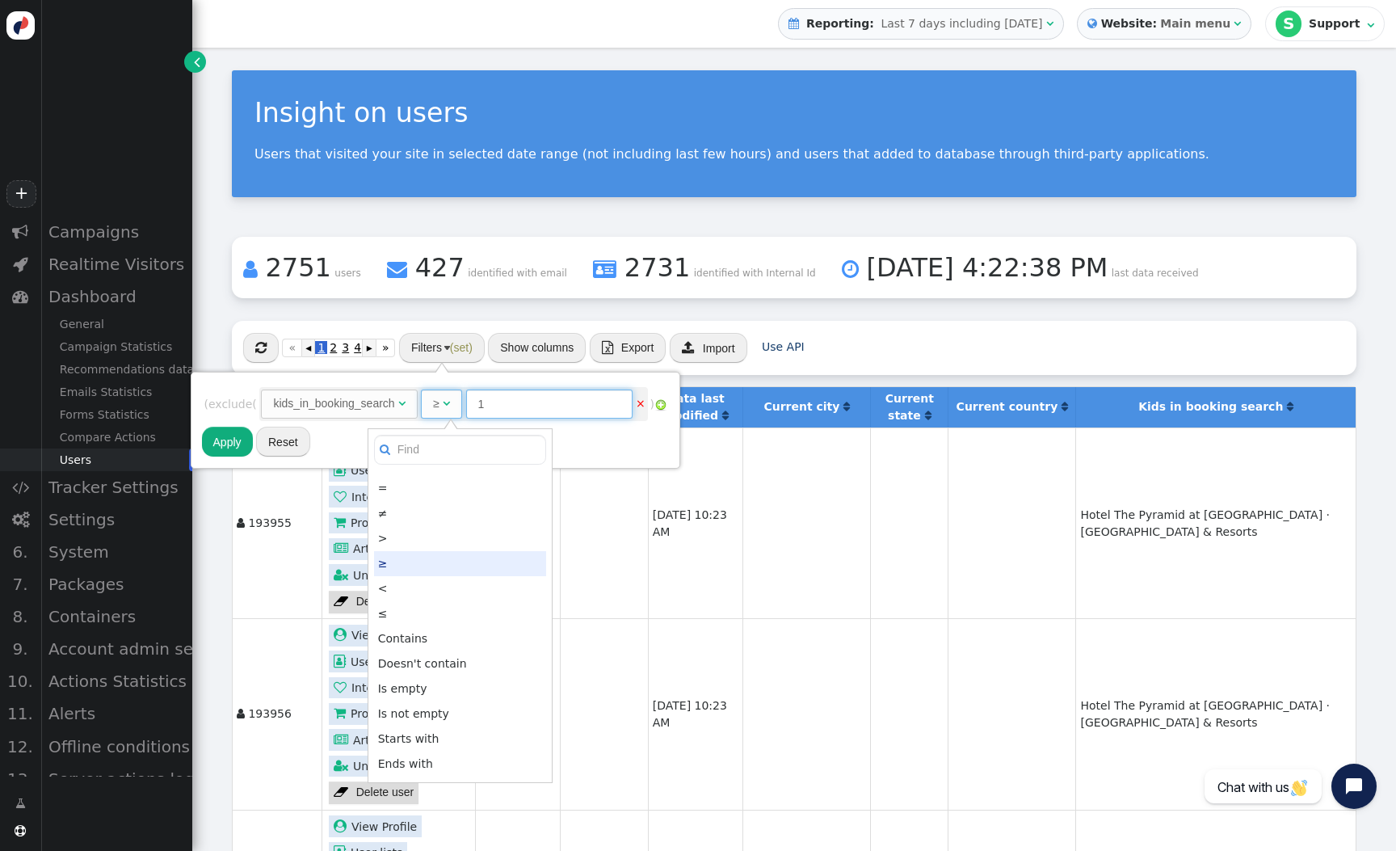
click at [495, 412] on input "1" at bounding box center [549, 404] width 166 height 29
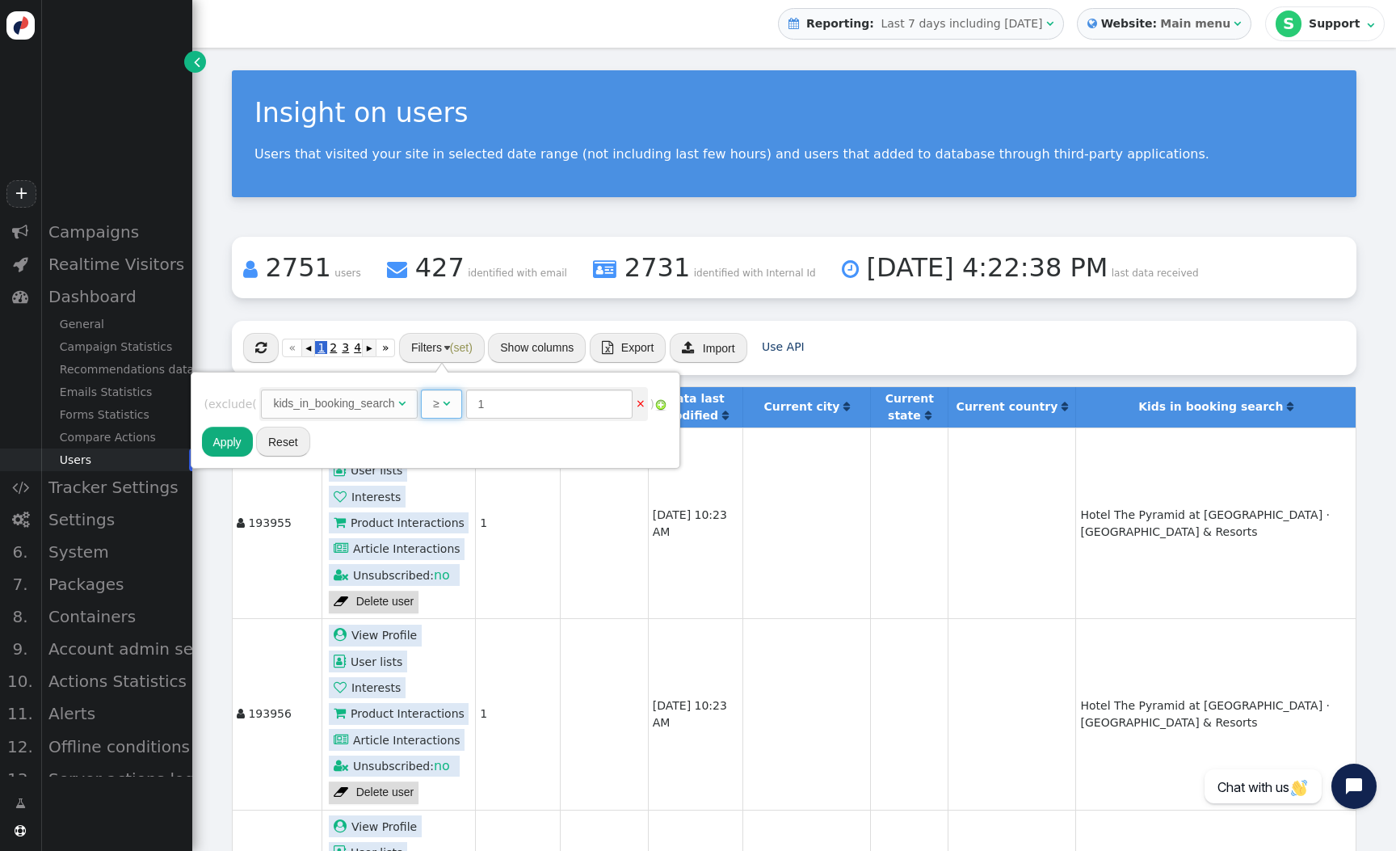
click at [450, 406] on span "" at bounding box center [446, 403] width 7 height 11
click at [234, 449] on button "Apply" at bounding box center [227, 441] width 51 height 29
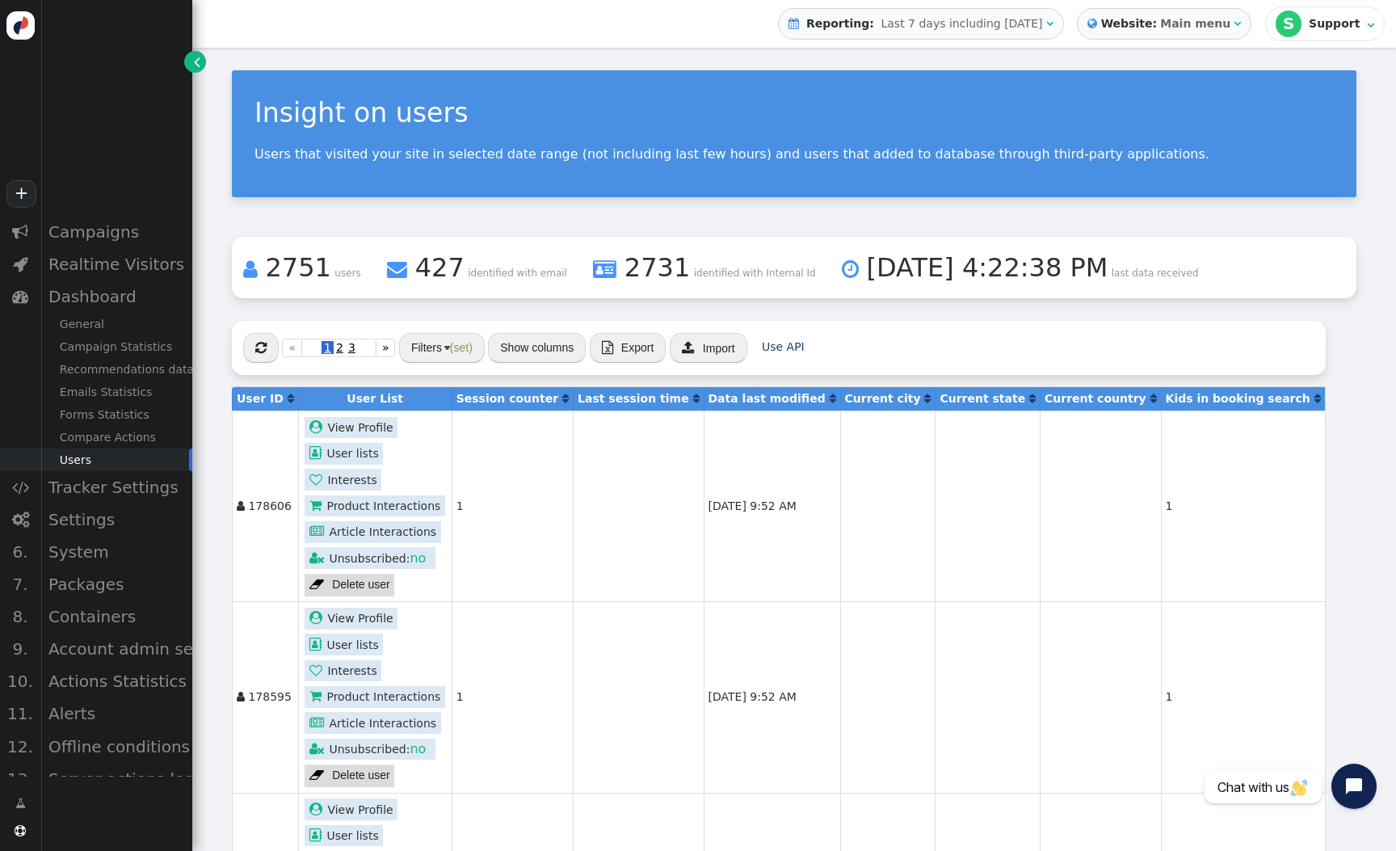
click at [354, 433] on link " View Profile" at bounding box center [351, 428] width 93 height 22
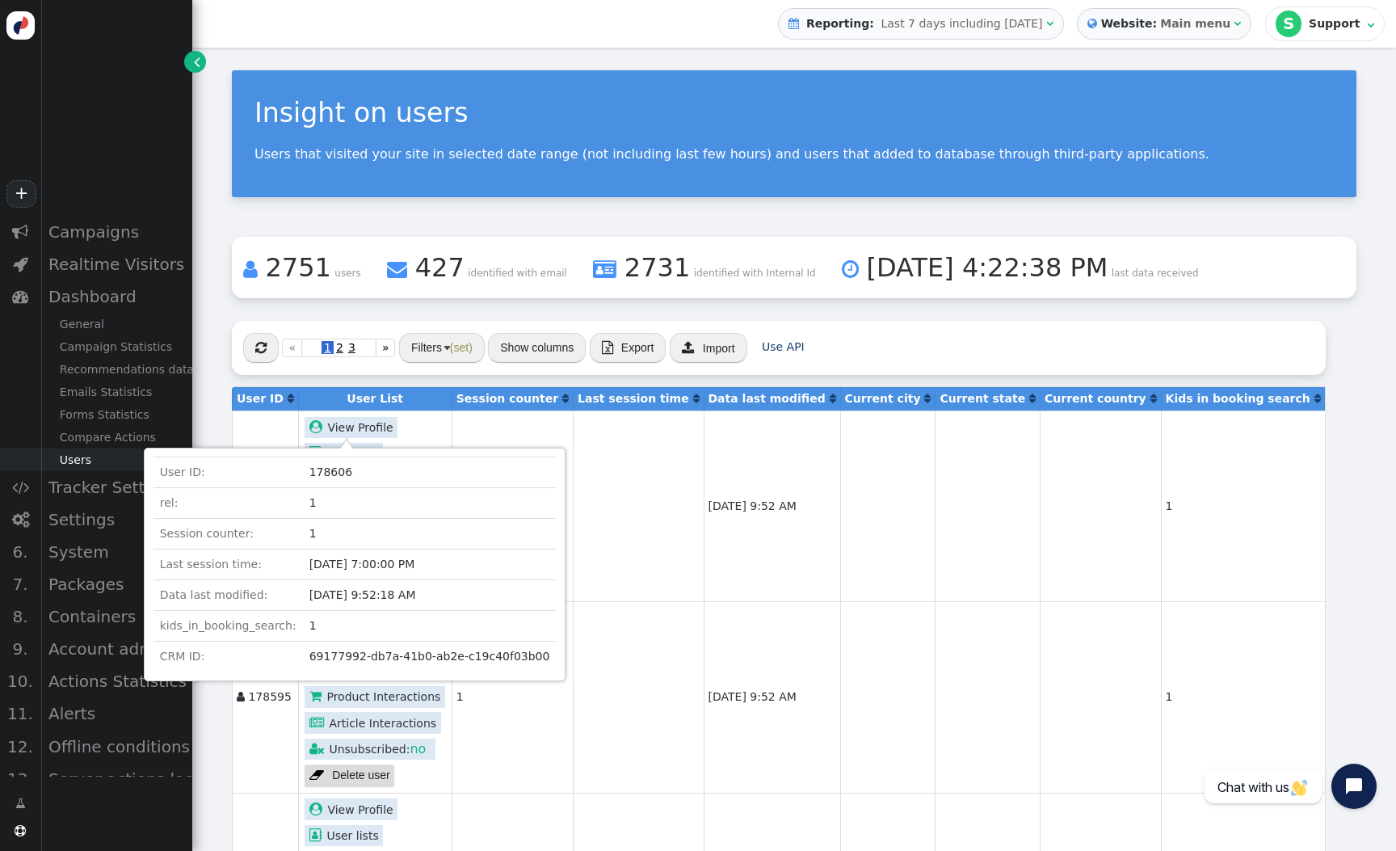
click at [626, 483] on td at bounding box center [638, 506] width 130 height 191
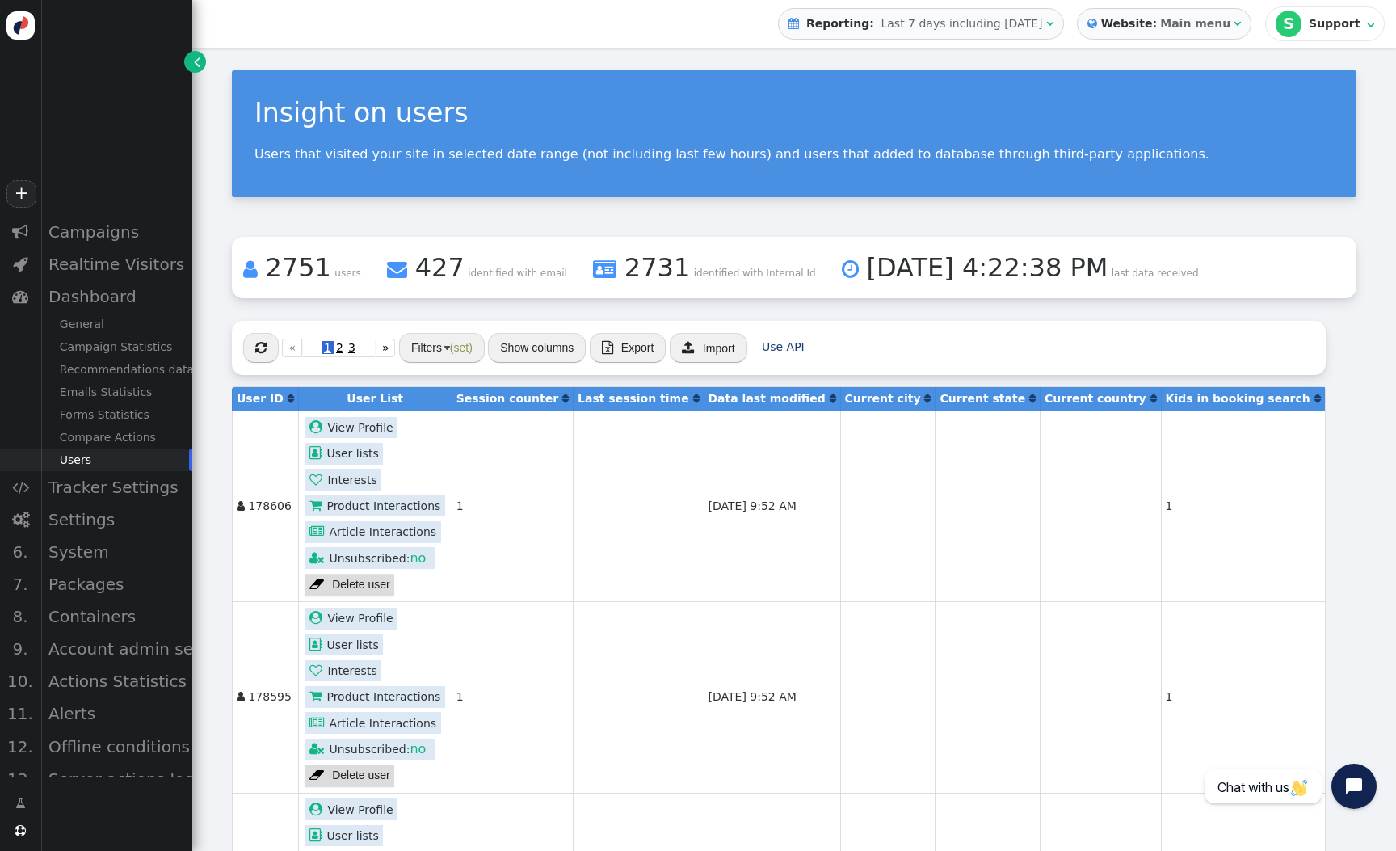
click at [352, 429] on link " View Profile" at bounding box center [351, 428] width 93 height 22
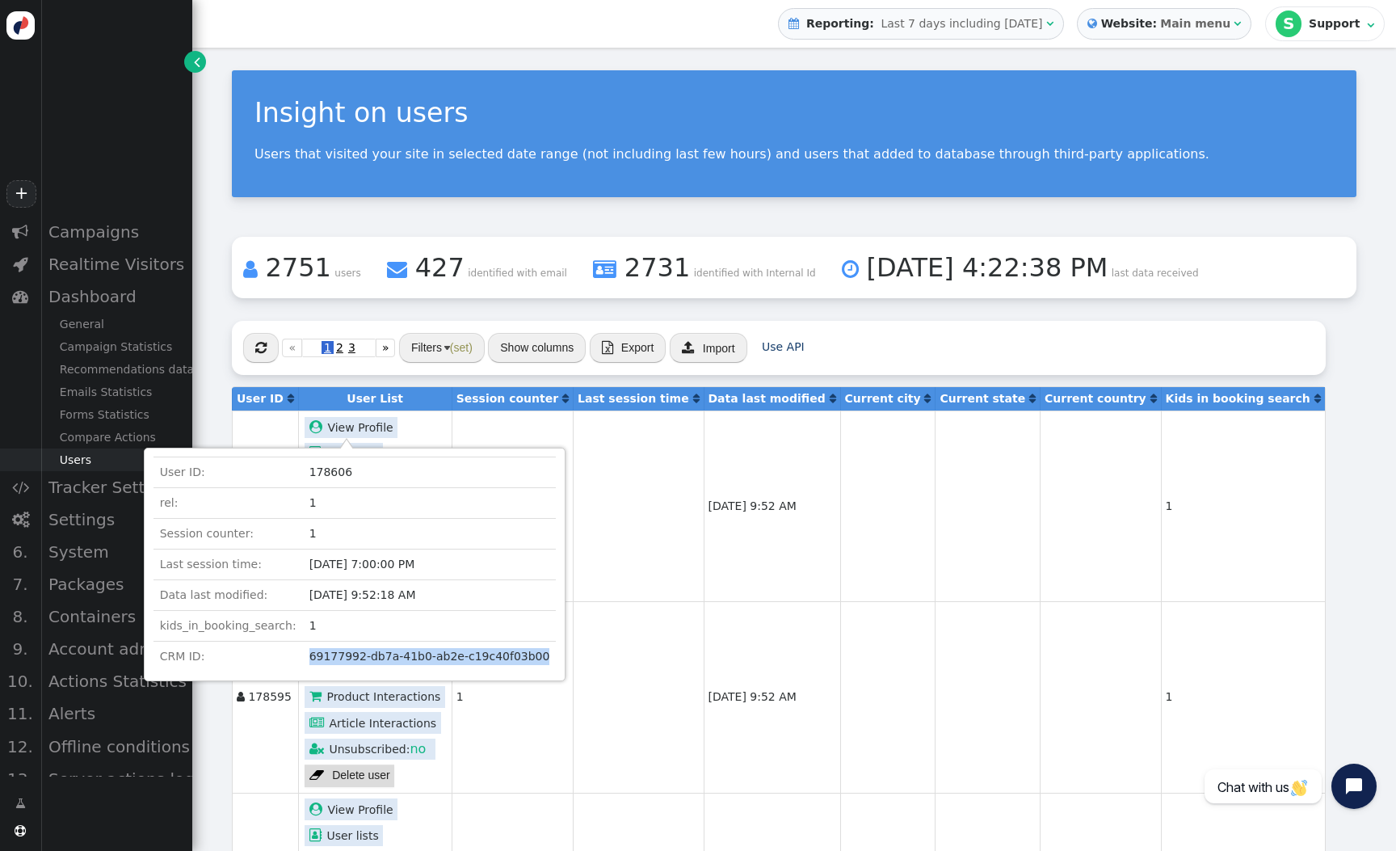
drag, startPoint x: 530, startPoint y: 655, endPoint x: 308, endPoint y: 642, distance: 222.6
click at [308, 642] on td "69177992-db7a-41b0-ab2e-c19c40f03b00" at bounding box center [430, 657] width 254 height 31
click at [709, 503] on span "[DATE] 9:52 AM" at bounding box center [753, 505] width 88 height 13
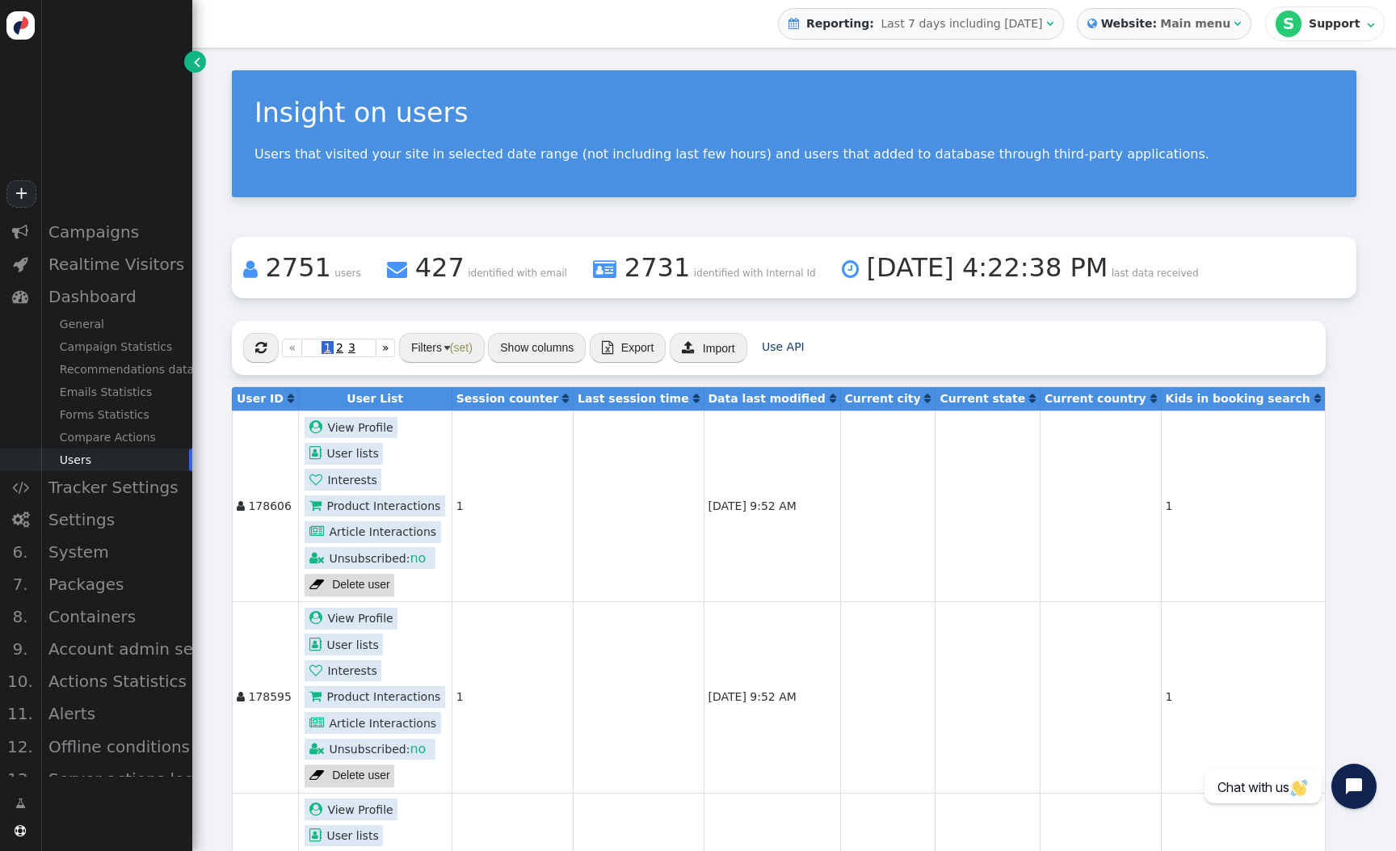
click at [78, 454] on div "Users" at bounding box center [116, 460] width 152 height 23
click at [102, 269] on div "Realtime Visitors" at bounding box center [116, 264] width 152 height 32
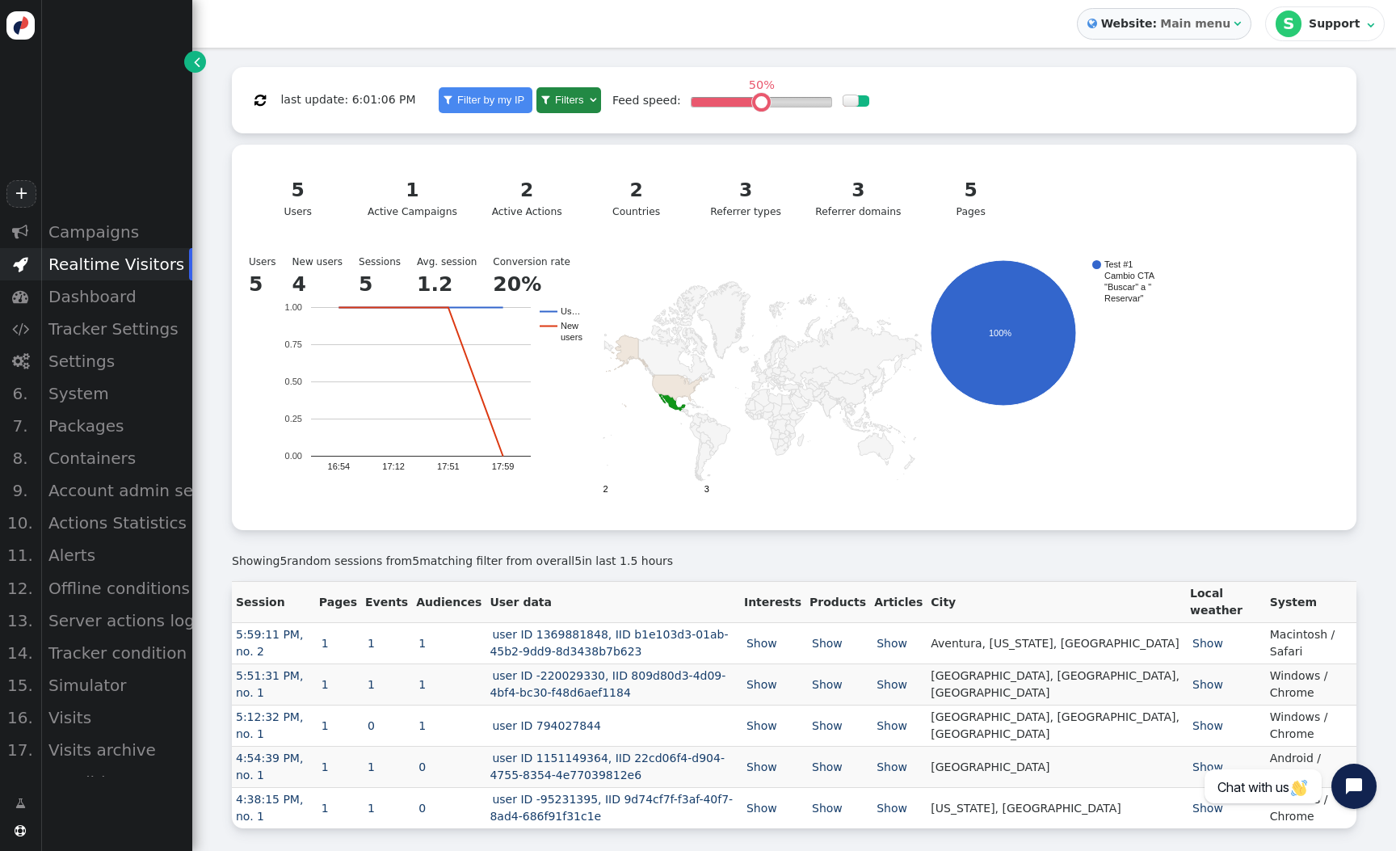
scroll to position [198, 0]
click at [650, 628] on link "user ID 1369881848, IID b1e103d3-01ab-45b2-9dd9-8d3438b7b623" at bounding box center [609, 643] width 238 height 30
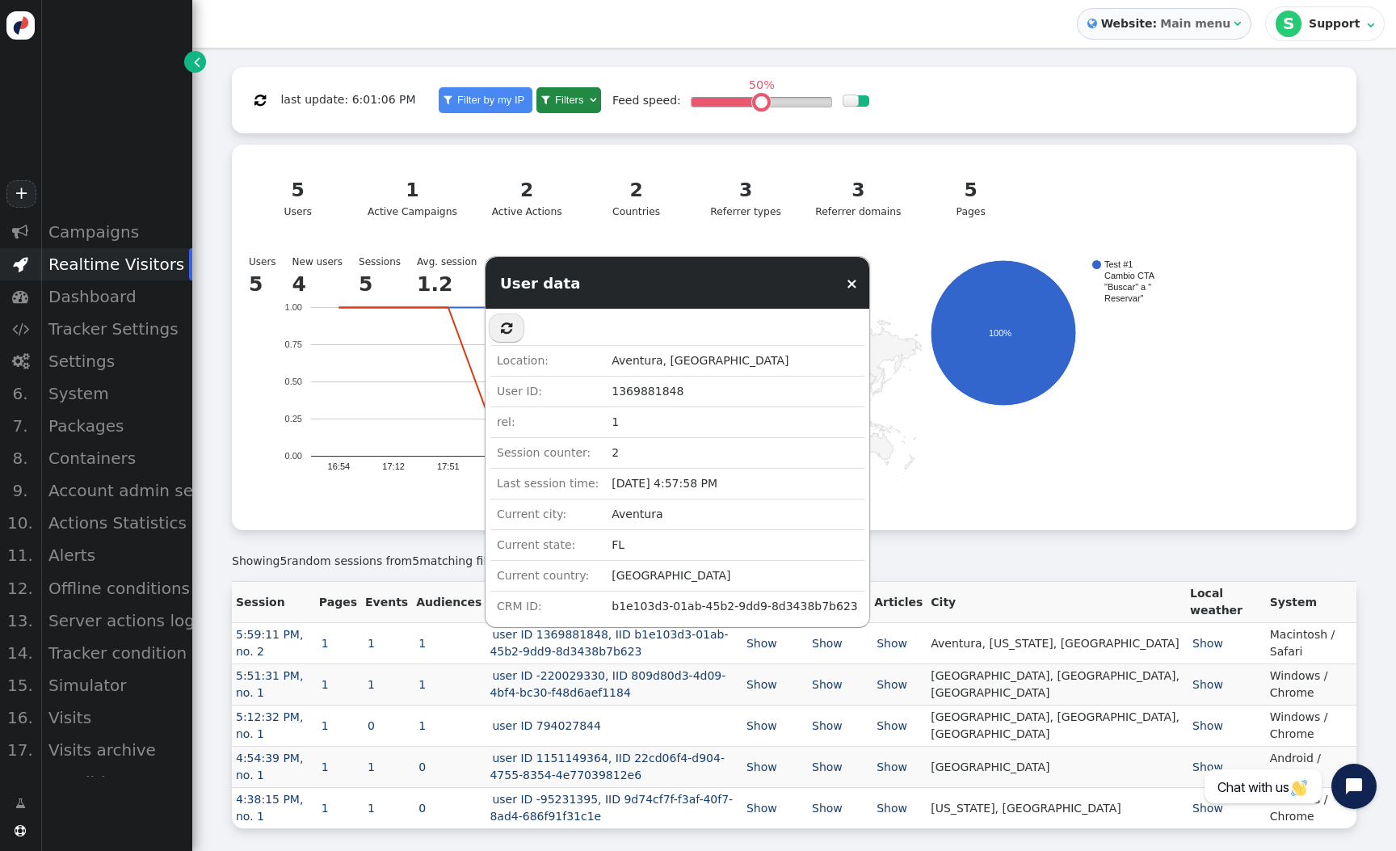
click at [461, 642] on td "1" at bounding box center [449, 643] width 74 height 41
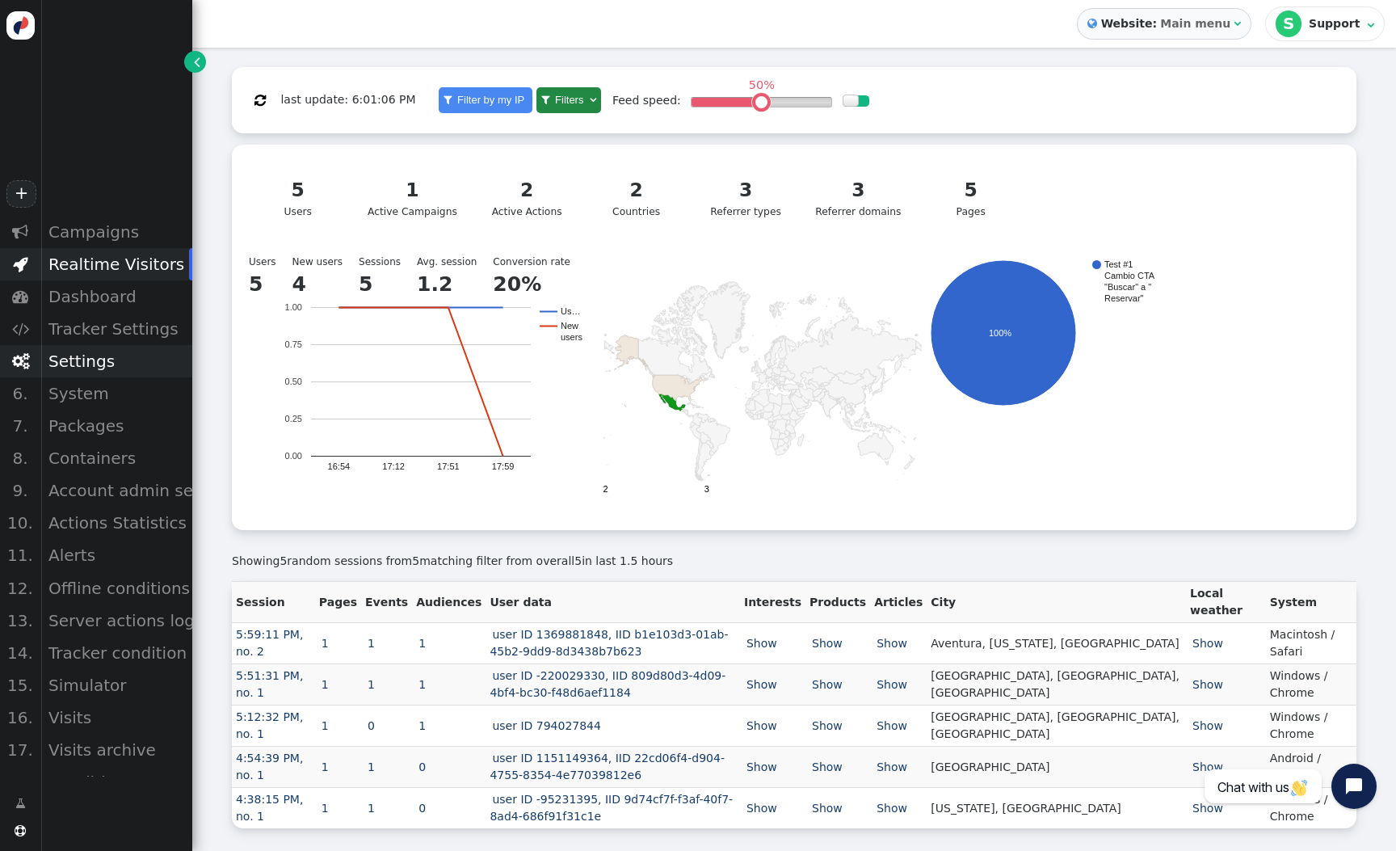
click at [104, 368] on div "Settings" at bounding box center [116, 361] width 152 height 32
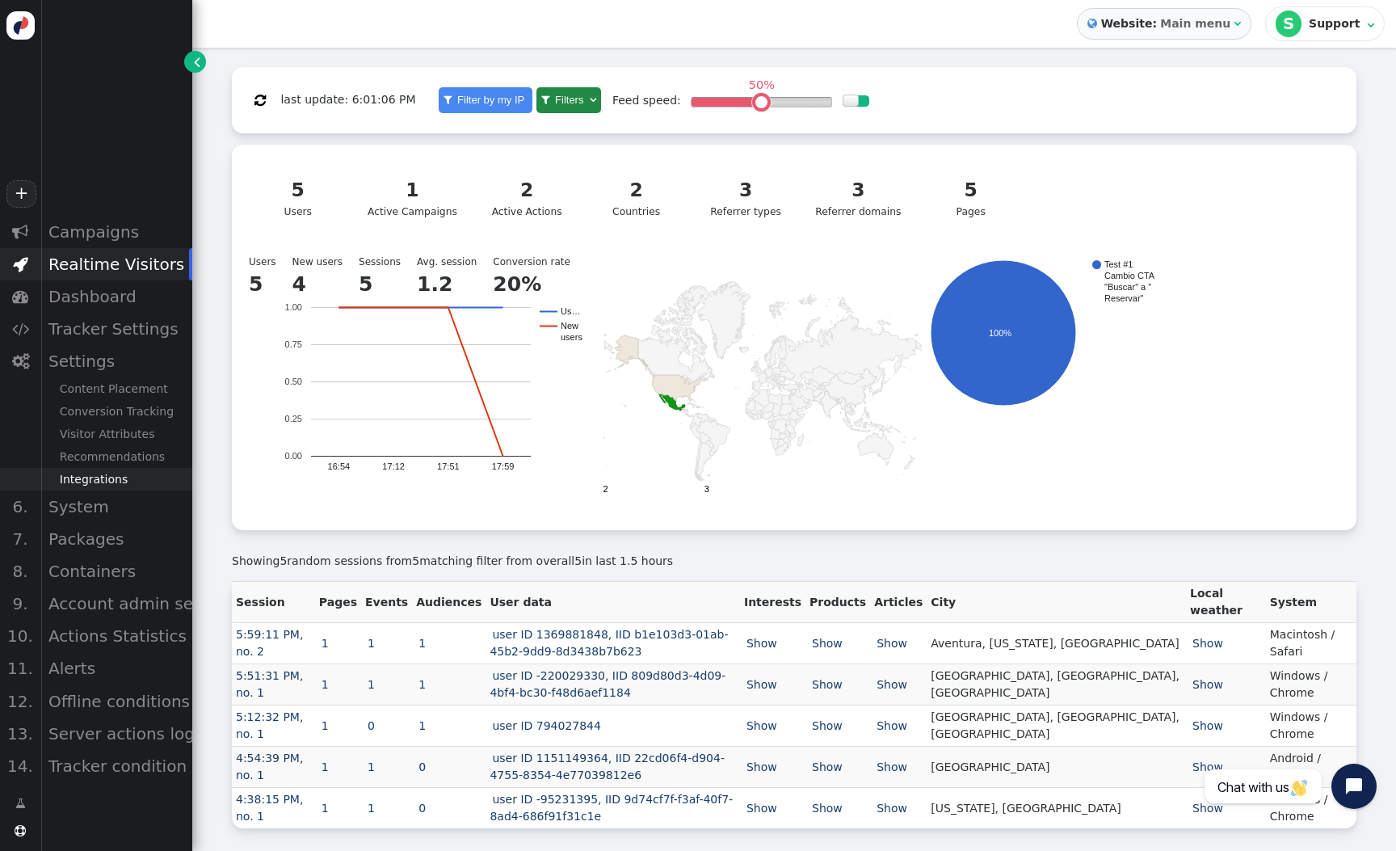
click at [121, 474] on div "Integrations" at bounding box center [116, 479] width 152 height 23
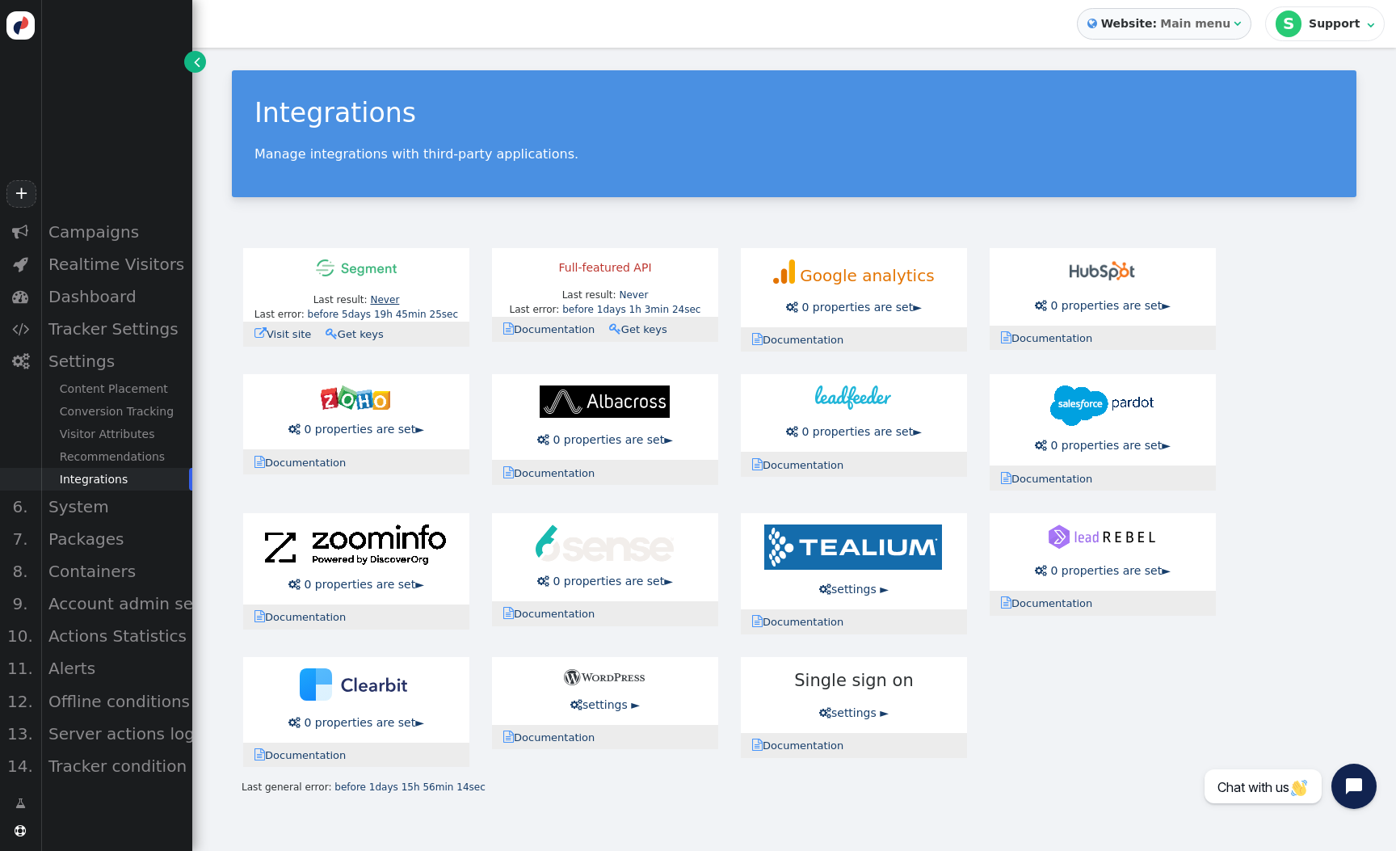
click at [382, 297] on link "Never" at bounding box center [384, 299] width 29 height 11
click at [462, 401] on div " 0 properties are set ► Manage Up to 12 goals can be tracked  Add new propert…" at bounding box center [356, 411] width 226 height 75
click at [423, 316] on link "before 5days 19h 45min 25sec" at bounding box center [383, 314] width 151 height 11
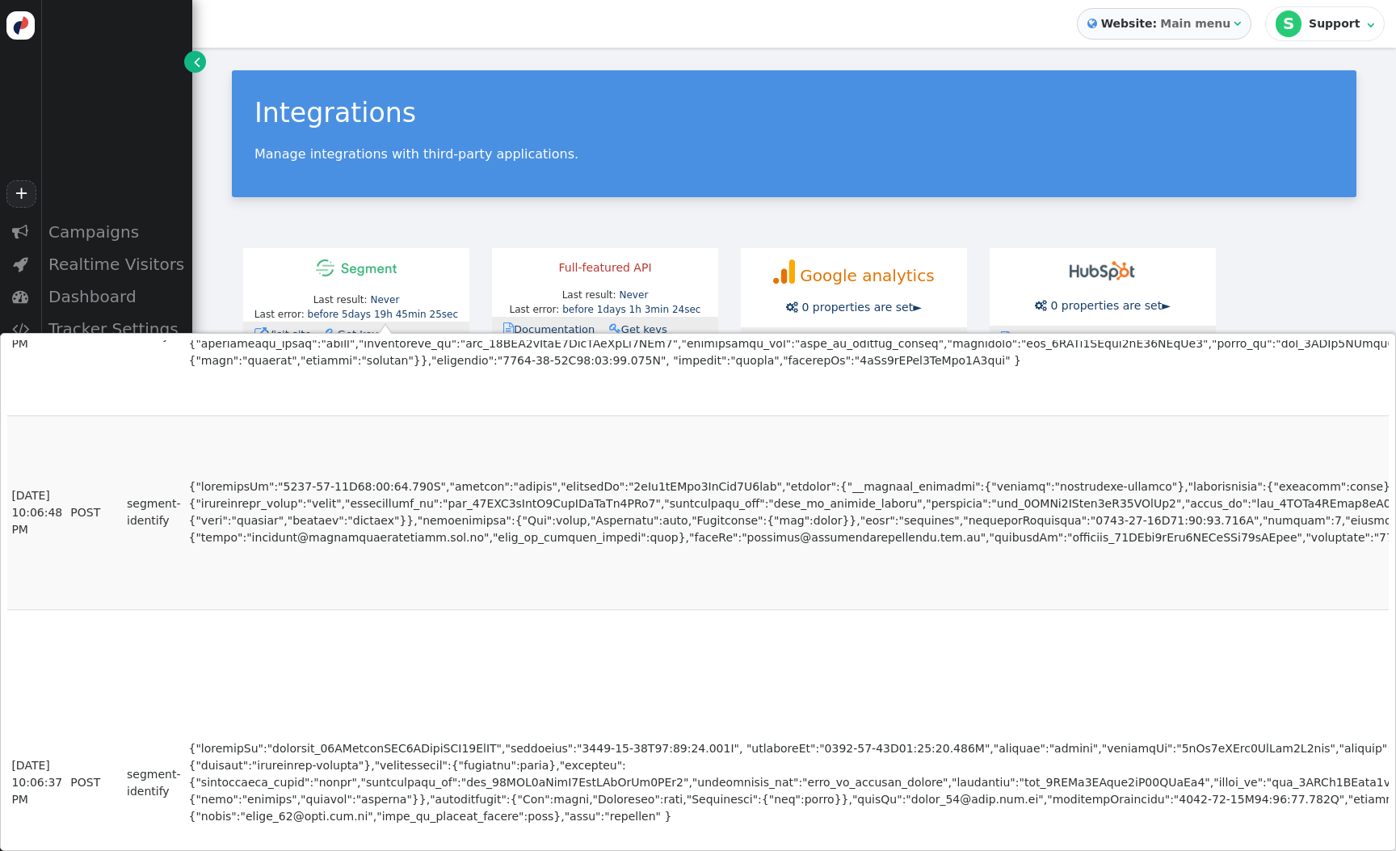
scroll to position [4019, 0]
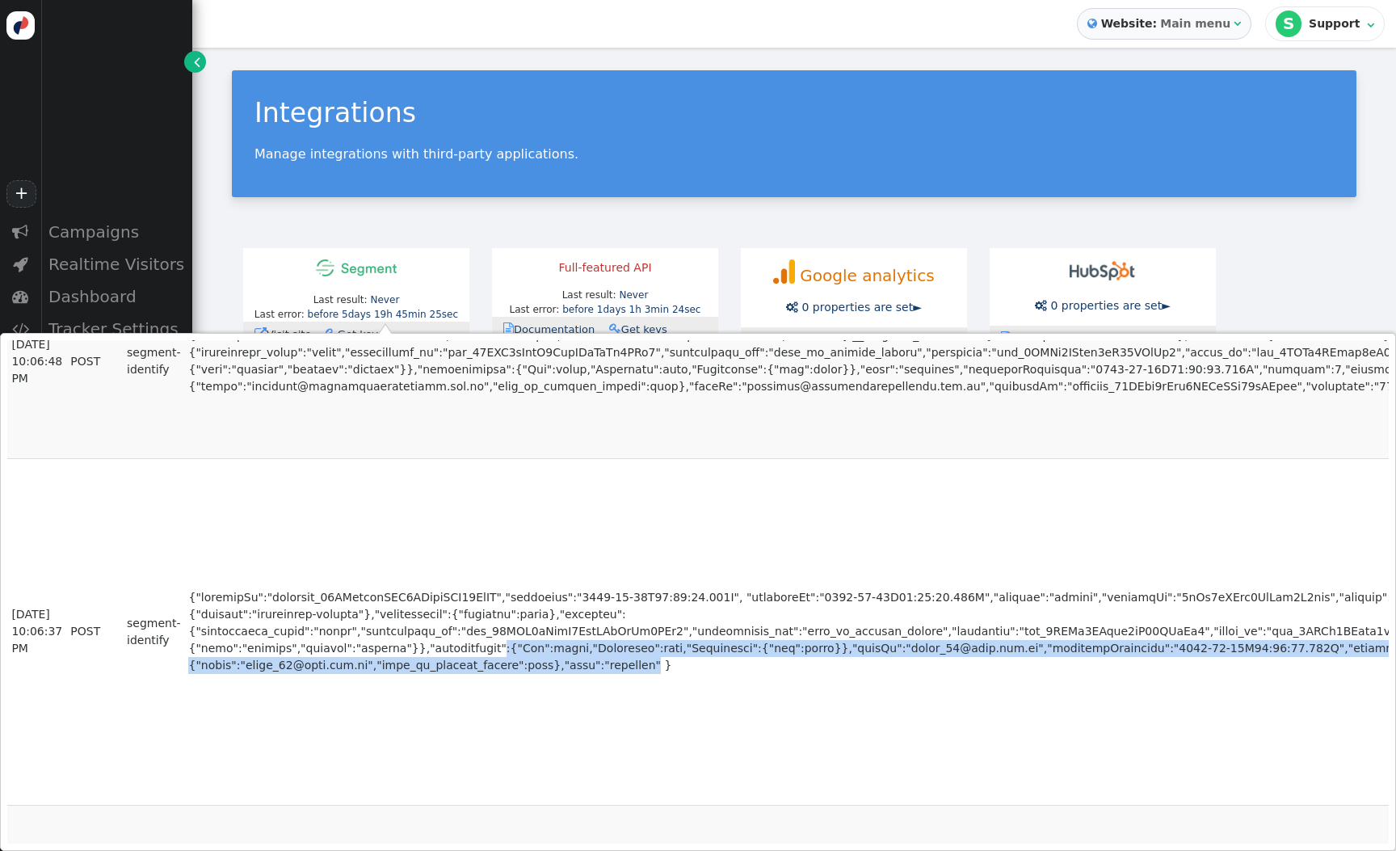
drag, startPoint x: 601, startPoint y: 651, endPoint x: 474, endPoint y: 629, distance: 128.7
click at [474, 629] on td at bounding box center [872, 631] width 1377 height 347
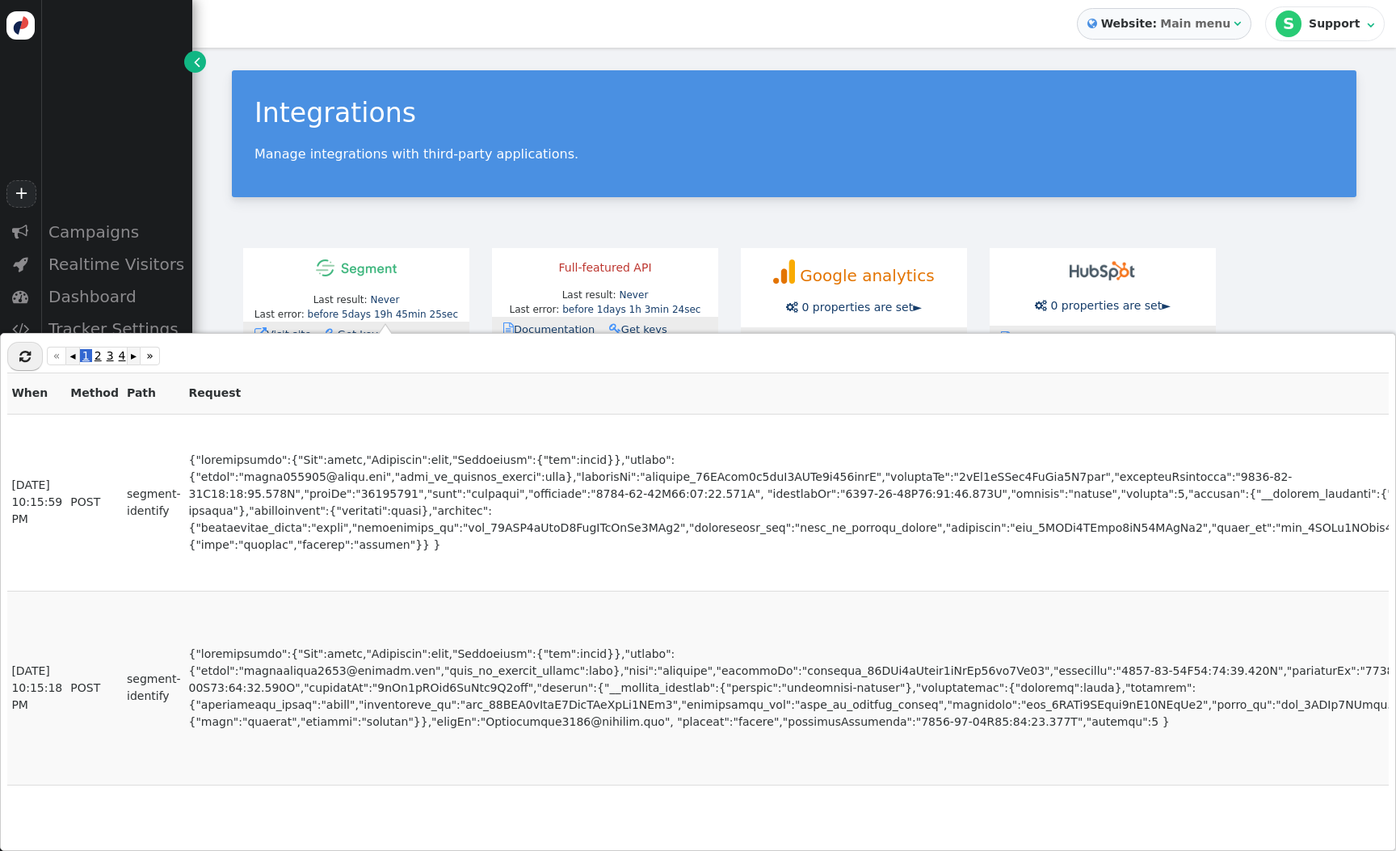
scroll to position [0, 0]
click at [26, 360] on span "" at bounding box center [24, 356] width 11 height 13
click at [27, 359] on span "" at bounding box center [24, 356] width 11 height 13
click at [27, 359] on icon "button" at bounding box center [26, 356] width 31 height 24
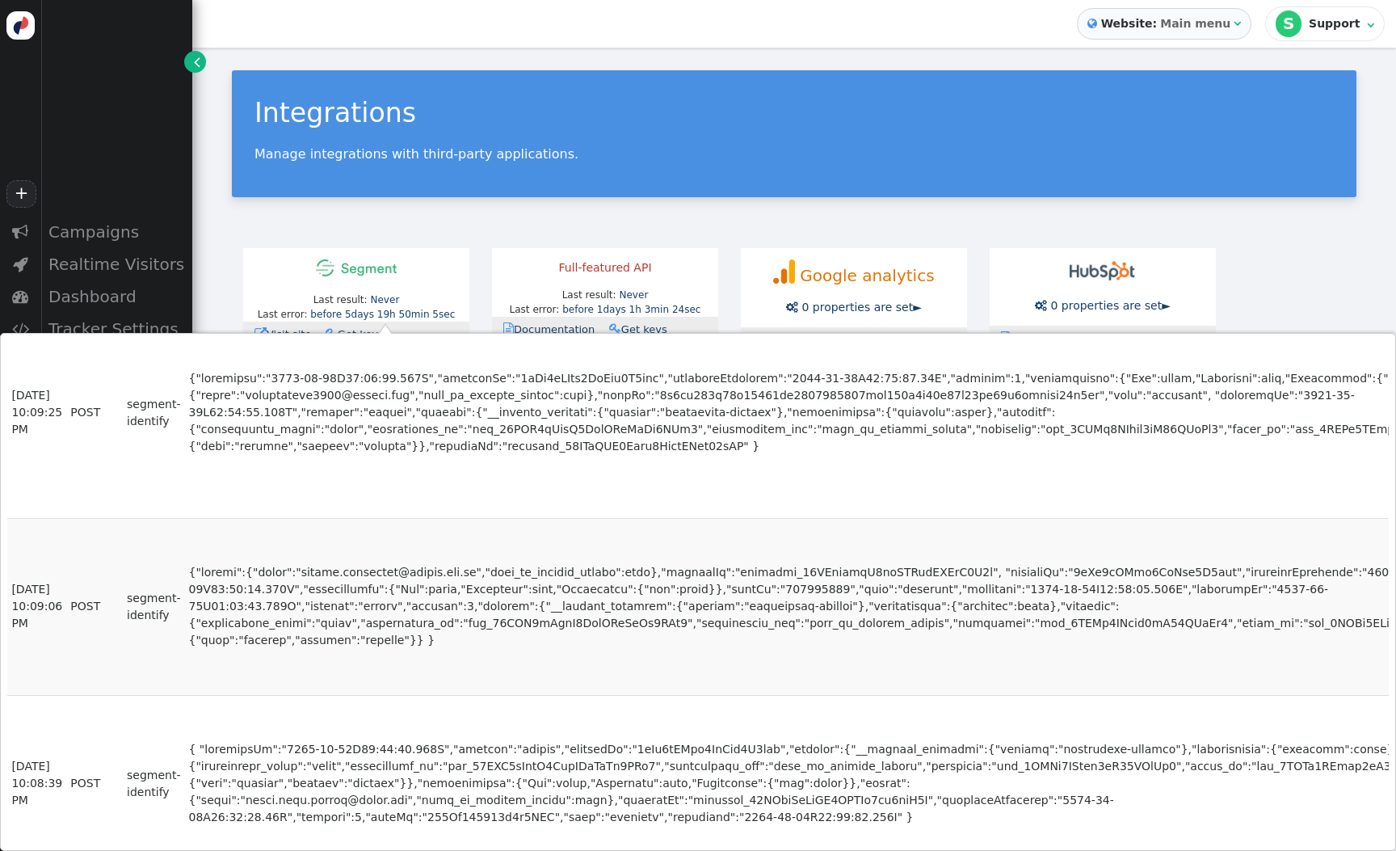
scroll to position [2542, 0]
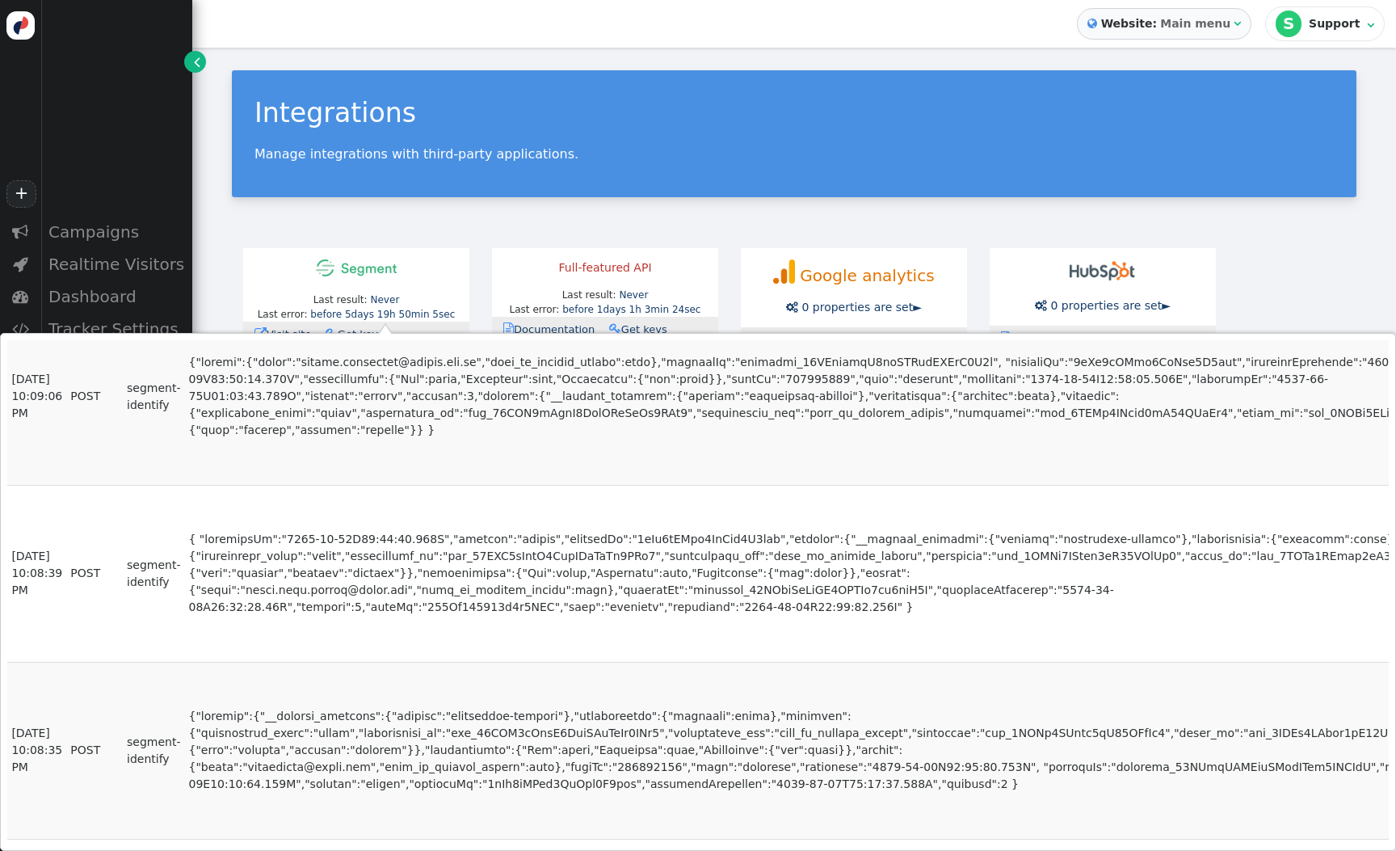
click at [600, 141] on div "Integrations Manage integrations with third-party applications." at bounding box center [794, 133] width 1125 height 127
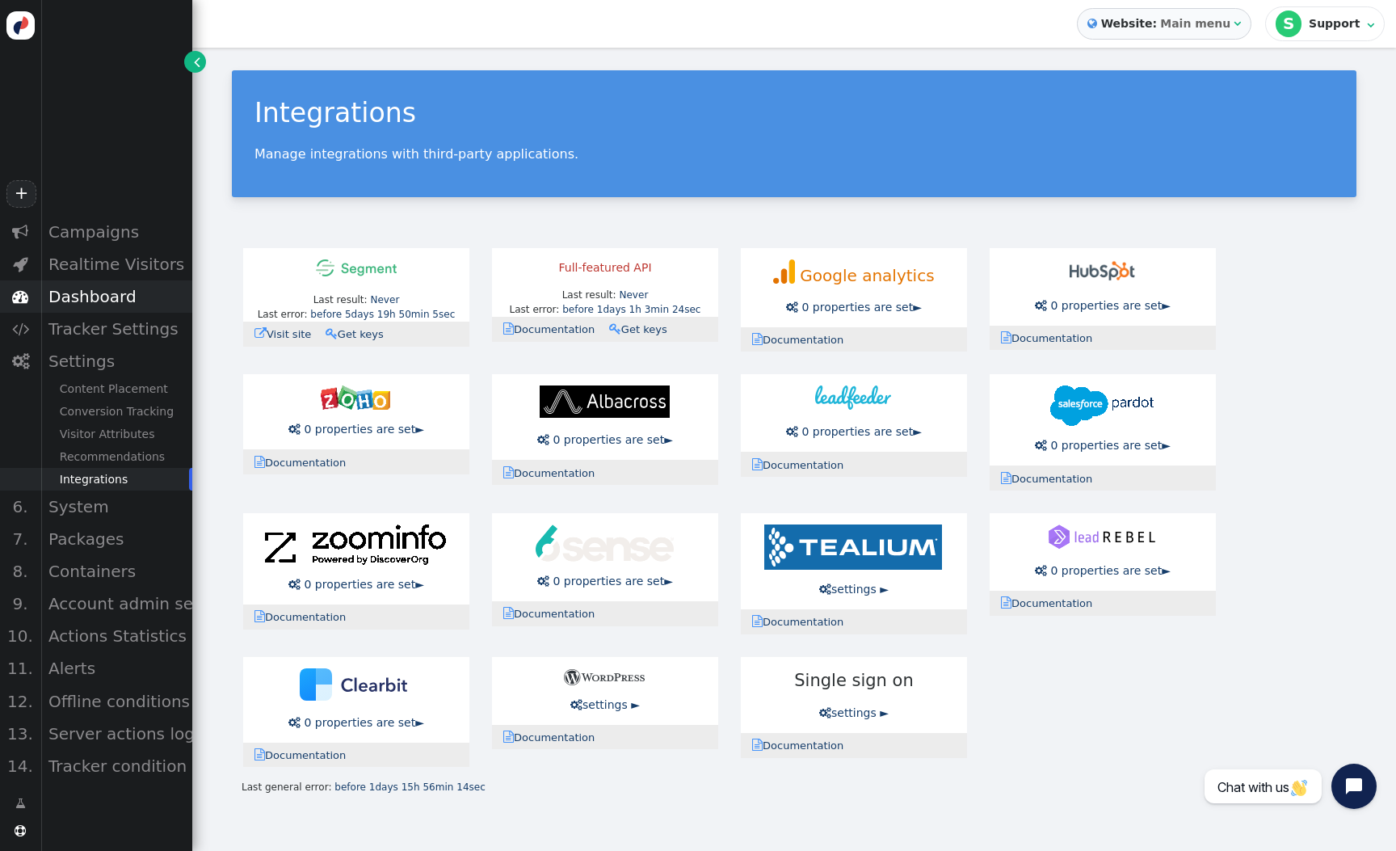
click at [100, 291] on div "Dashboard" at bounding box center [116, 296] width 152 height 32
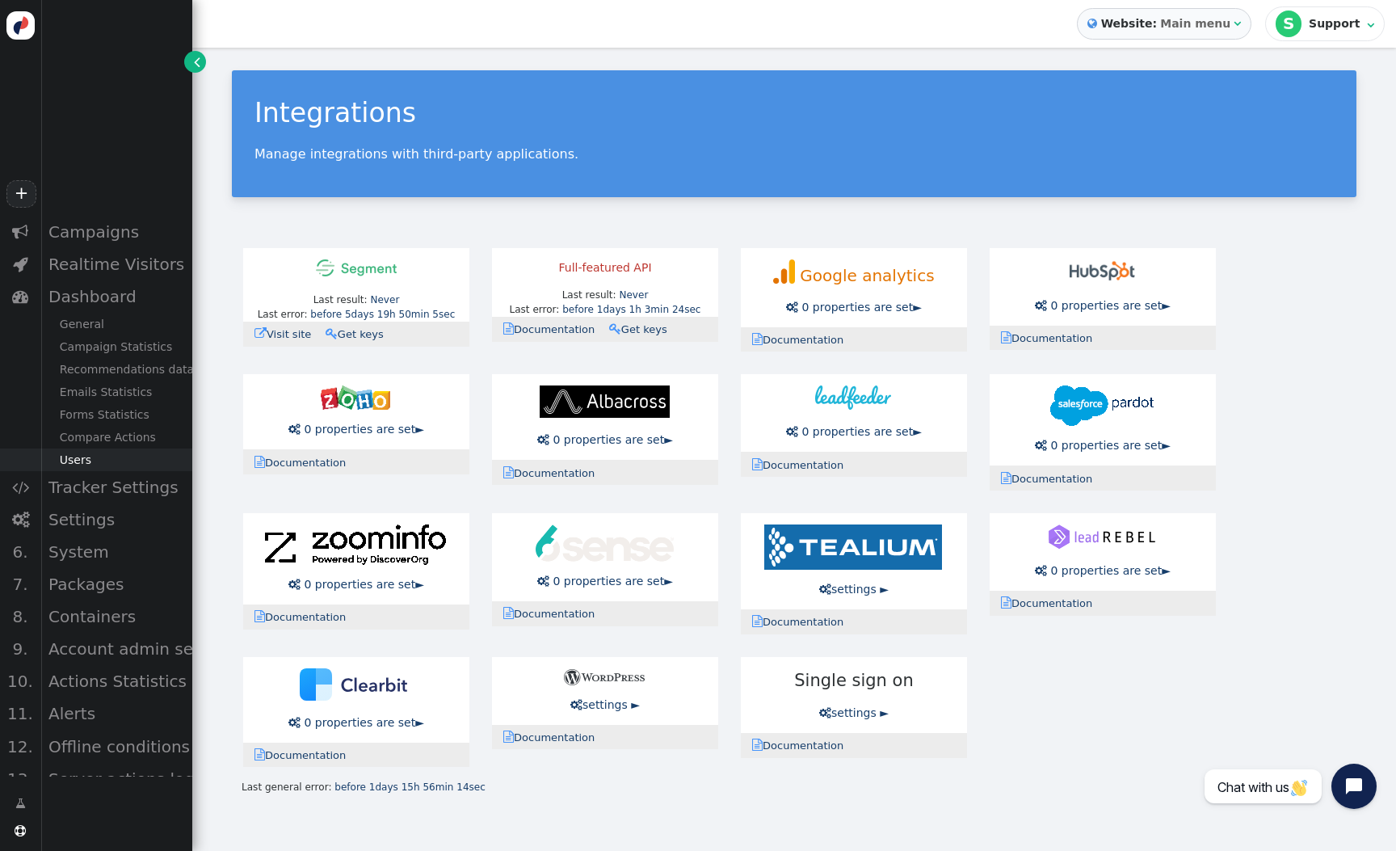
click at [80, 457] on div "Users" at bounding box center [116, 460] width 152 height 23
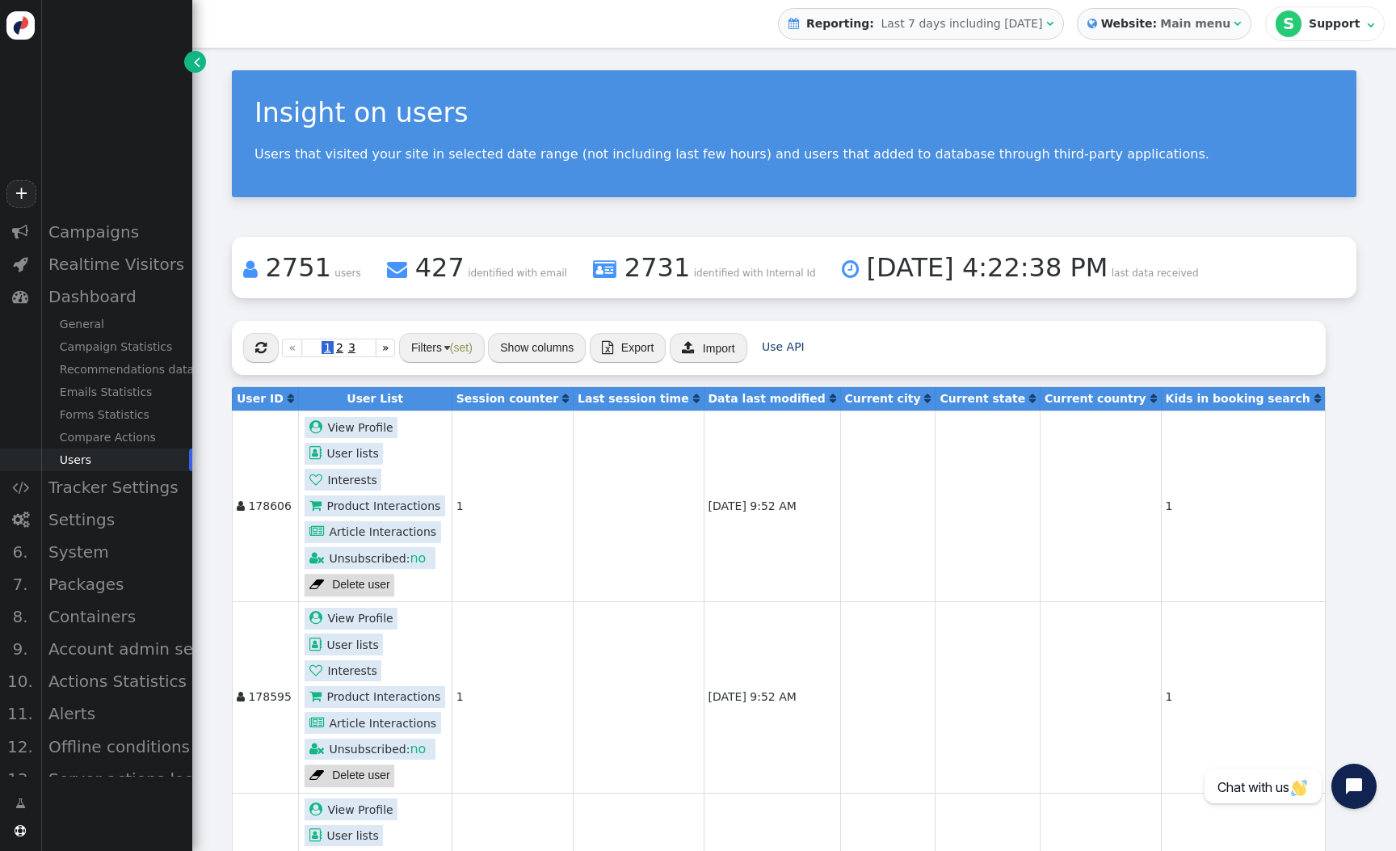
click at [660, 392] on th "Last session time " at bounding box center [638, 398] width 130 height 23
click at [693, 394] on span "" at bounding box center [696, 398] width 6 height 11
click at [693, 398] on span "" at bounding box center [696, 398] width 6 height 11
click at [693, 396] on span "" at bounding box center [696, 398] width 6 height 11
click at [465, 351] on span "(set)" at bounding box center [461, 347] width 23 height 13
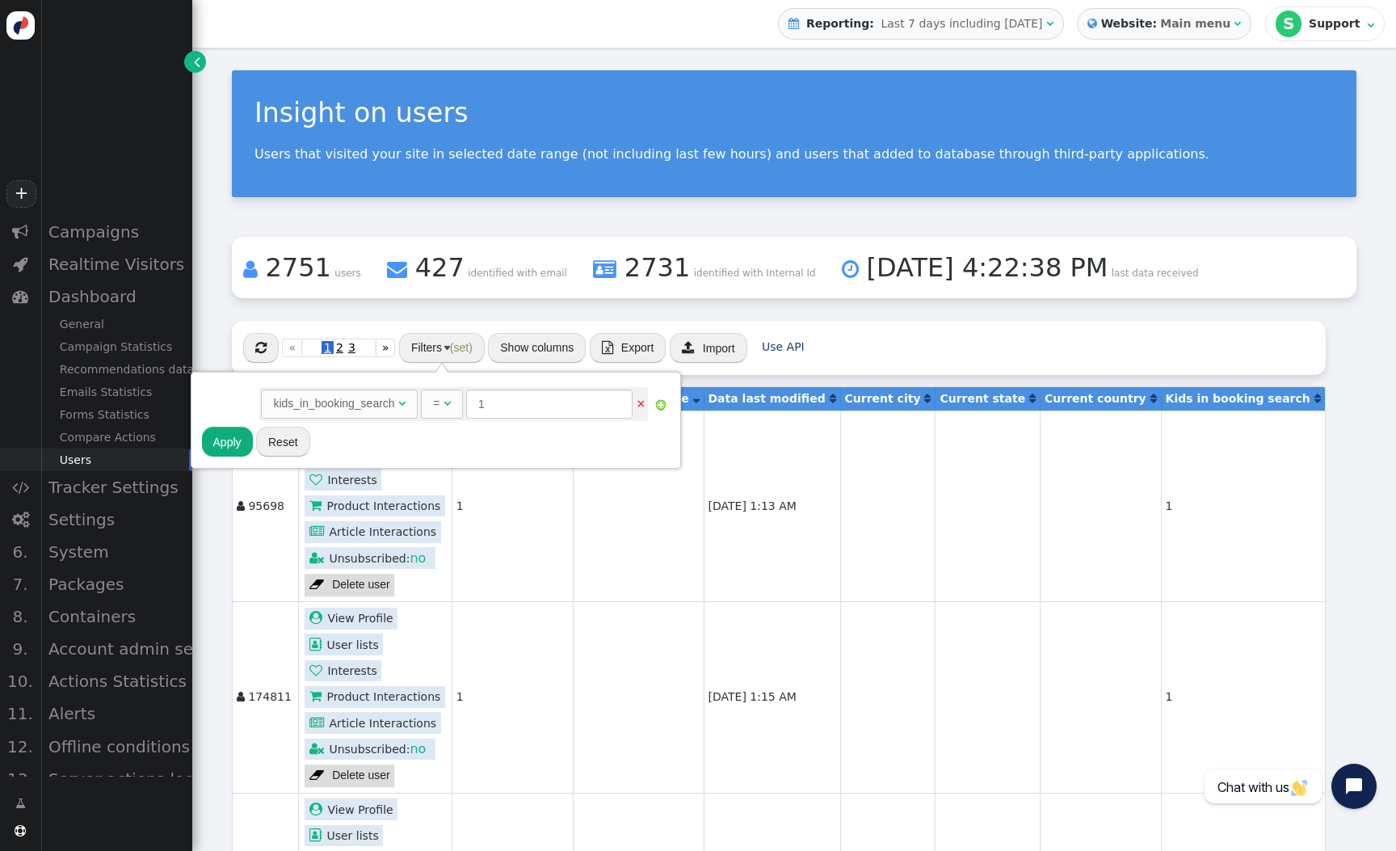
click at [275, 440] on button "Reset" at bounding box center [283, 441] width 54 height 29
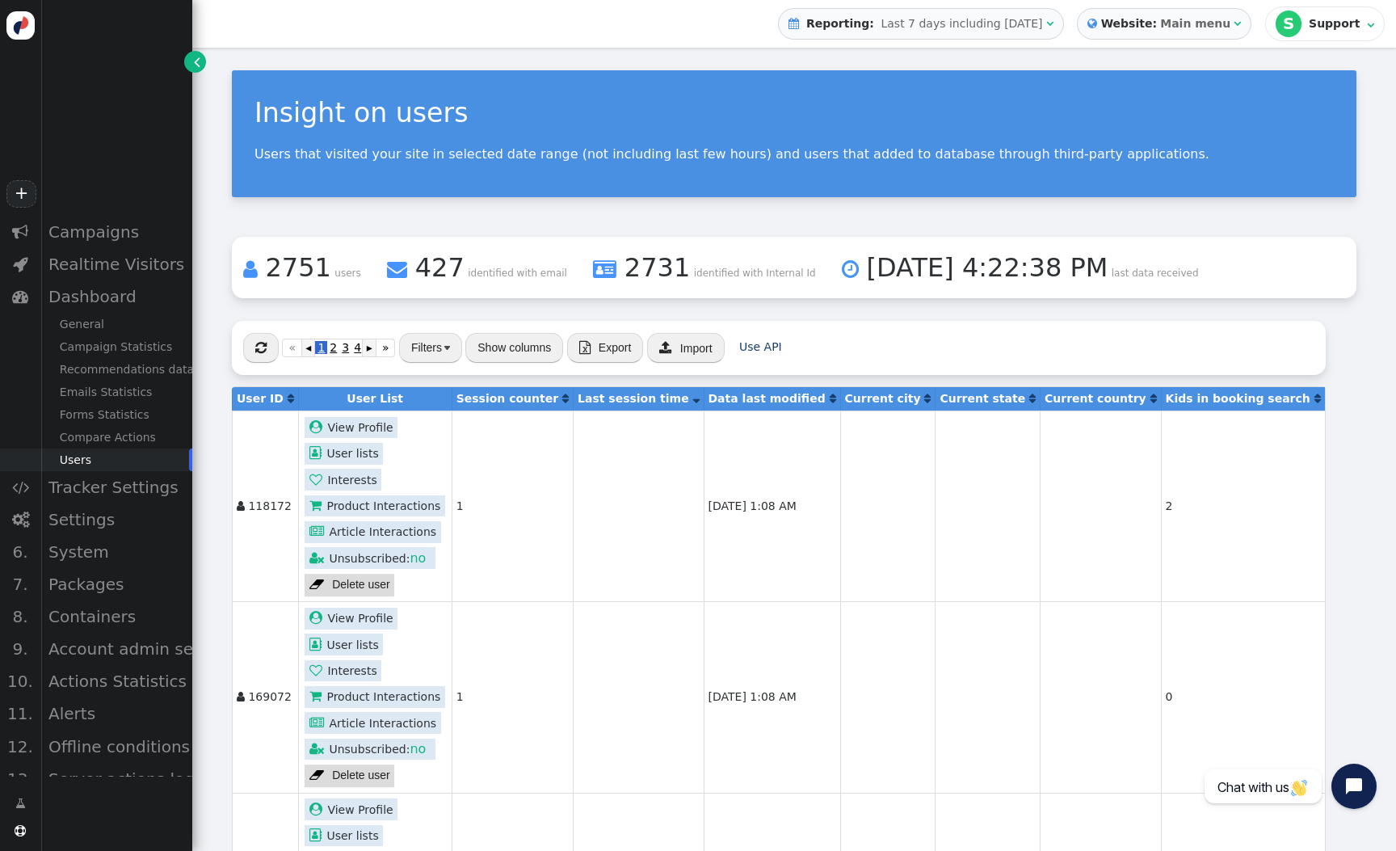
click at [448, 343] on button "Filters" at bounding box center [430, 347] width 63 height 29
click at [432, 416] on span "(Nothing) " at bounding box center [435, 404] width 74 height 29
click at [436, 349] on button "Filters" at bounding box center [430, 347] width 63 height 29
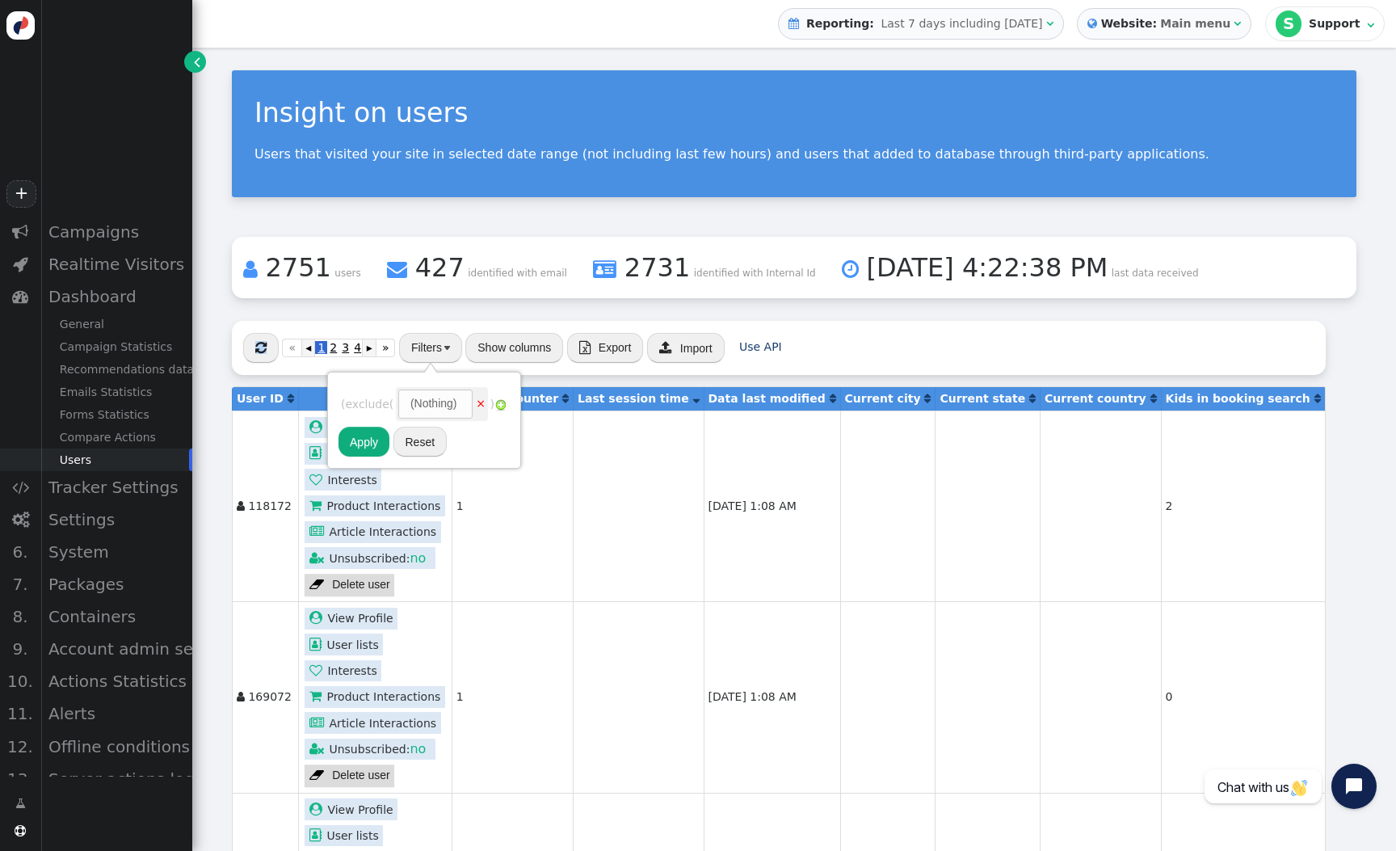
click at [435, 399] on div "(Nothing)" at bounding box center [434, 403] width 47 height 17
click at [486, 402] on link "×" at bounding box center [481, 403] width 10 height 13
click at [349, 399] on img at bounding box center [347, 393] width 13 height 13
click at [458, 410] on div "" at bounding box center [454, 403] width 7 height 17
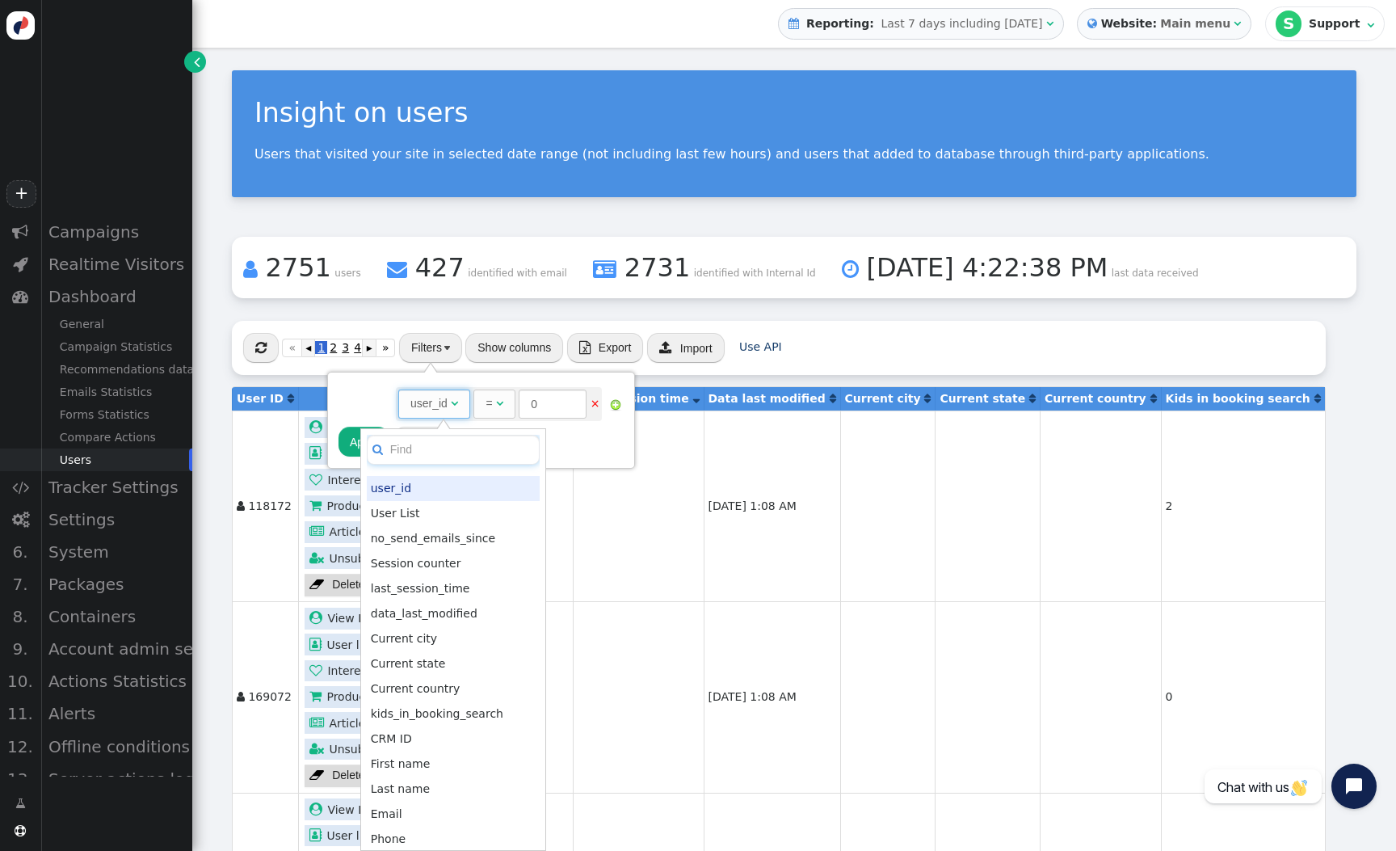
click at [439, 452] on input "text" at bounding box center [453, 450] width 173 height 30
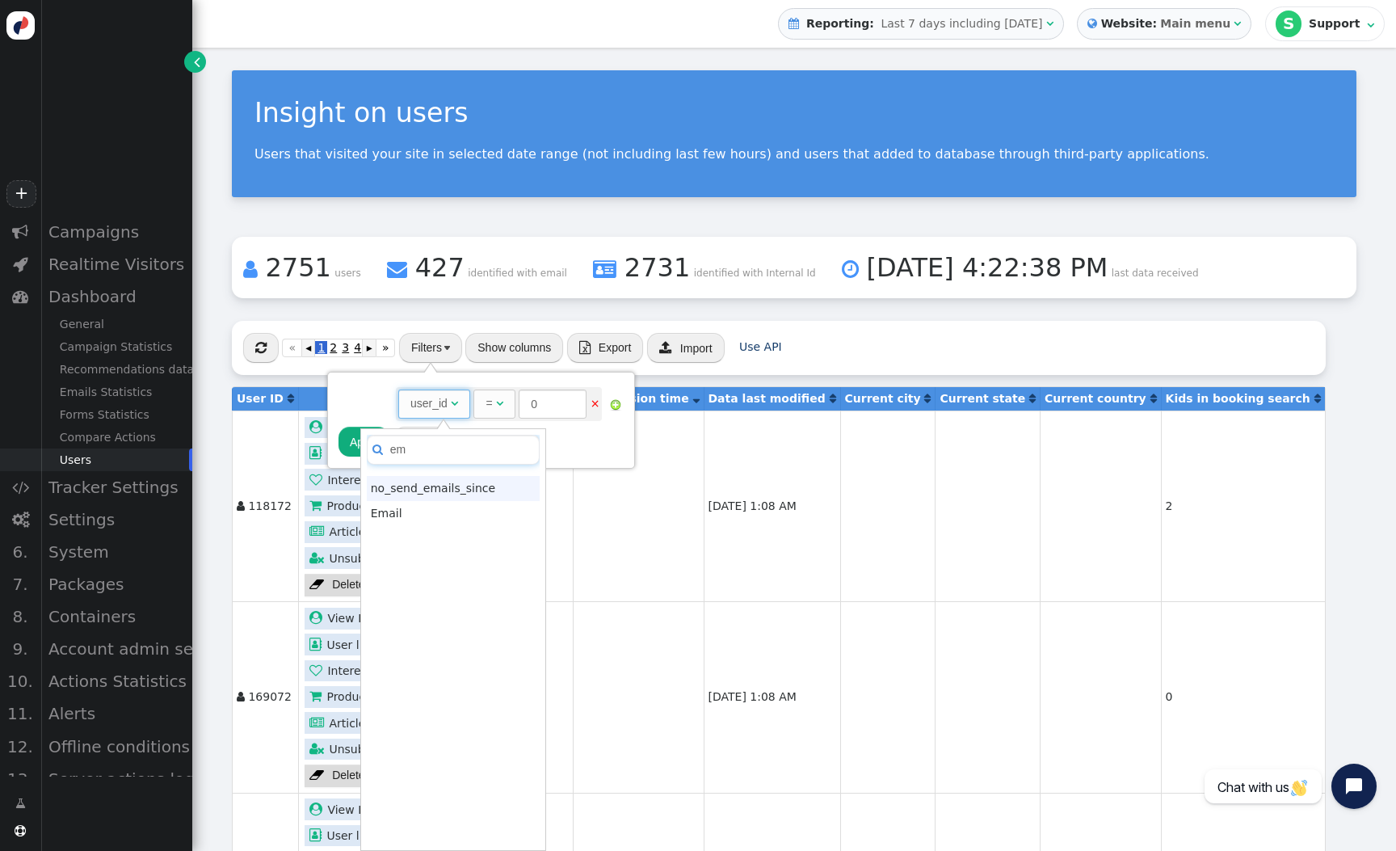
type input "em"
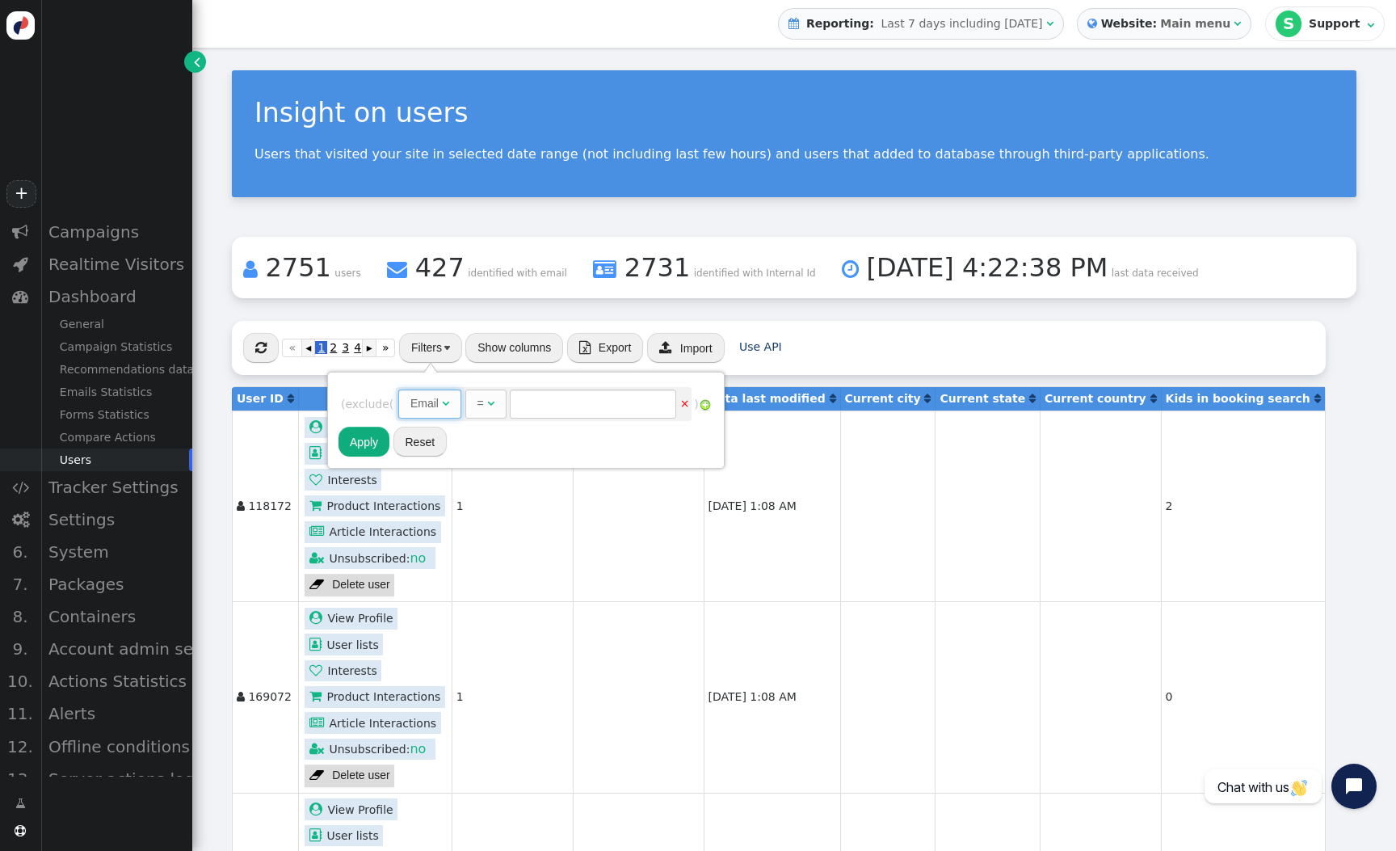
click at [484, 405] on div "=" at bounding box center [481, 403] width 6 height 17
click at [373, 440] on button "Apply" at bounding box center [364, 441] width 51 height 29
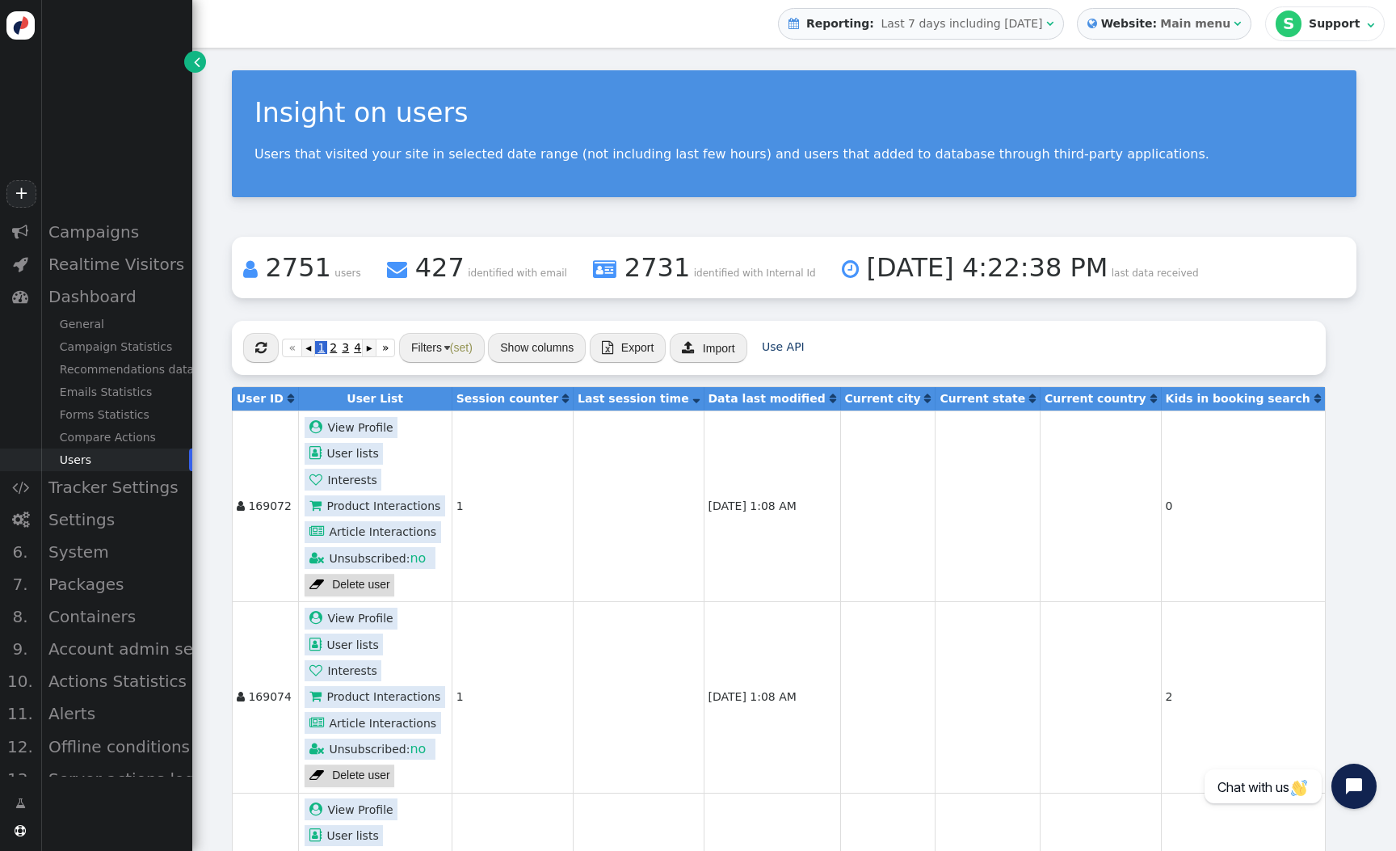
click at [693, 404] on span "" at bounding box center [696, 398] width 6 height 11
click at [693, 398] on span "" at bounding box center [696, 398] width 6 height 11
click at [693, 398] on span "" at bounding box center [696, 398] width 6 height 11
click at [693, 398] on span "" at bounding box center [696, 398] width 6 height 11
click at [693, 398] on span "" at bounding box center [696, 398] width 6 height 11
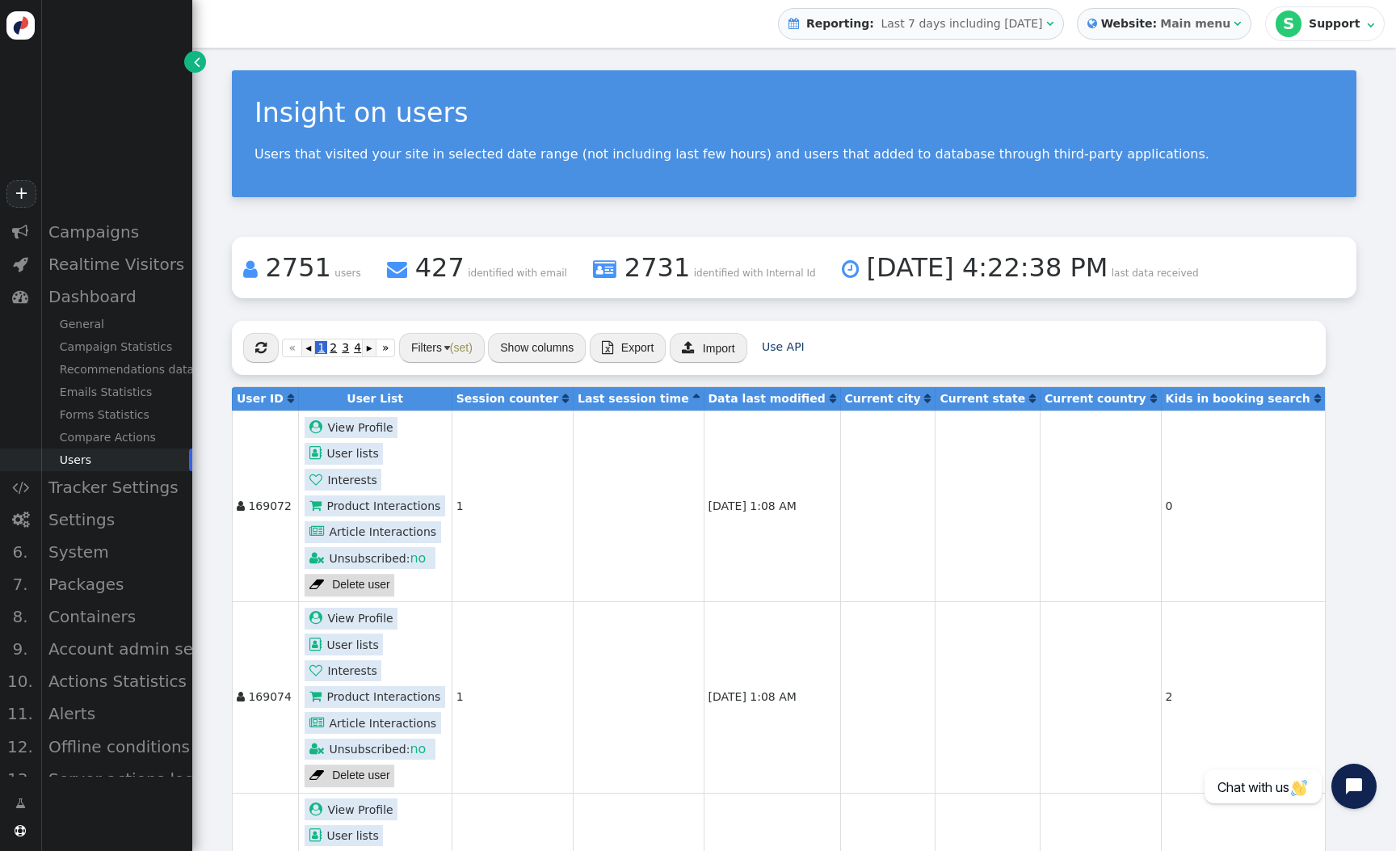
click at [693, 398] on span "" at bounding box center [696, 398] width 6 height 11
click at [693, 398] on span "" at bounding box center [696, 398] width 6 height 11
click at [693, 398] on span "" at bounding box center [696, 398] width 6 height 11
click at [693, 398] on span "" at bounding box center [696, 398] width 6 height 11
click at [343, 429] on link " View Profile" at bounding box center [351, 428] width 93 height 22
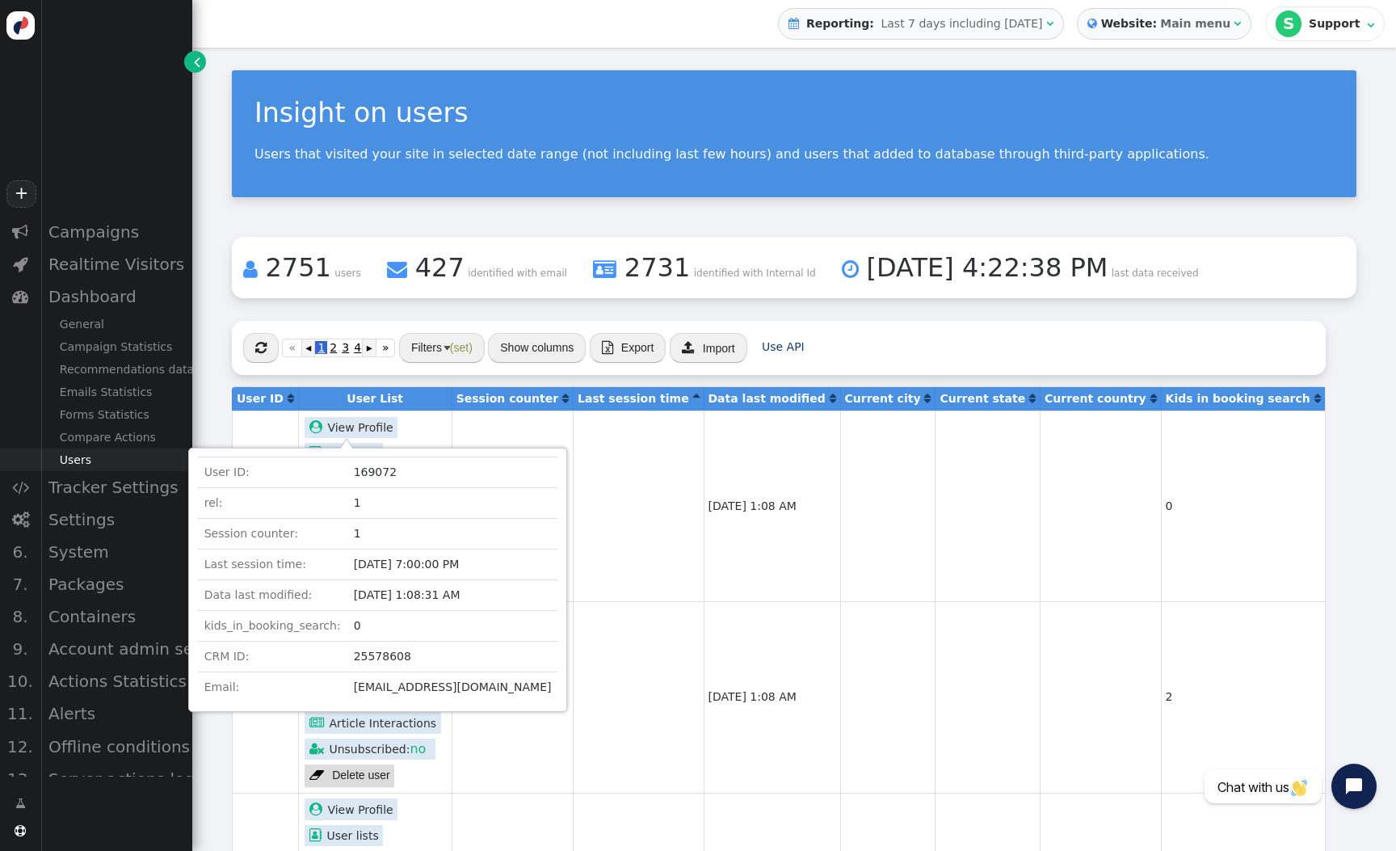
click at [490, 453] on div "Location: User ID: 169072 rel: 1 Session counter: 1 Last session time: [DATE] 7…" at bounding box center [377, 580] width 379 height 264
click at [359, 428] on link " View Profile" at bounding box center [351, 428] width 93 height 22
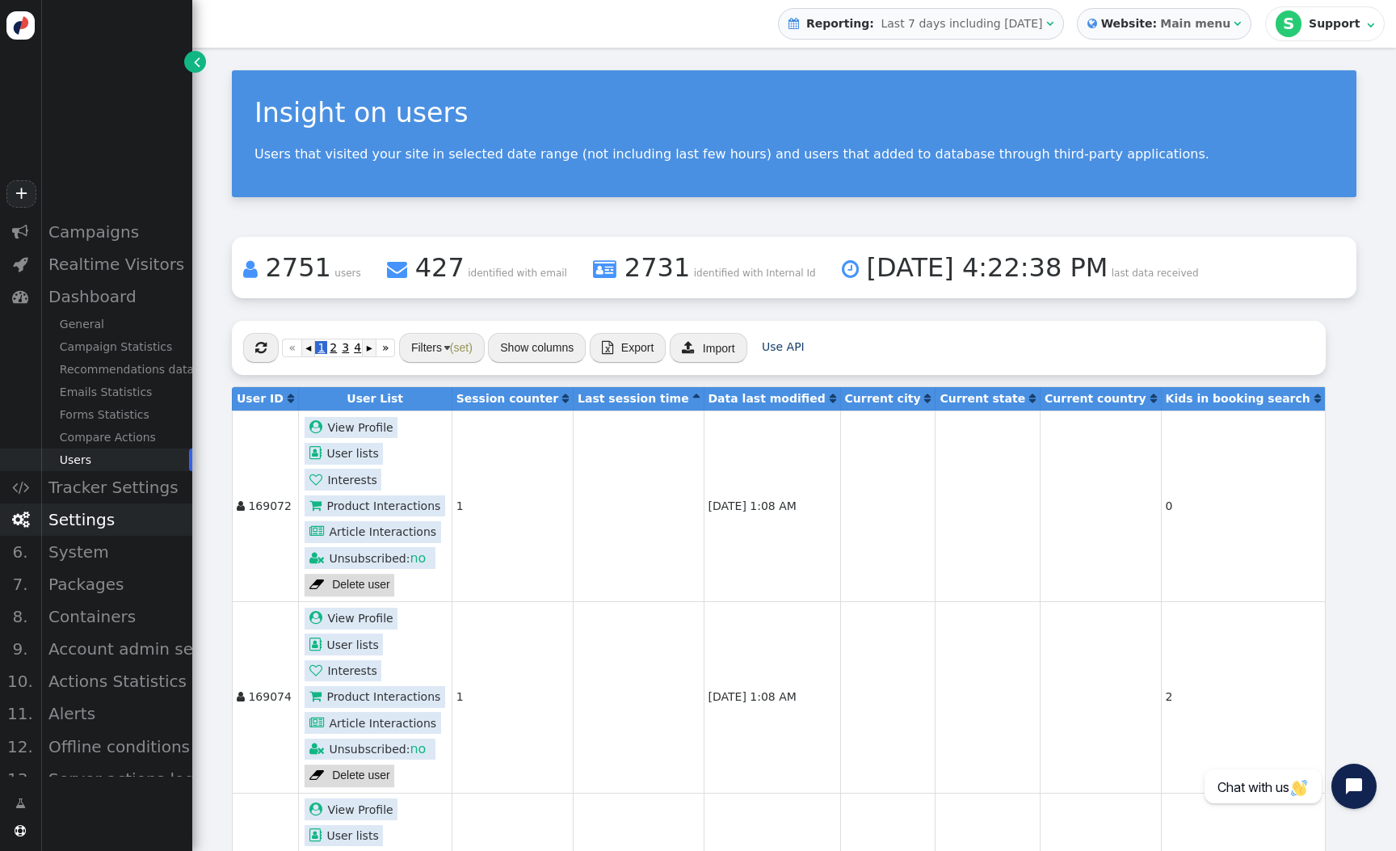
click at [106, 510] on div "Settings" at bounding box center [116, 519] width 152 height 32
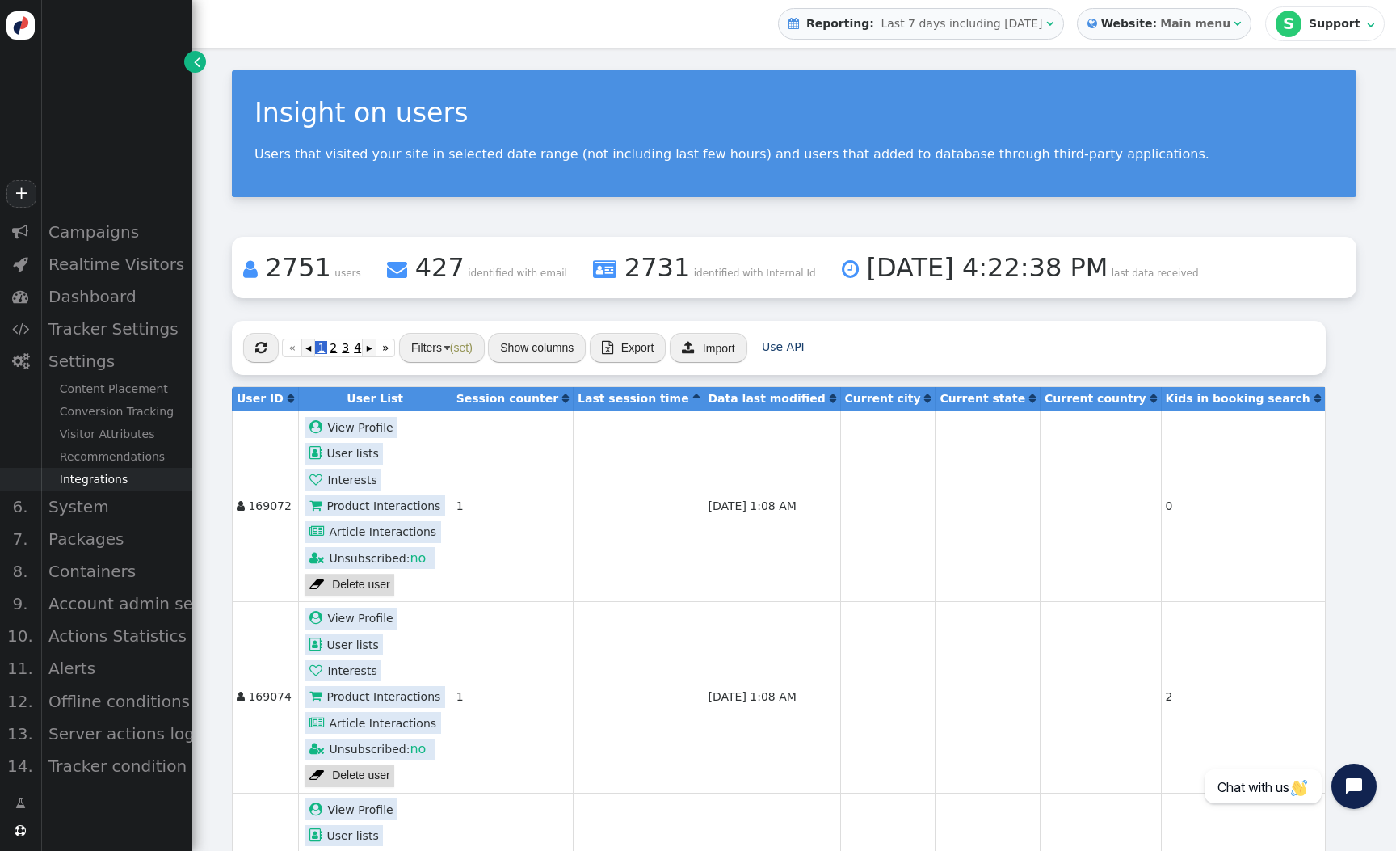
click at [109, 478] on div "Integrations" at bounding box center [116, 479] width 152 height 23
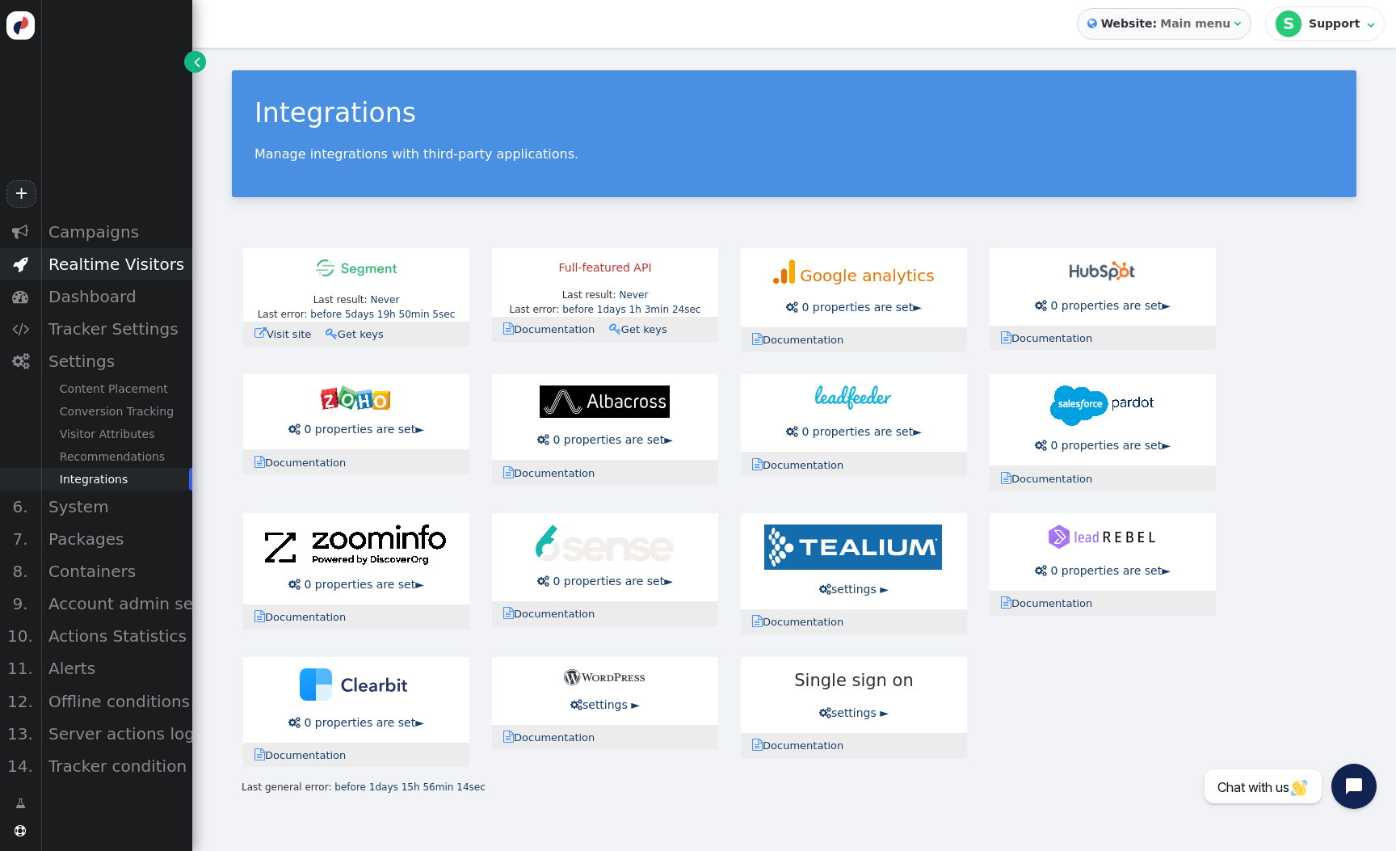
click at [148, 270] on div "Realtime Visitors" at bounding box center [116, 264] width 152 height 32
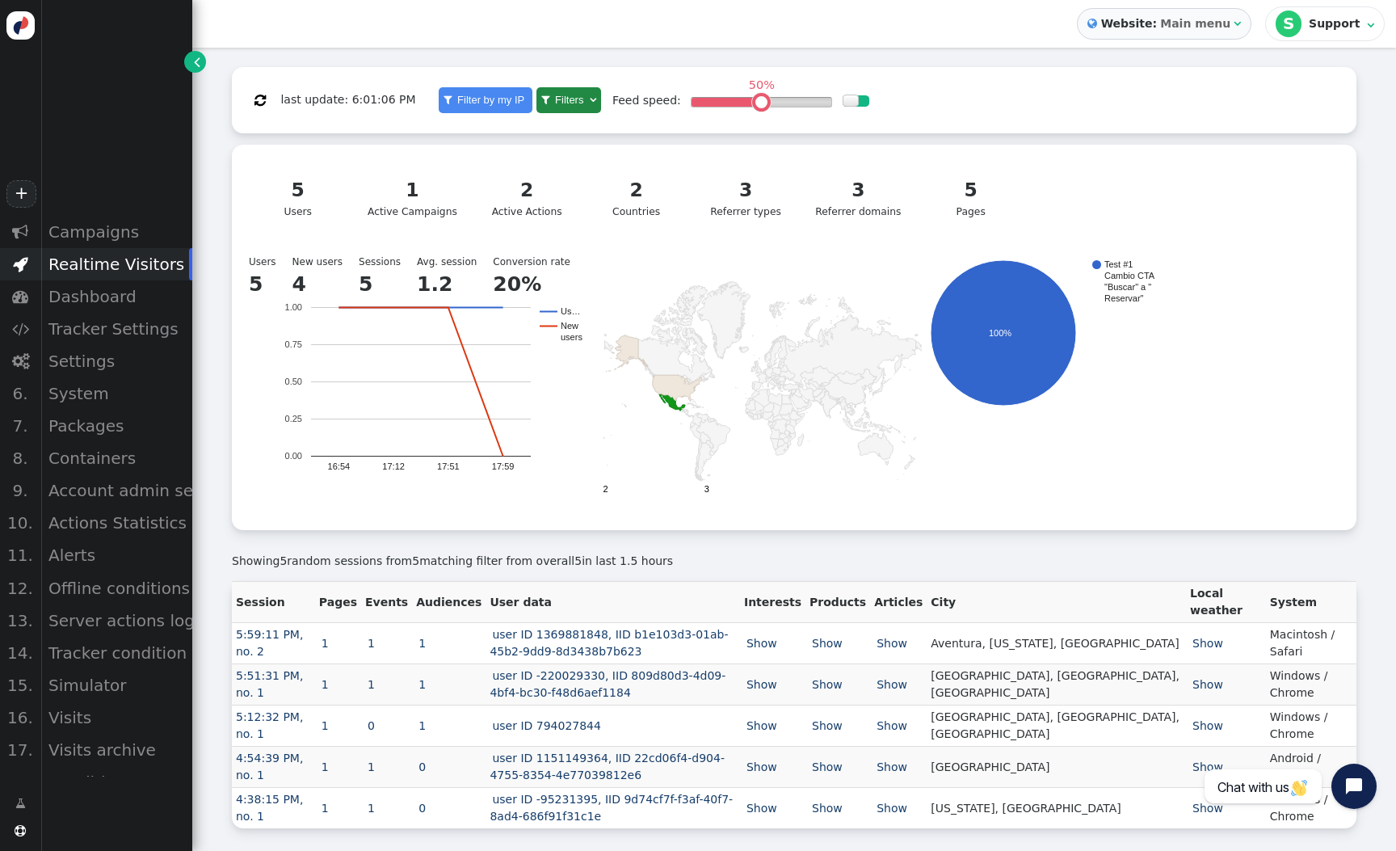
scroll to position [198, 0]
click at [618, 632] on link "user ID 1369881848, IID b1e103d3-01ab-45b2-9dd9-8d3438b7b623" at bounding box center [609, 643] width 238 height 30
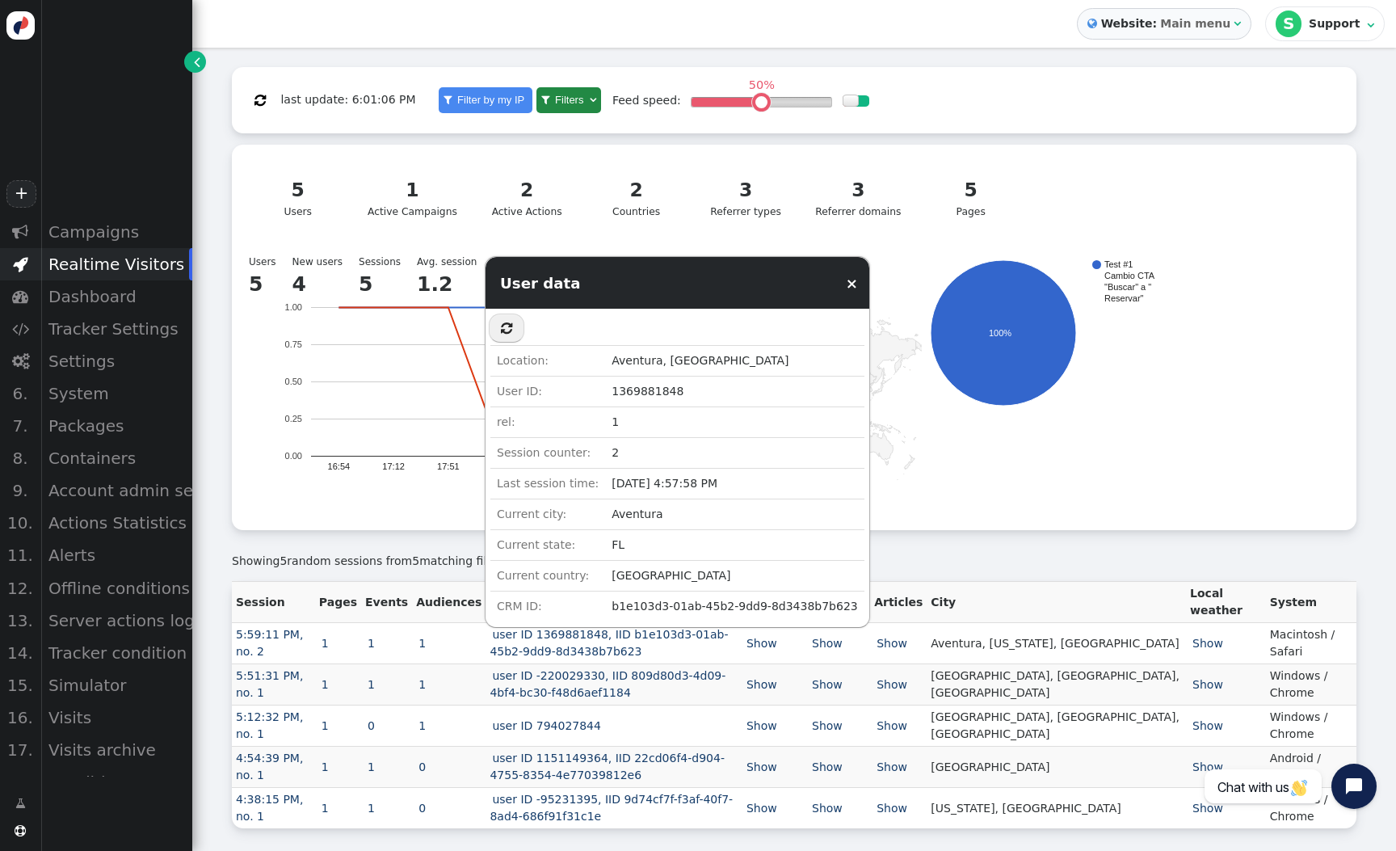
click at [610, 605] on td "b1e103d3-01ab-45b2-9dd9-8d3438b7b623" at bounding box center [734, 607] width 259 height 31
click at [611, 605] on td "b1e103d3-01ab-45b2-9dd9-8d3438b7b623" at bounding box center [734, 607] width 259 height 31
click at [610, 605] on td "b1e103d3-01ab-45b2-9dd9-8d3438b7b623" at bounding box center [734, 607] width 259 height 31
drag, startPoint x: 607, startPoint y: 605, endPoint x: 599, endPoint y: 602, distance: 8.7
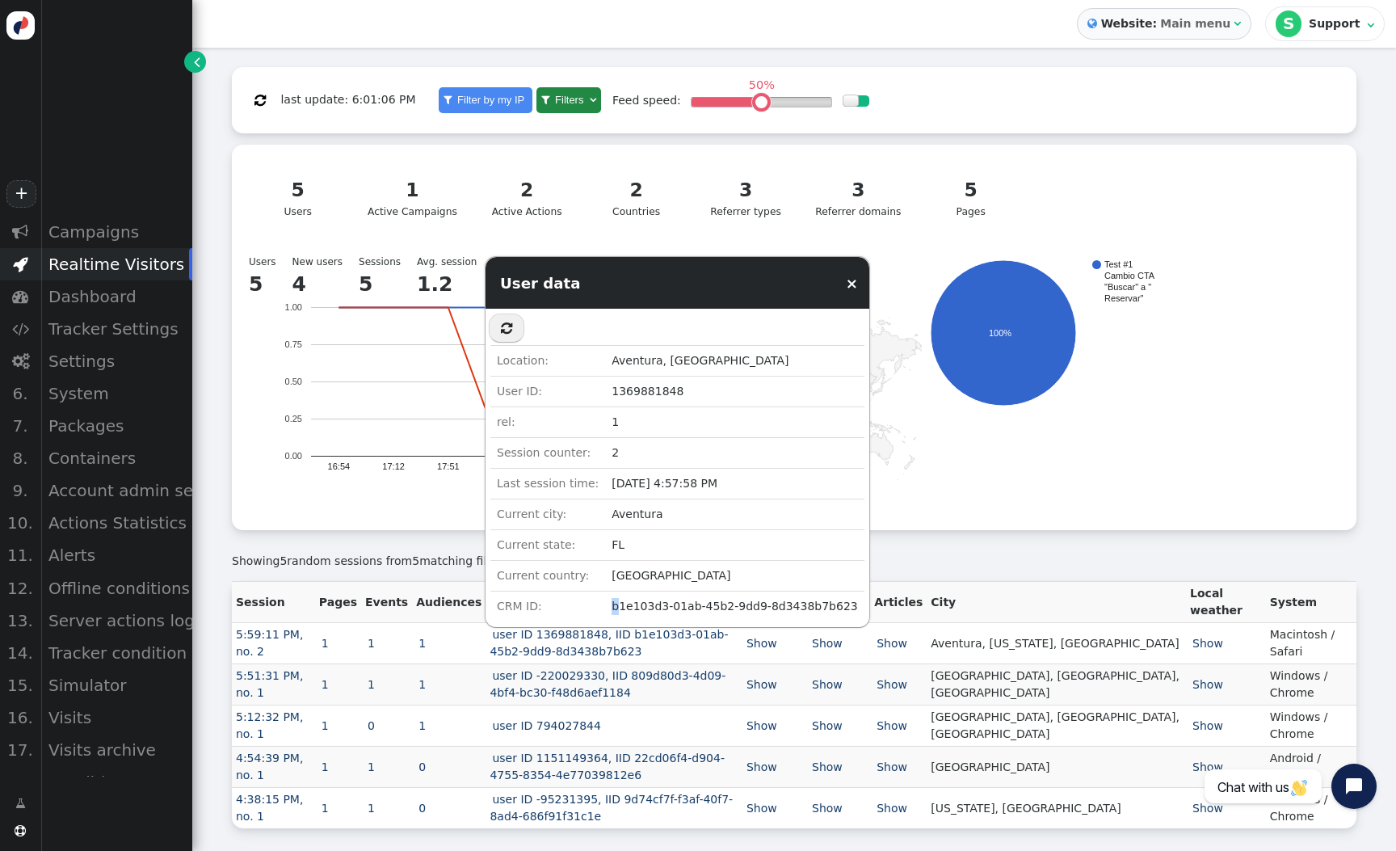
click at [605, 603] on td "b1e103d3-01ab-45b2-9dd9-8d3438b7b623" at bounding box center [734, 607] width 259 height 31
click at [605, 602] on td "b1e103d3-01ab-45b2-9dd9-8d3438b7b623" at bounding box center [734, 607] width 259 height 31
drag, startPoint x: 604, startPoint y: 608, endPoint x: 836, endPoint y: 607, distance: 231.9
click at [836, 607] on td "b1e103d3-01ab-45b2-9dd9-8d3438b7b623" at bounding box center [734, 607] width 259 height 31
click at [931, 575] on div "Showing 5 random sessions from 5 matching filter from overall 5 in last 1.5 hou…" at bounding box center [794, 555] width 1125 height 51
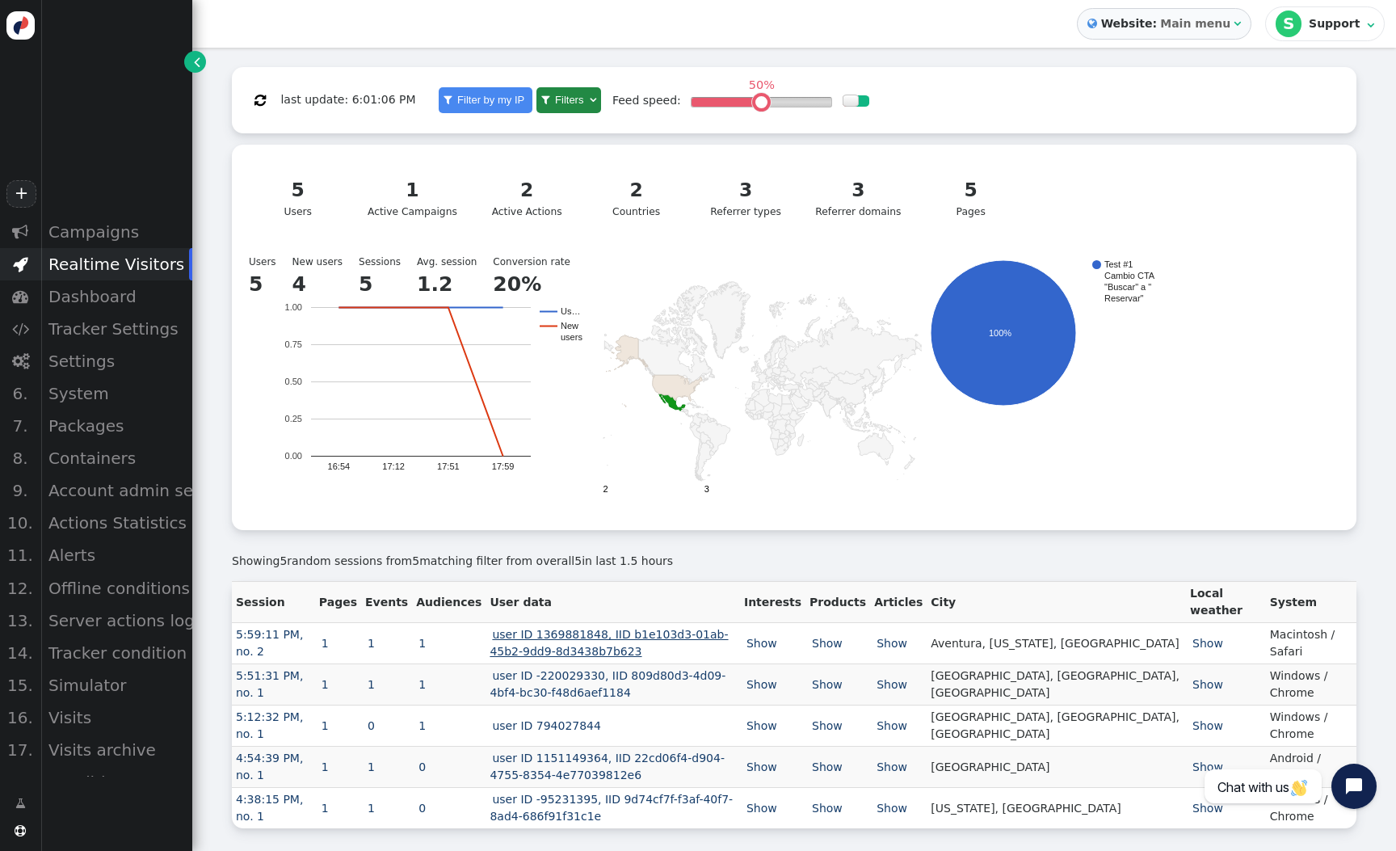
click at [583, 636] on link "user ID 1369881848, IID b1e103d3-01ab-45b2-9dd9-8d3438b7b623" at bounding box center [609, 643] width 238 height 30
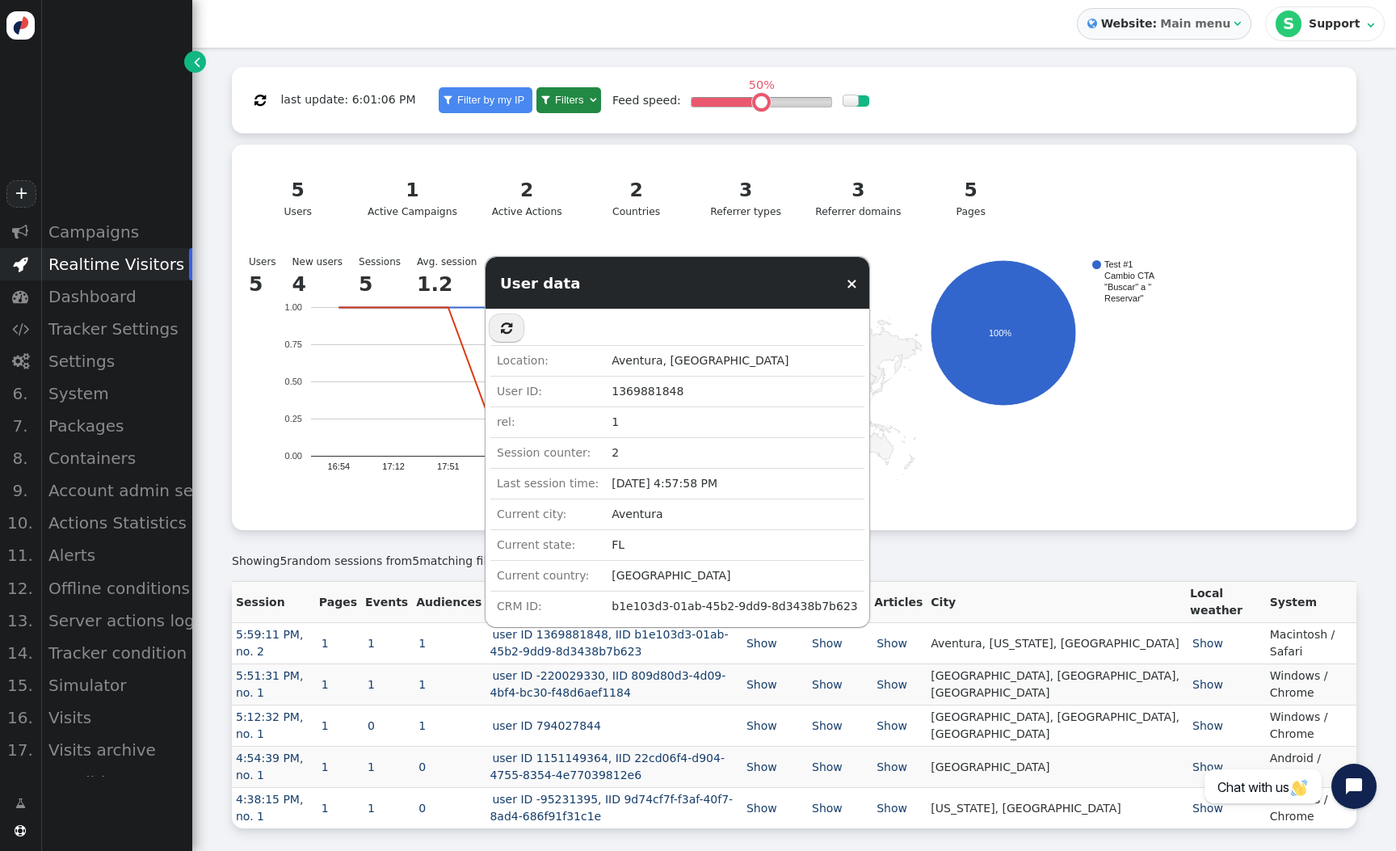
click at [630, 615] on td "b1e103d3-01ab-45b2-9dd9-8d3438b7b623" at bounding box center [734, 607] width 259 height 31
click at [102, 356] on div "Settings" at bounding box center [116, 361] width 152 height 32
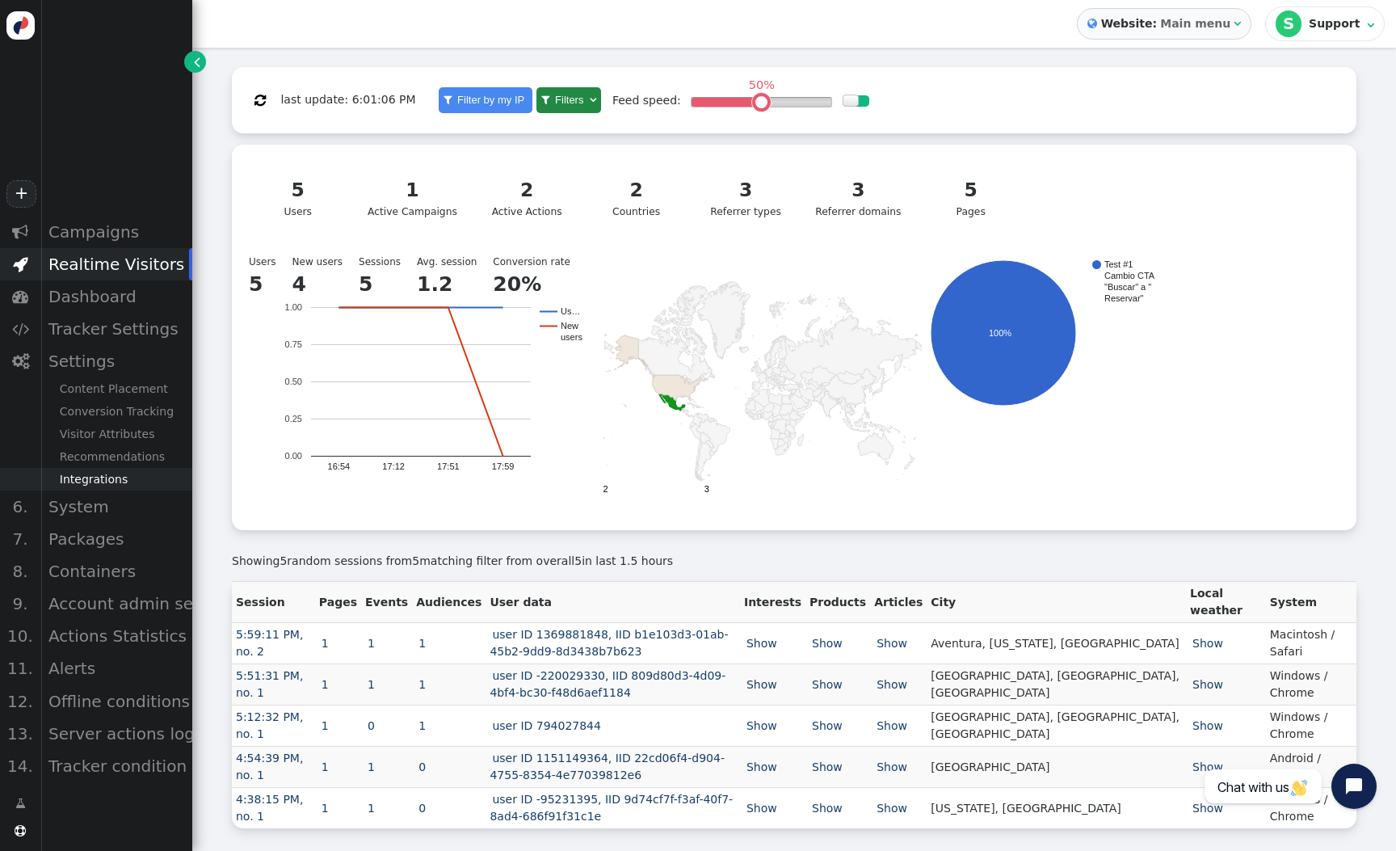
click at [99, 471] on div "Integrations" at bounding box center [116, 479] width 152 height 23
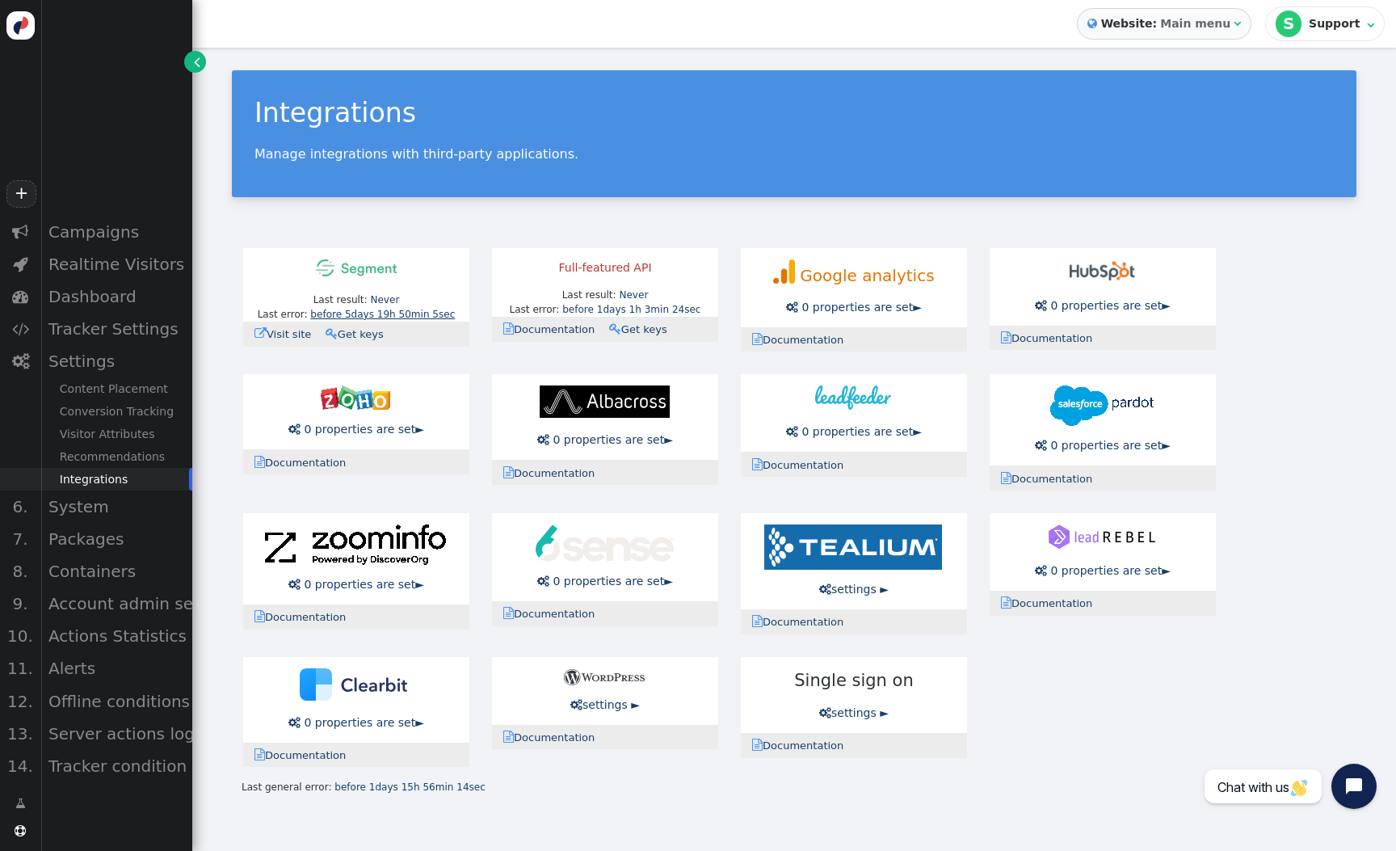
click at [438, 318] on link "before 5days 19h 50min 5sec" at bounding box center [382, 314] width 145 height 11
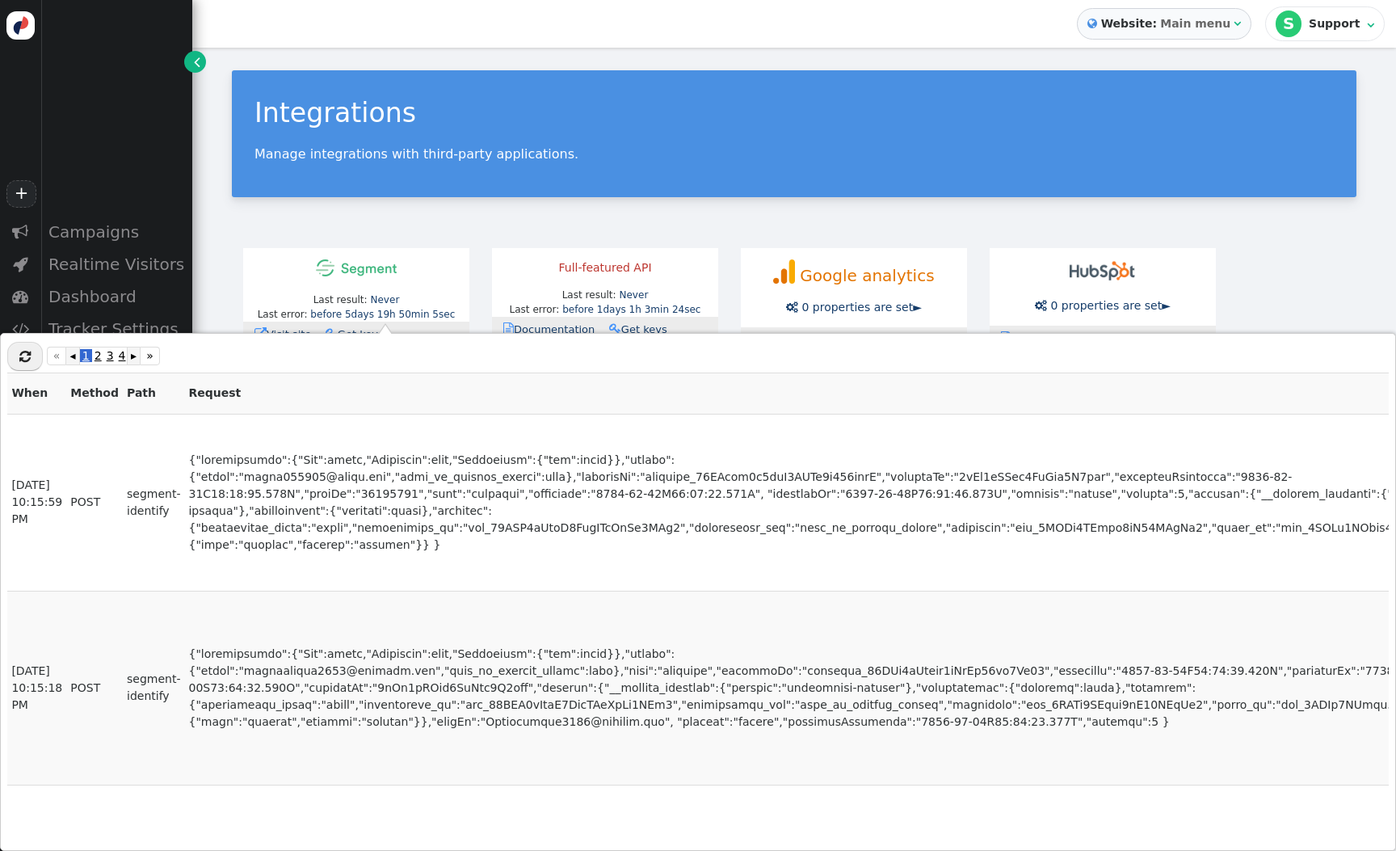
click at [482, 262] on div "Last result: Never Last error: before 5days 19h 50min 5sec  Visit site  Docum…" at bounding box center [794, 508] width 1125 height 542
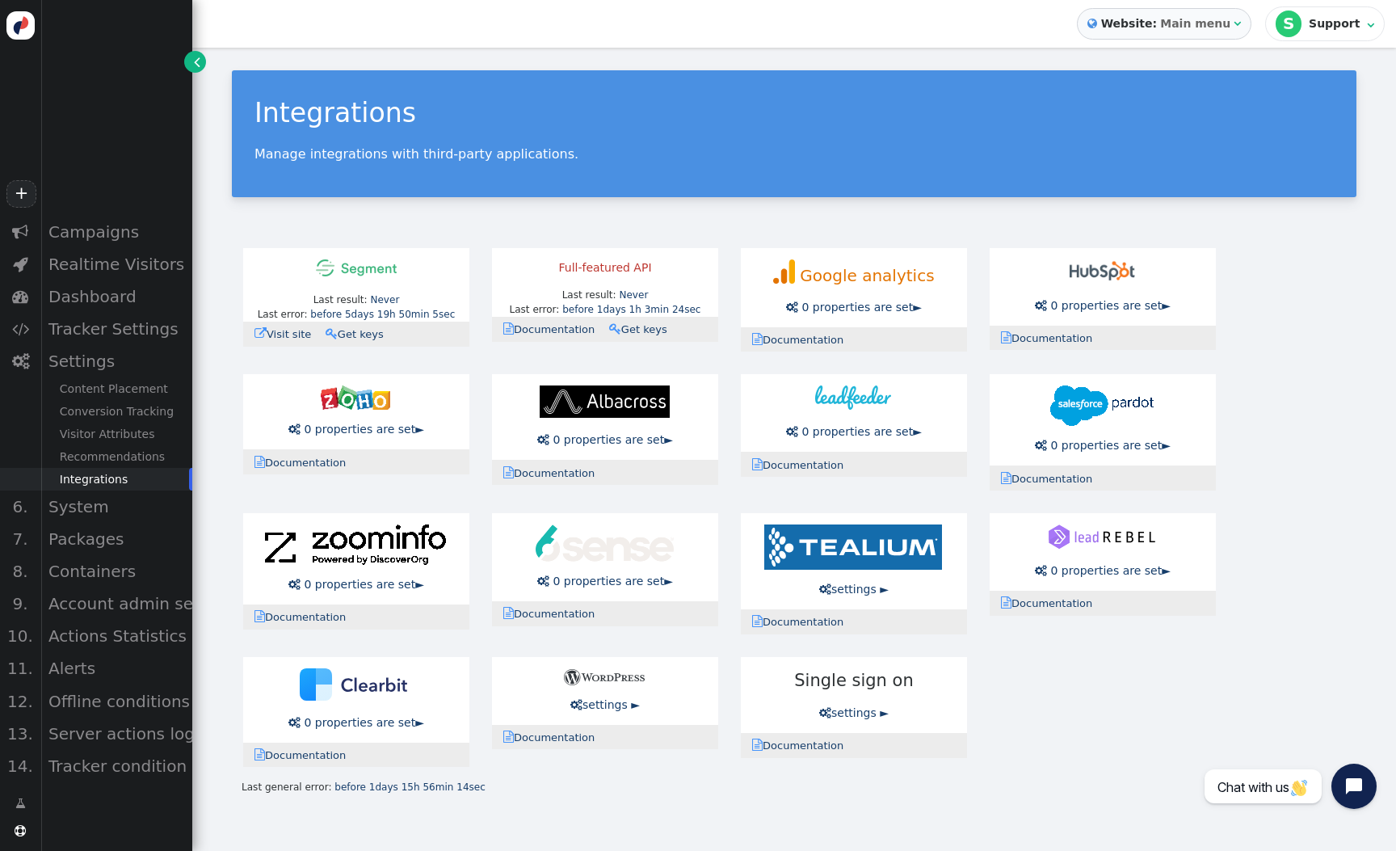
click at [301, 331] on link " Visit site" at bounding box center [288, 334] width 67 height 12
click at [444, 318] on link "before 5days 19h 50min 5sec" at bounding box center [382, 314] width 145 height 11
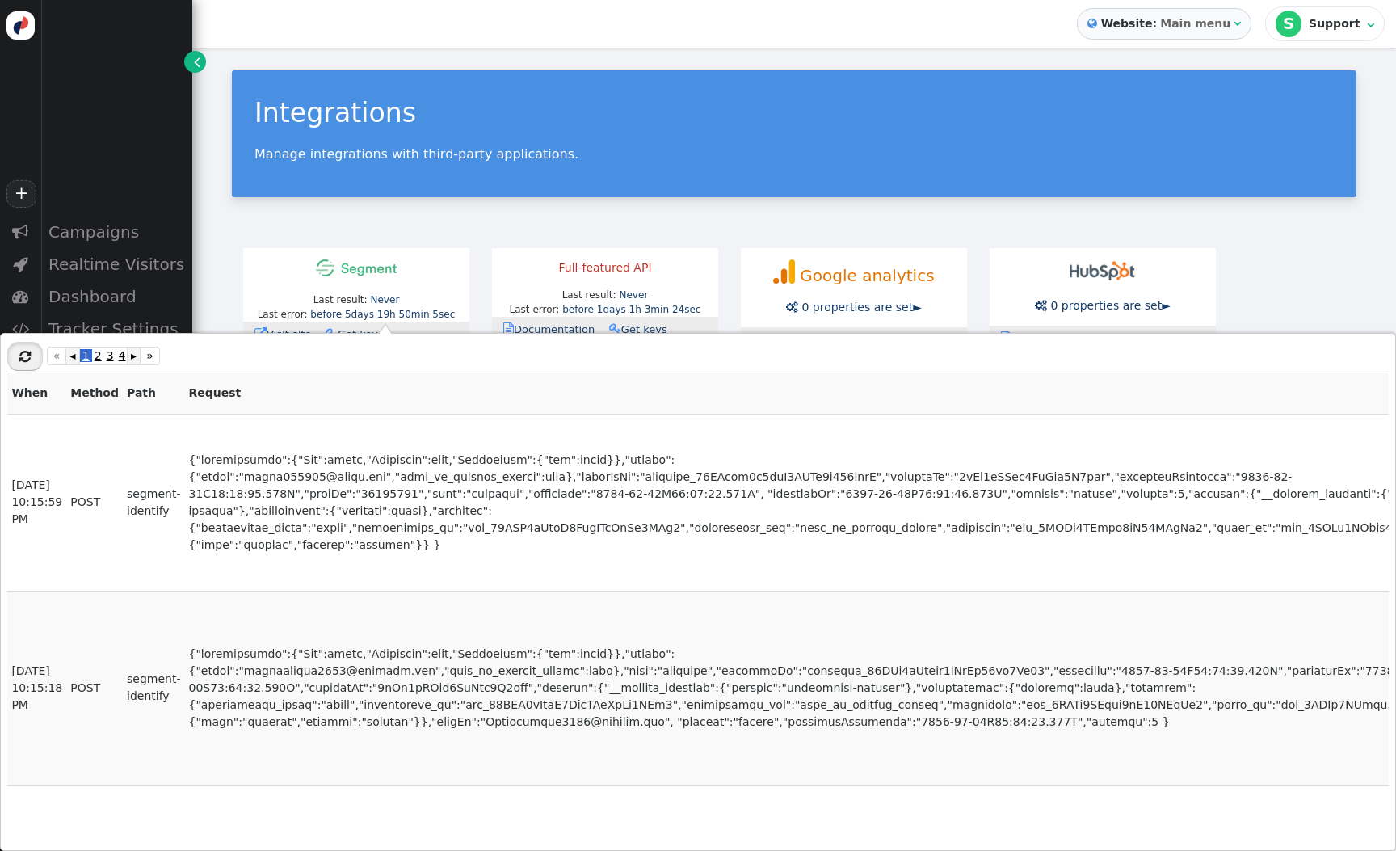
click at [36, 353] on button "" at bounding box center [25, 356] width 36 height 29
click at [396, 238] on div "Last result: Never Last error: before 5days 19h 53min 4sec  Visit site  Docum…" at bounding box center [794, 508] width 1125 height 542
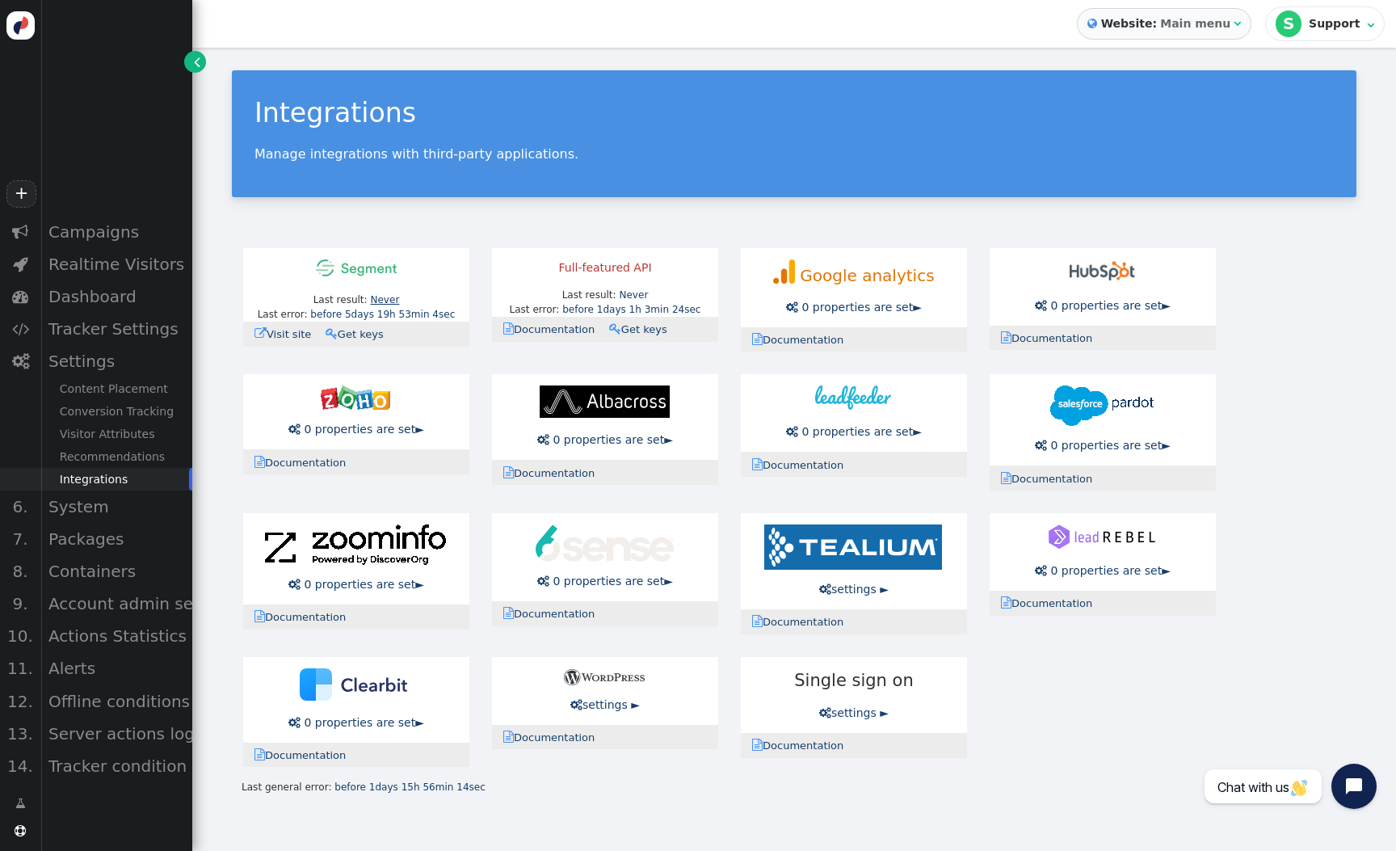
click at [388, 296] on link "Never" at bounding box center [384, 299] width 29 height 11
click at [474, 223] on div "Integrations Manage integrations with third-party applications. Last result: Ne…" at bounding box center [794, 433] width 1204 height 770
click at [342, 337] on link " Get keys" at bounding box center [360, 334] width 69 height 12
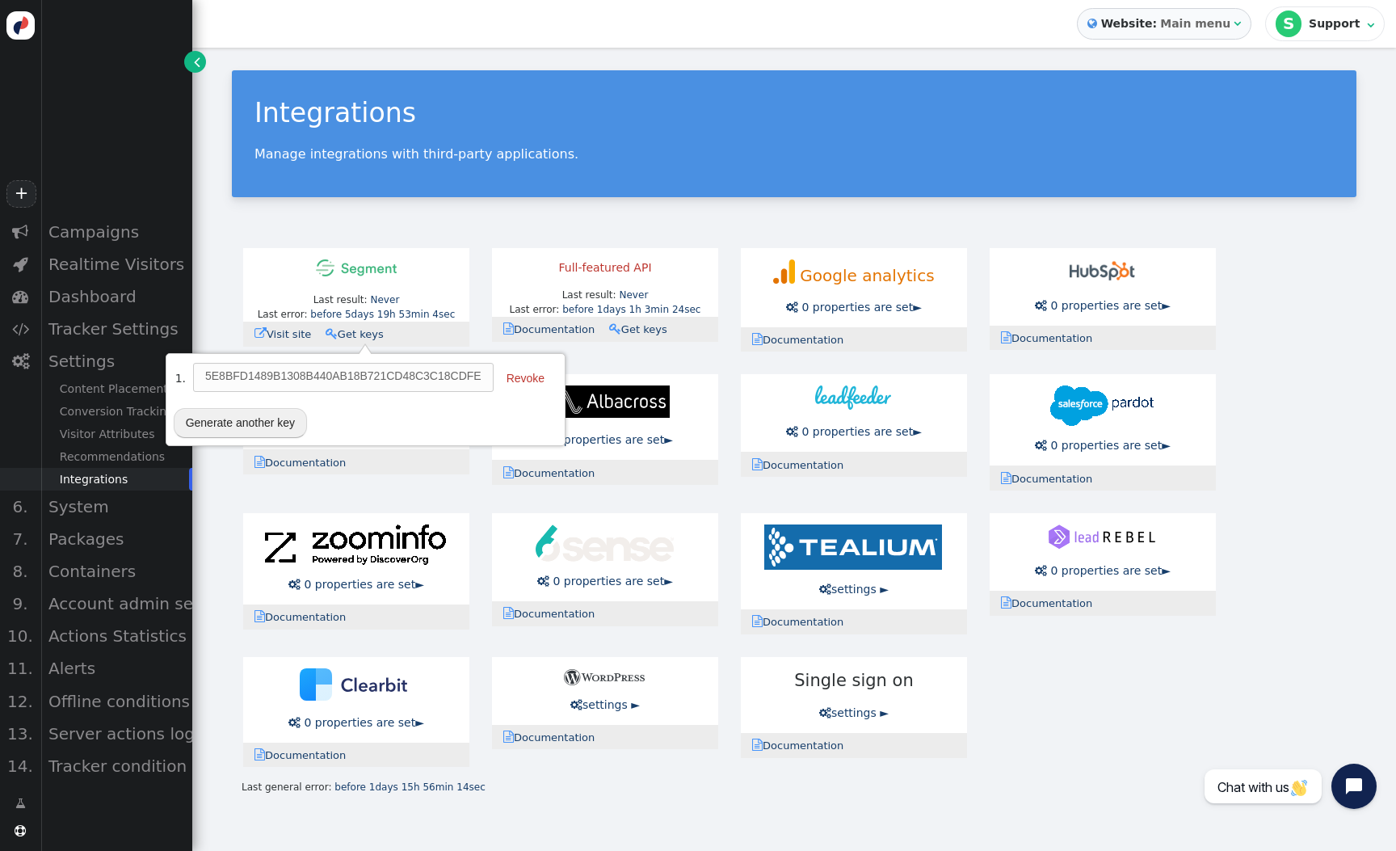
click at [486, 187] on div "Integrations Manage integrations with third-party applications." at bounding box center [794, 133] width 1125 height 127
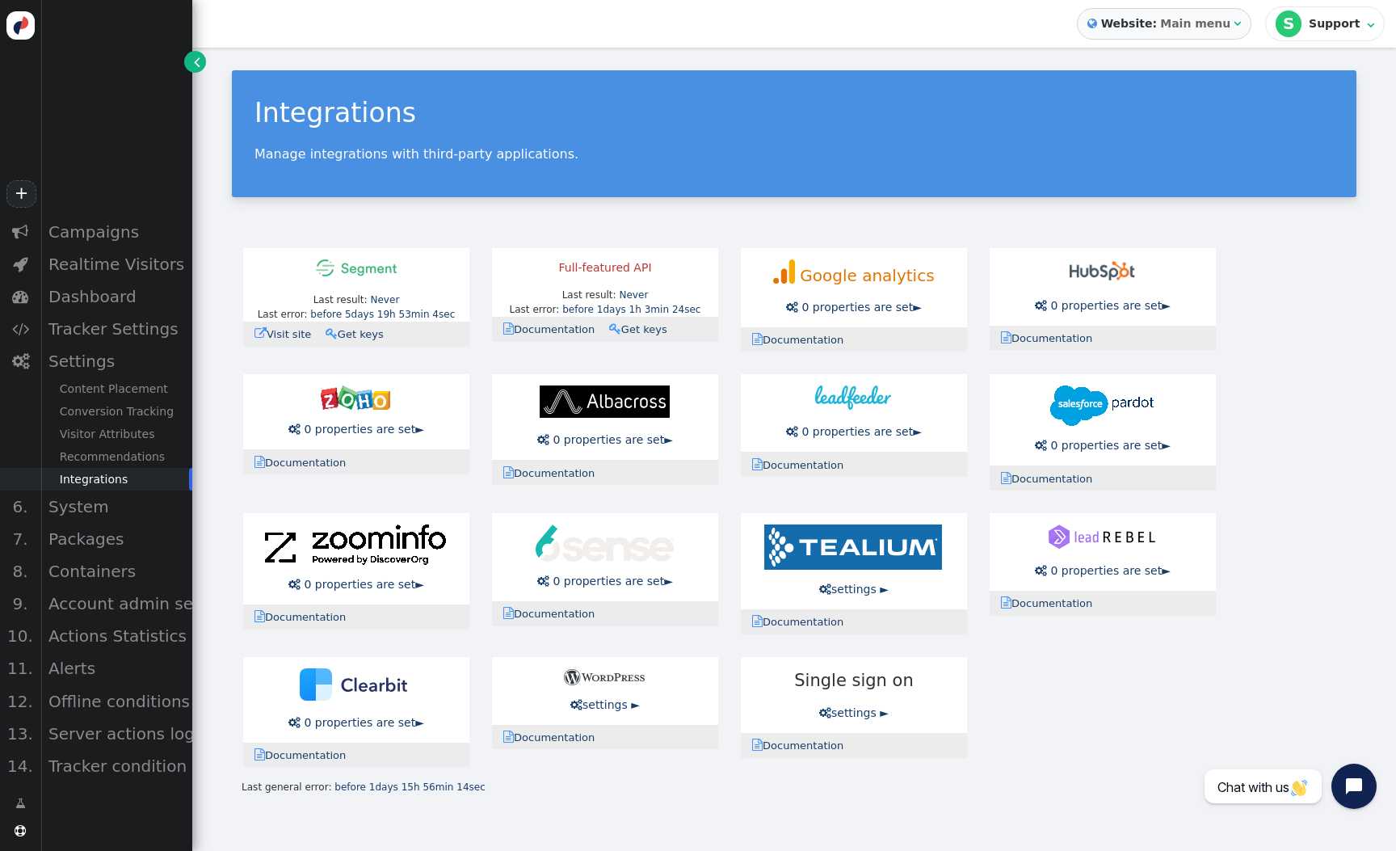
click at [1217, 20] on b "Main menu" at bounding box center [1195, 23] width 70 height 13
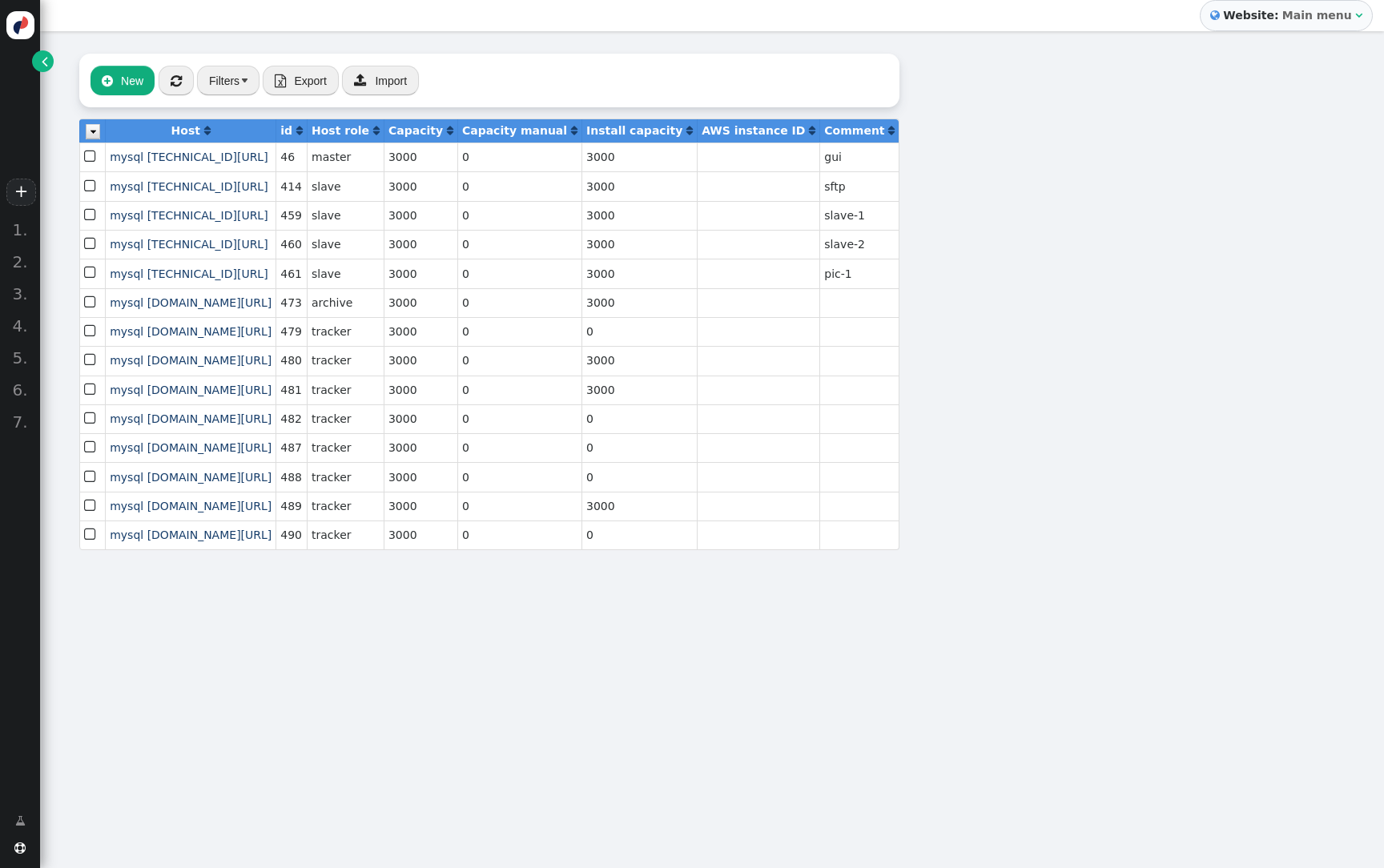
click at [47, 67] on span "" at bounding box center [45, 60] width 6 height 17
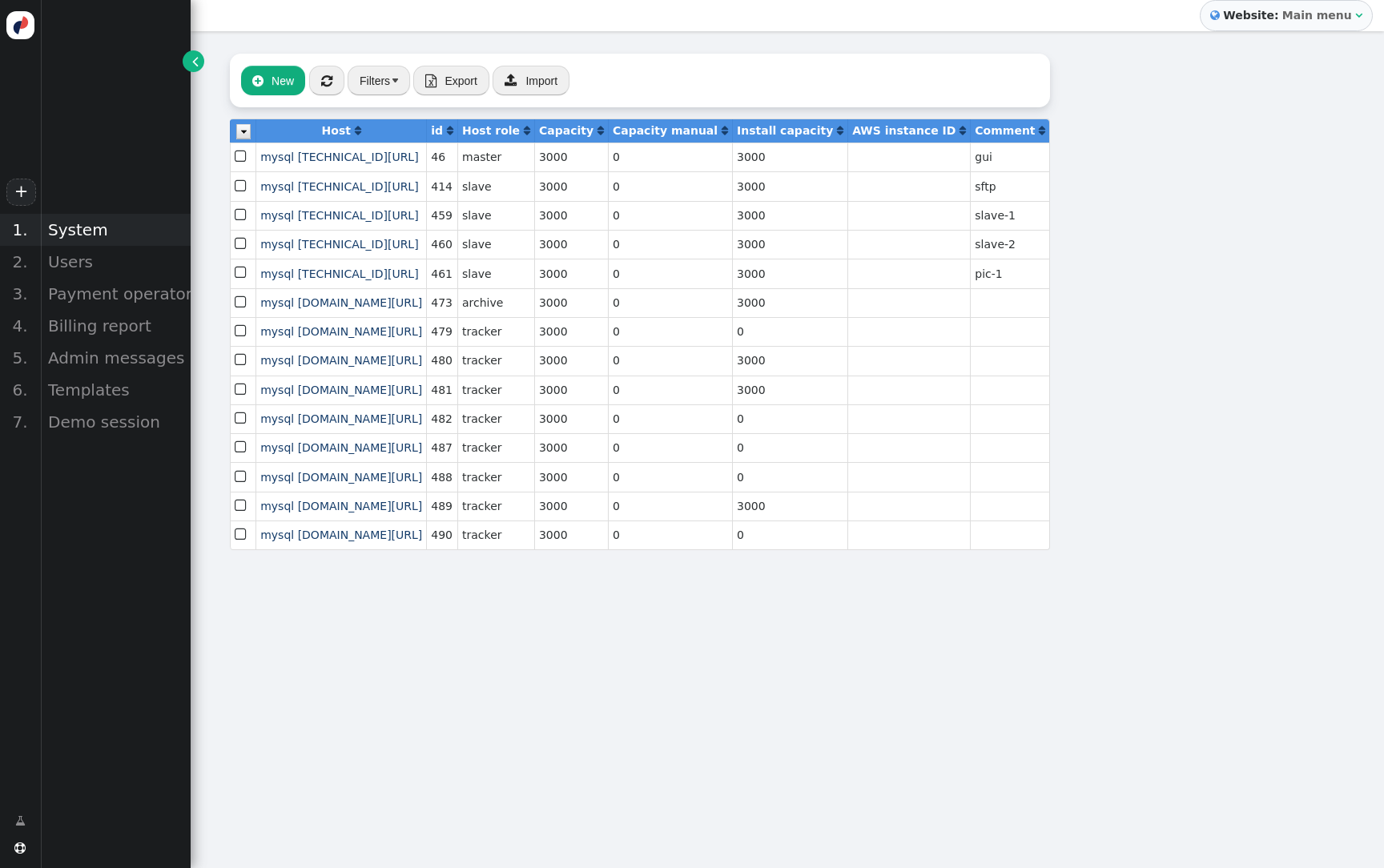
click at [72, 225] on div "System" at bounding box center [115, 230] width 151 height 32
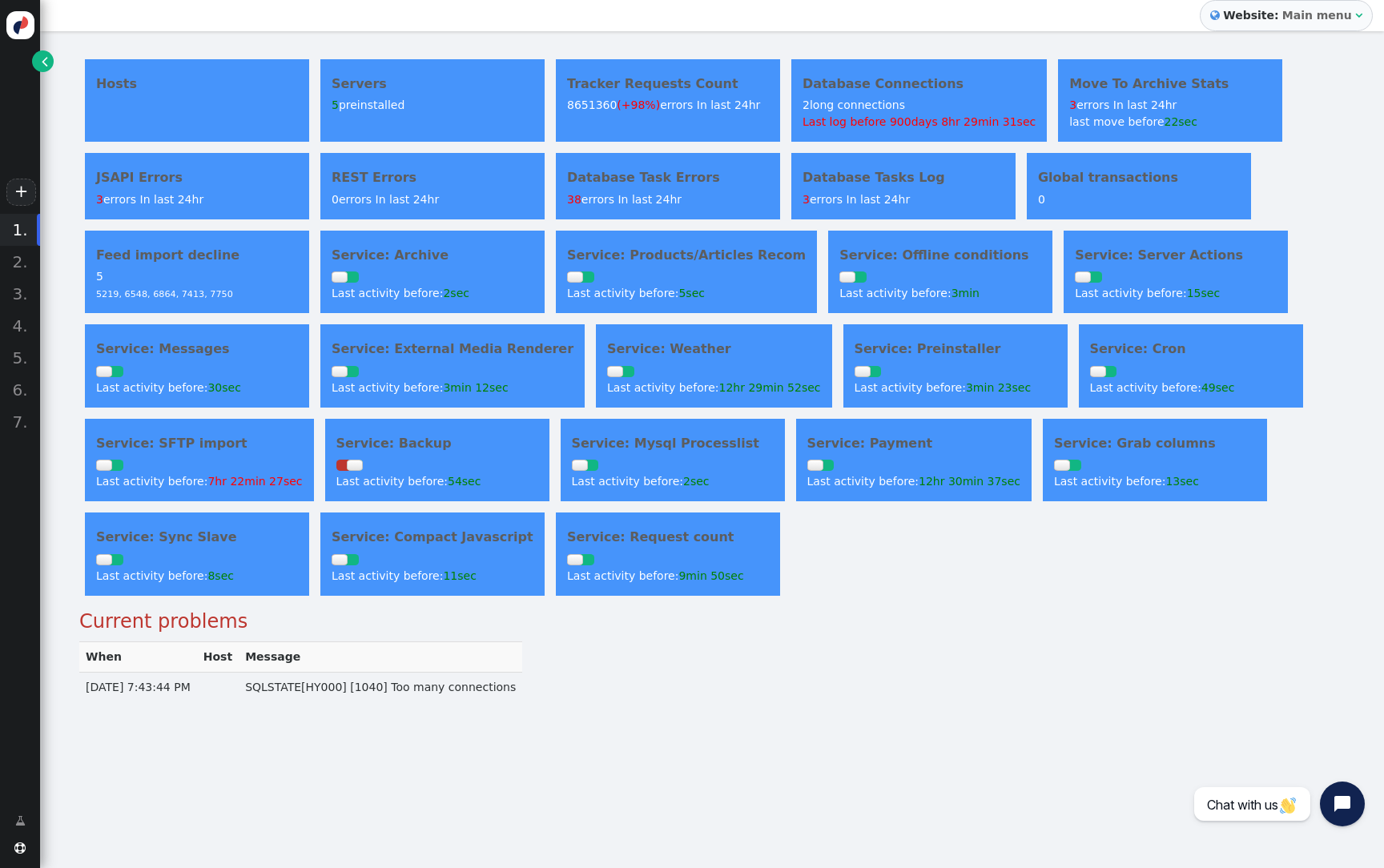
click at [488, 177] on h4 "REST Errors" at bounding box center [433, 177] width 202 height 19
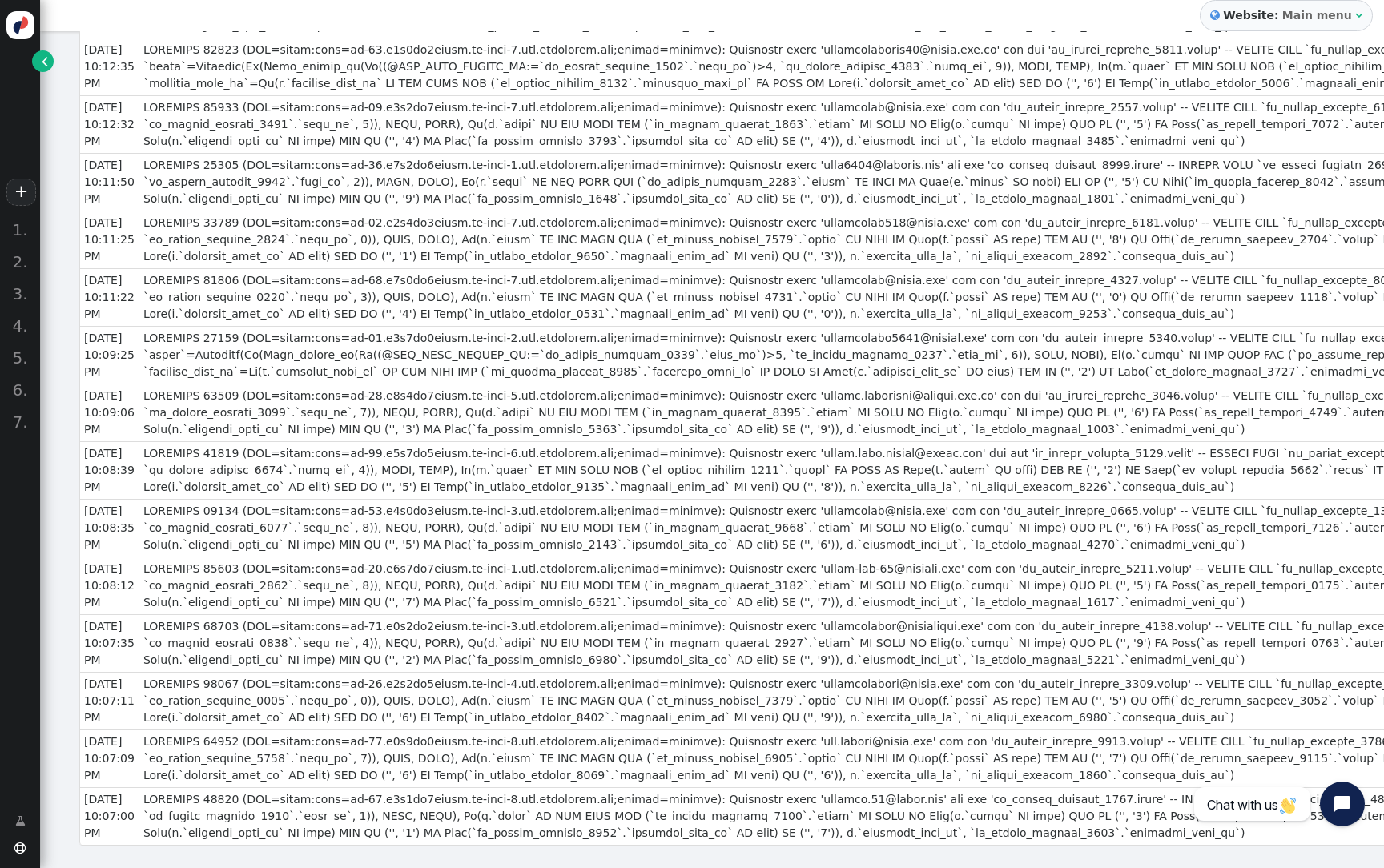
scroll to position [2329, 0]
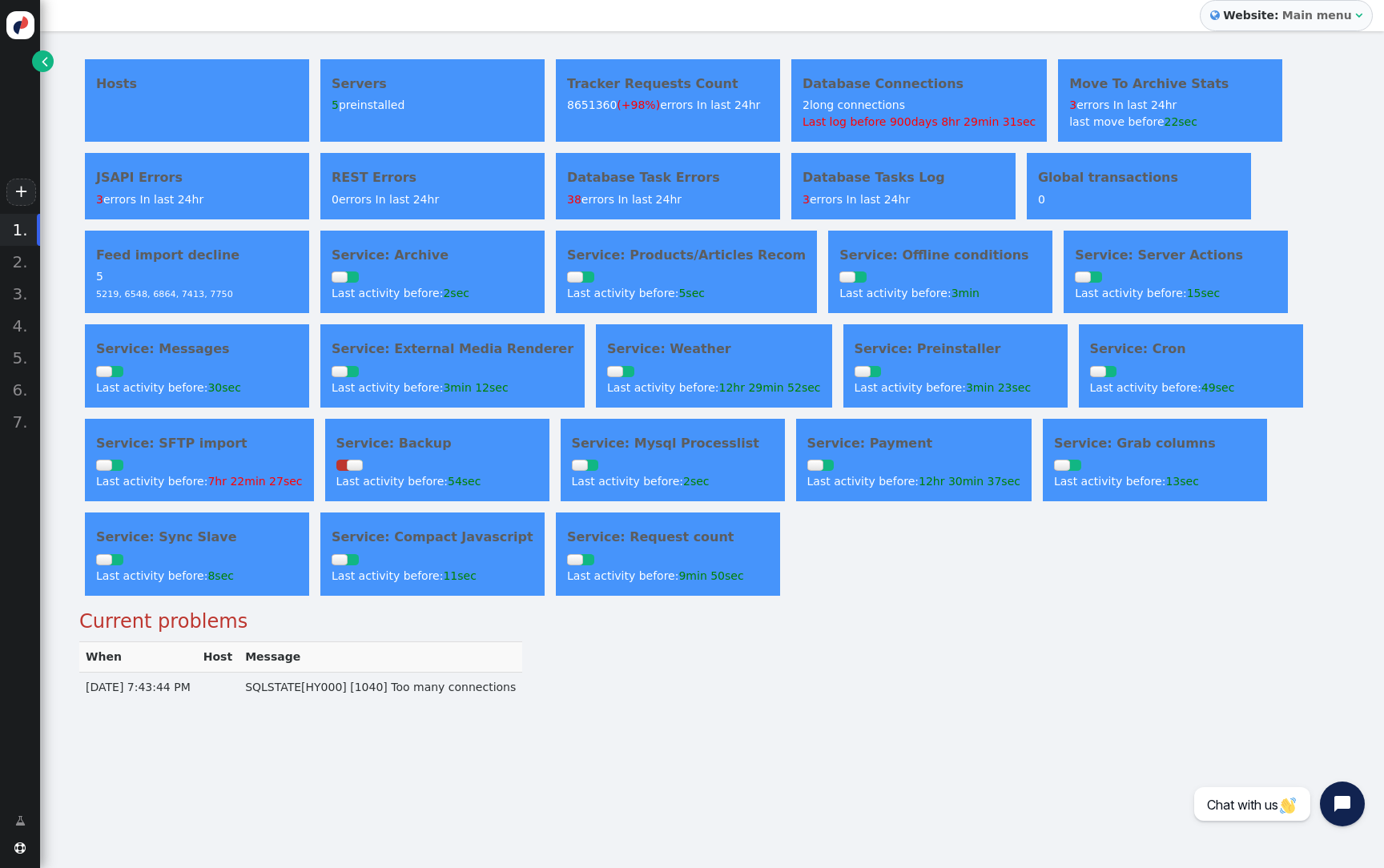
click at [203, 210] on div "JSAPI Errors 3 errors In last 24hr" at bounding box center [197, 185] width 224 height 65
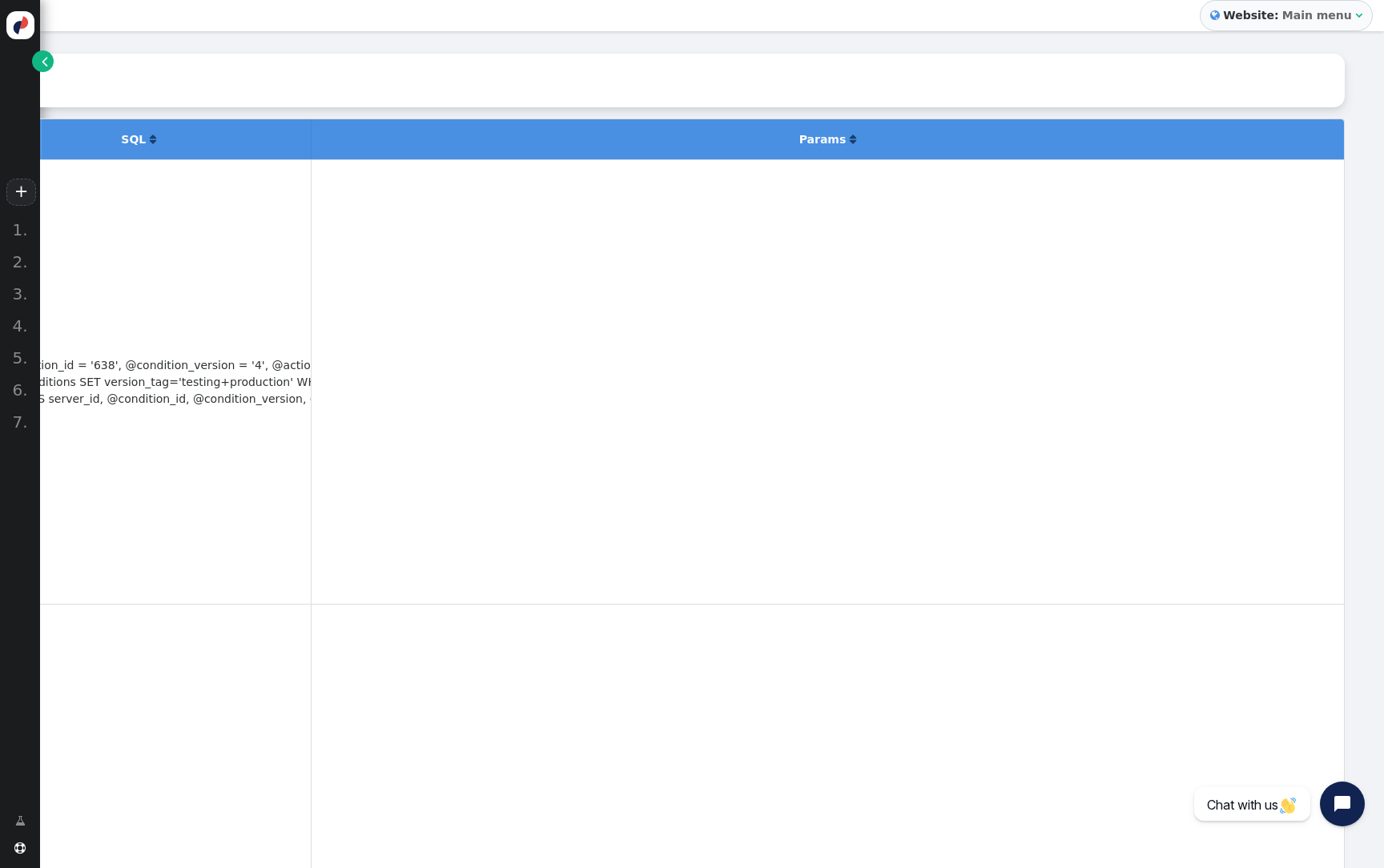
scroll to position [0, 971]
